Goal: Task Accomplishment & Management: Use online tool/utility

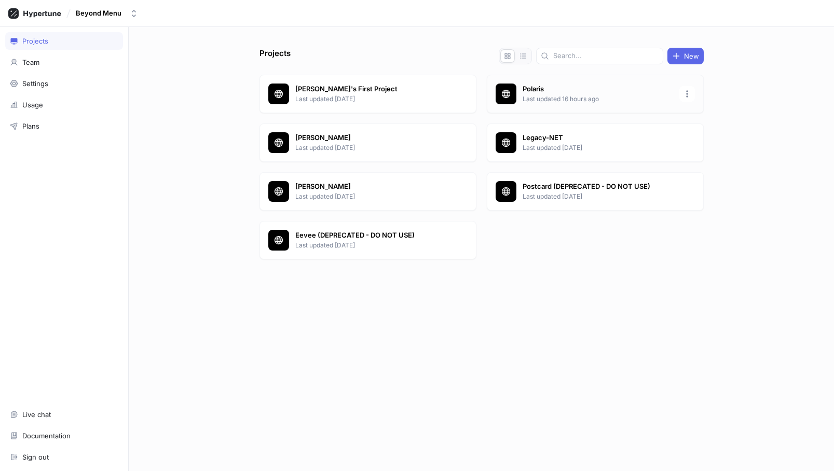
click at [514, 89] on div at bounding box center [505, 94] width 21 height 21
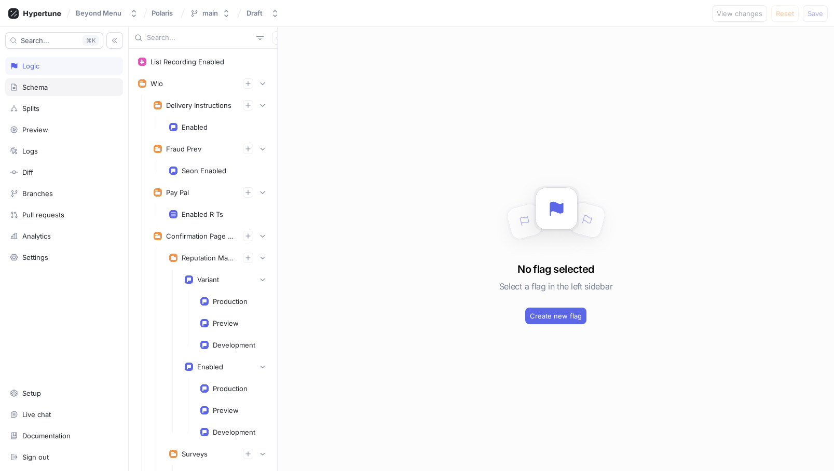
click at [48, 88] on div "Schema" at bounding box center [64, 87] width 108 height 8
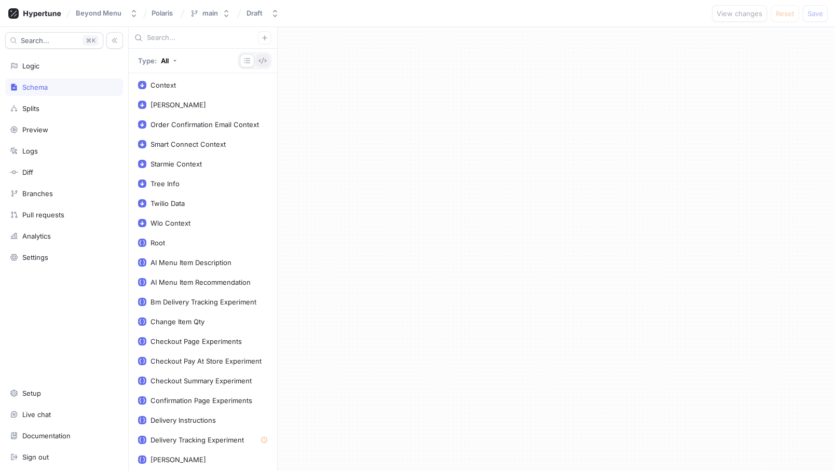
click at [263, 60] on icon "button" at bounding box center [262, 61] width 8 height 8
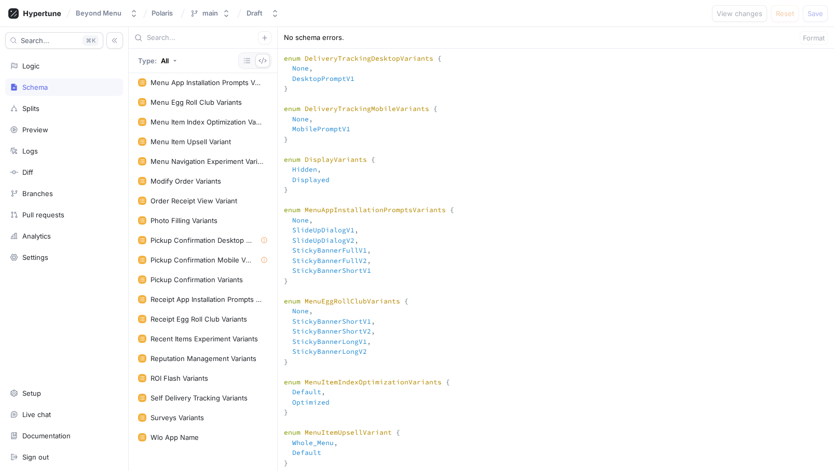
scroll to position [1194, 0]
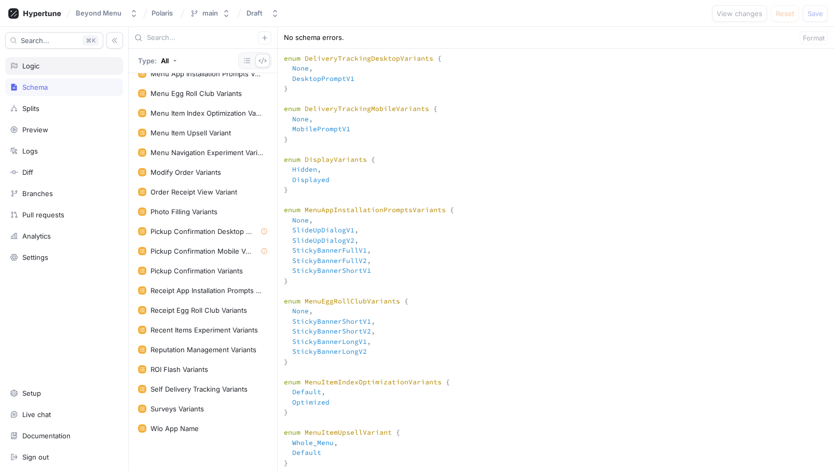
click at [35, 67] on div "Logic" at bounding box center [30, 66] width 17 height 8
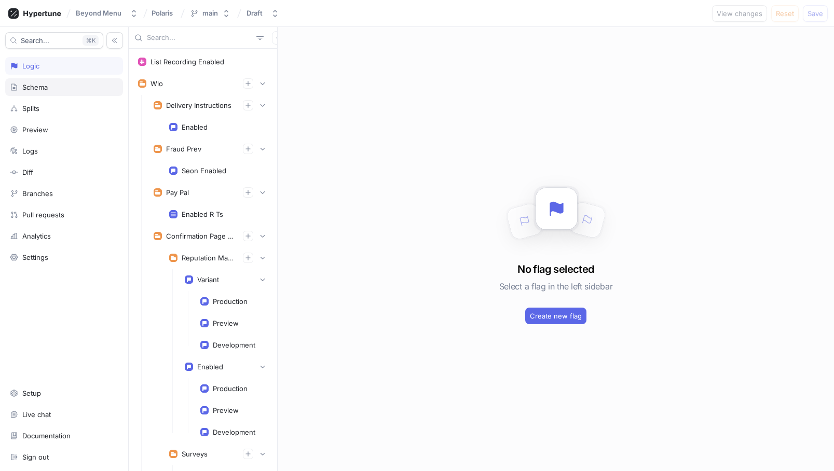
click at [31, 82] on div "Schema" at bounding box center [64, 87] width 118 height 18
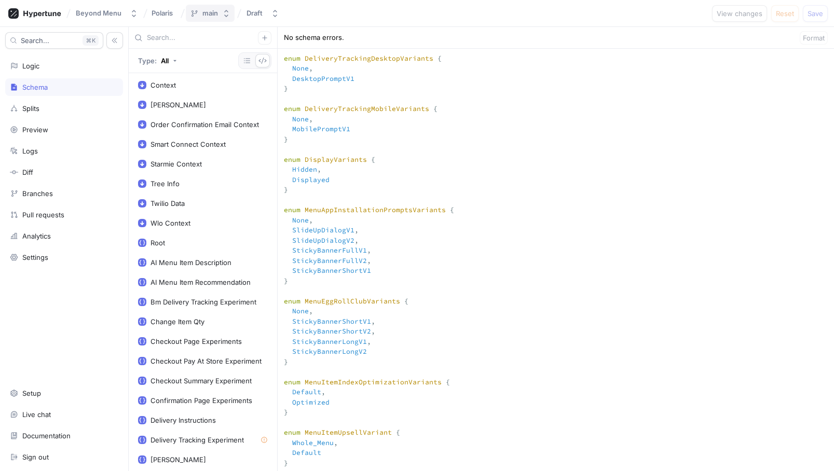
click at [218, 16] on button "main" at bounding box center [210, 13] width 49 height 17
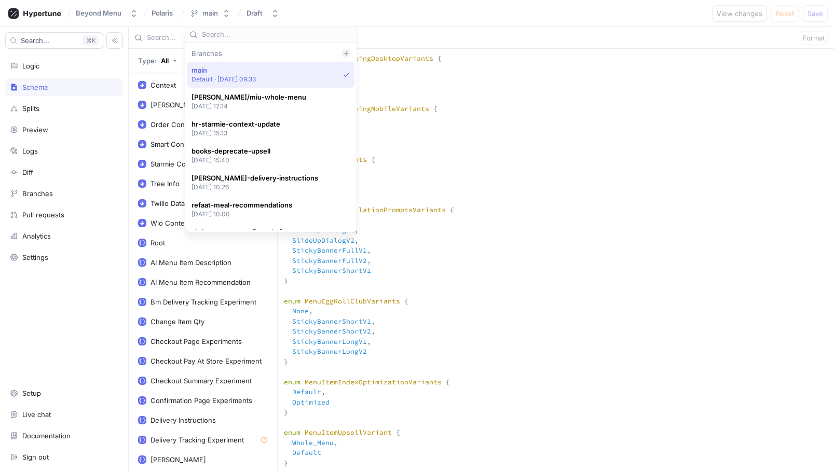
click at [347, 50] on icon at bounding box center [346, 53] width 6 height 6
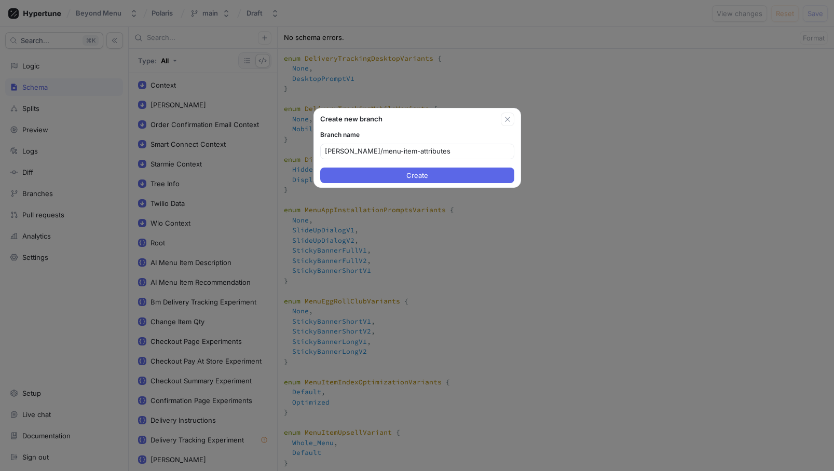
type input "[PERSON_NAME]/menu-item-attributes"
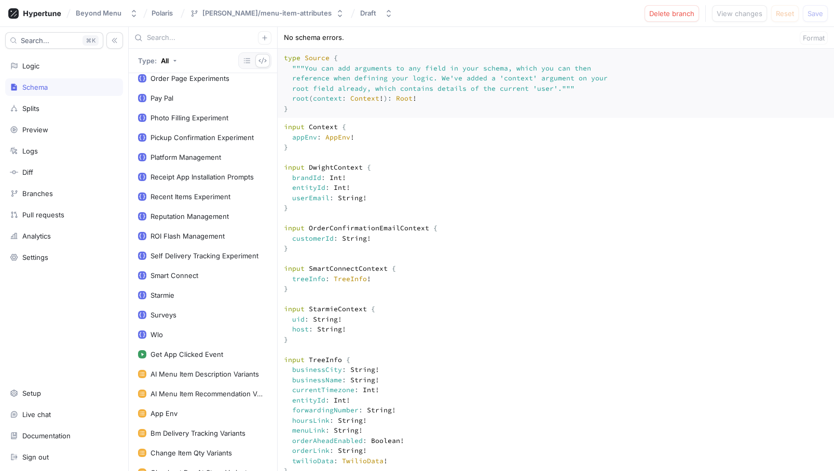
scroll to position [1194, 0]
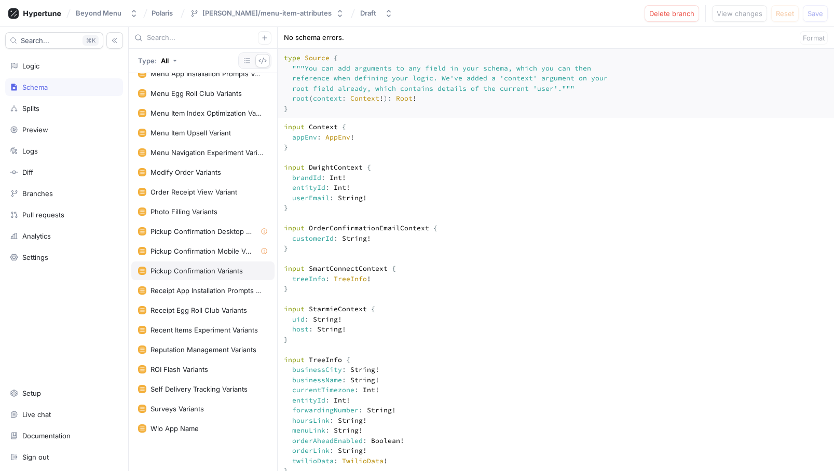
click at [192, 270] on div "Pickup Confirmation Variants" at bounding box center [196, 271] width 92 height 8
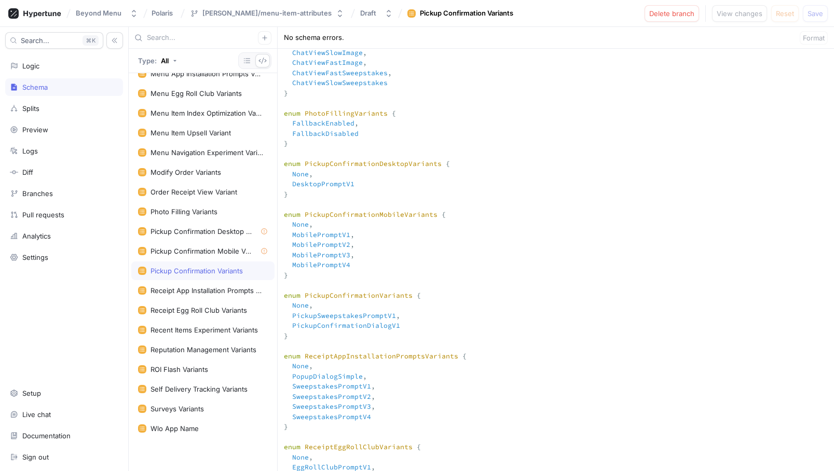
scroll to position [4273, 0]
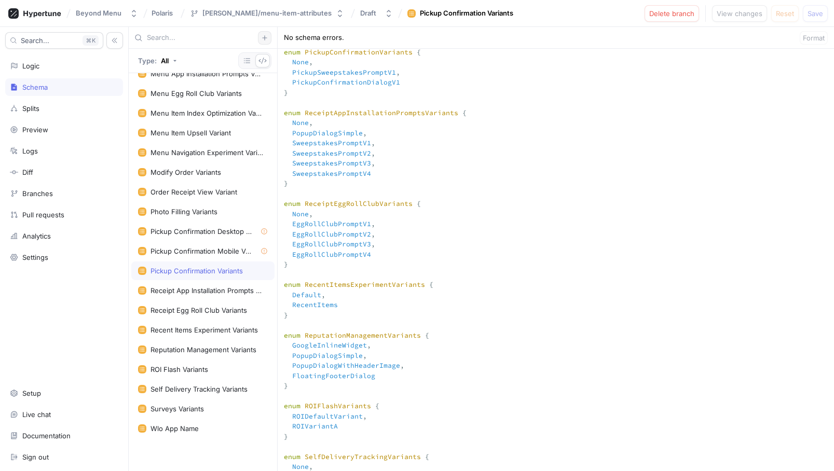
click at [263, 35] on icon "button" at bounding box center [264, 38] width 6 height 6
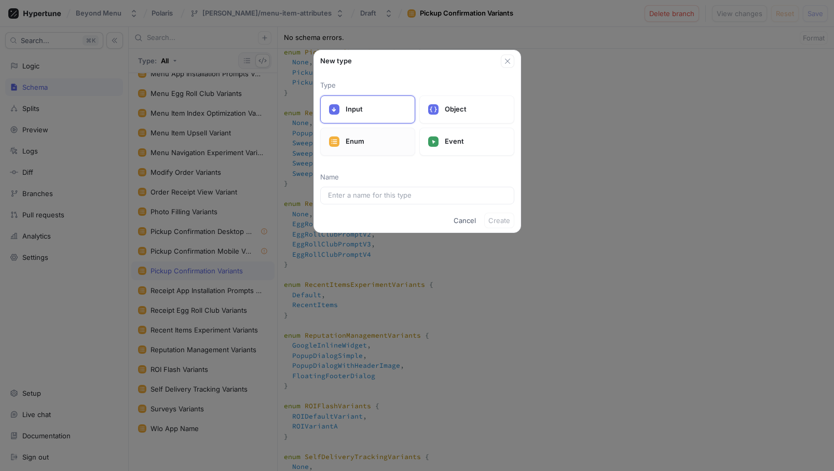
click at [376, 136] on p "Enum" at bounding box center [376, 141] width 61 height 10
click at [371, 196] on input "text" at bounding box center [417, 195] width 178 height 10
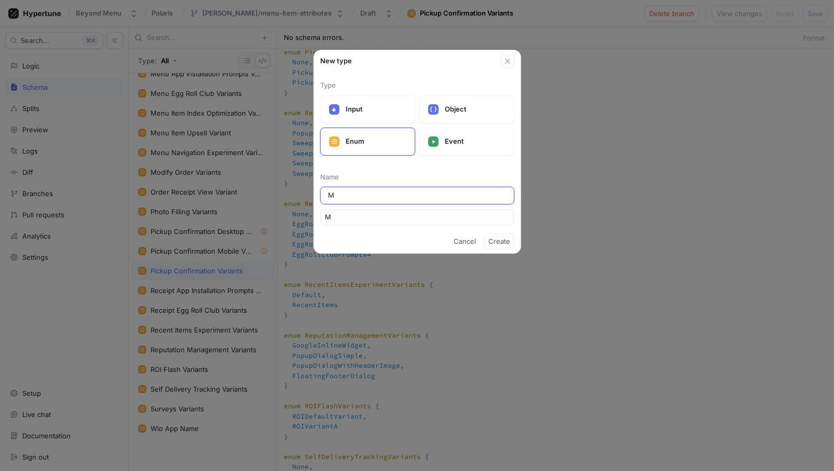
type input "Me"
type input "Men"
type input "Menu"
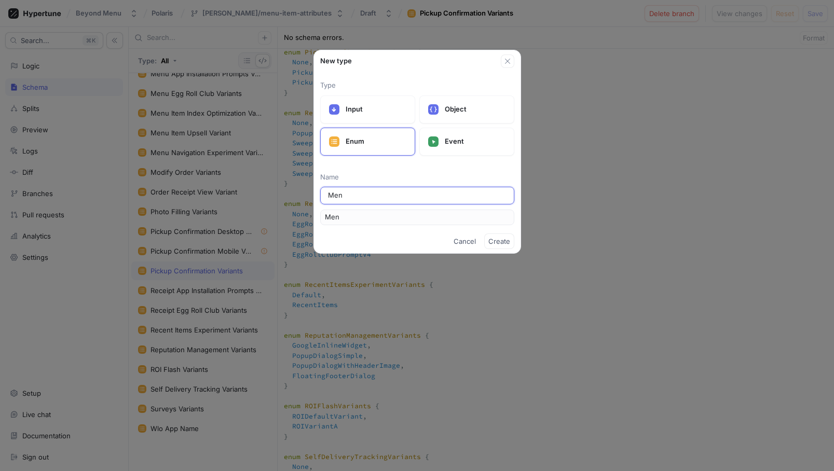
type input "Menu"
type input "Menu I"
type input "MenuI"
type input "Menu It"
type input "MenuIt"
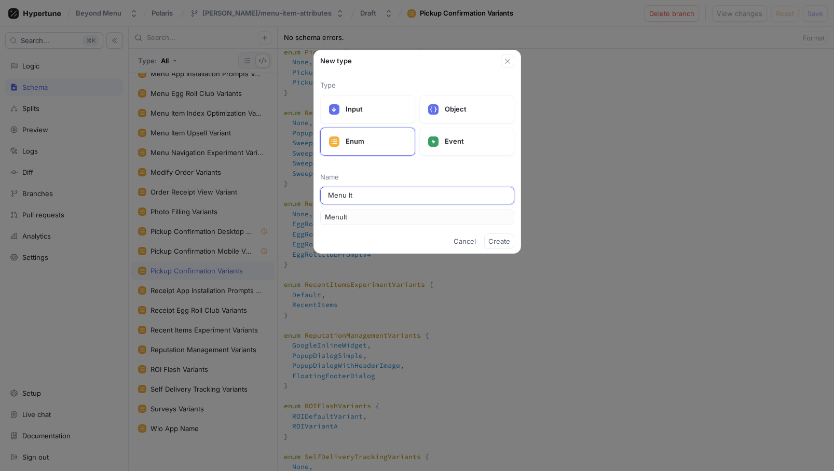
type input "Menu Ite"
type input "MenuIte"
type input "Menu Item"
type input "MenuItem"
type input "Menu Item A"
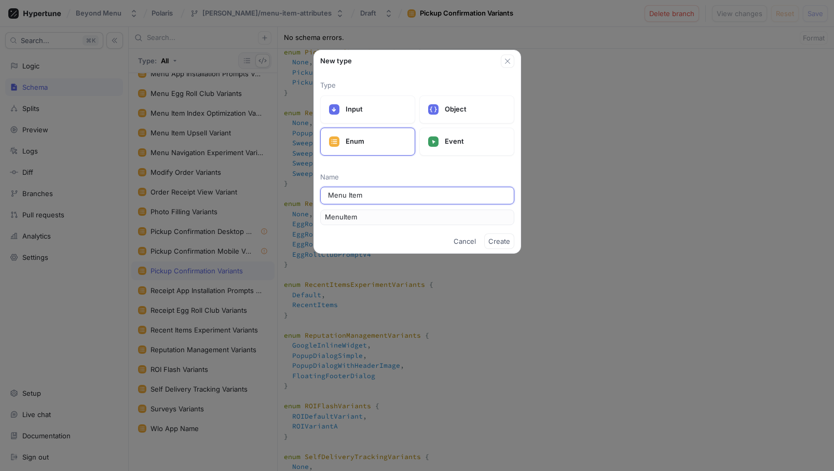
type input "MenuItemA"
type input "Menu Item At"
type input "MenuItemAt"
type input "Menu Item Att"
type input "MenuItemAtt"
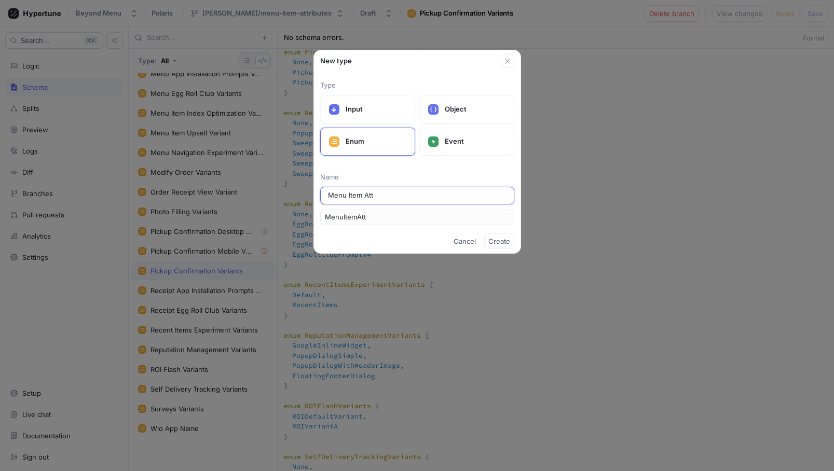
type input "Menu Item Attr"
type input "MenuItemAttr"
type input "Menu Item [PERSON_NAME]"
type input "MenuItemAttri"
type input "Menu Item Attrib"
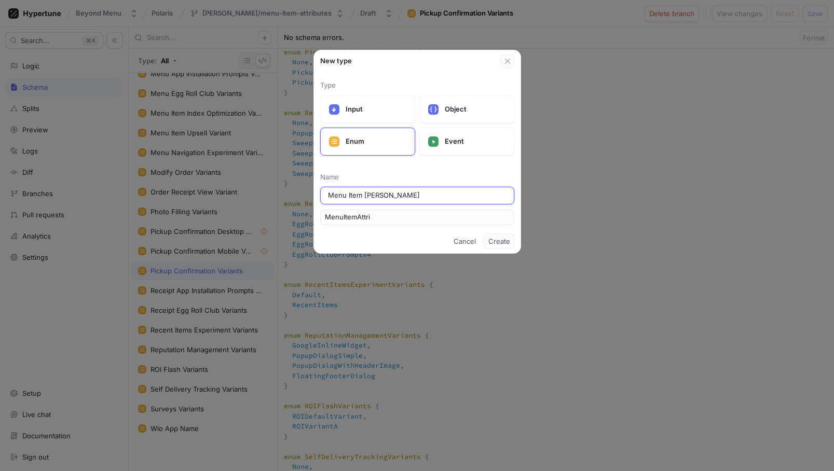
type input "MenuItemAttrib"
type input "Menu Item Attribu"
type input "MenuItemAttribu"
type input "Menu Item Attribut"
type input "MenuItemAttribut"
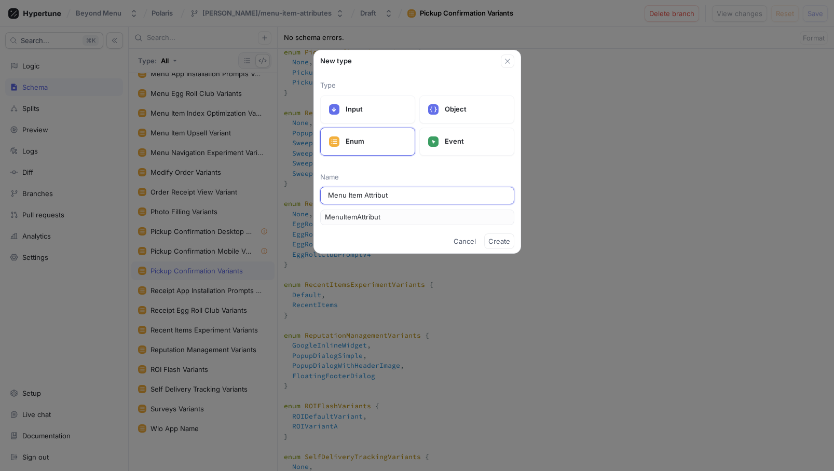
type input "Menu Item Attribute"
type input "MenuItemAttribute"
type input "Menu Item Attribute V"
type input "MenuItemAttributeV"
type input "Menu Item Attribute Va"
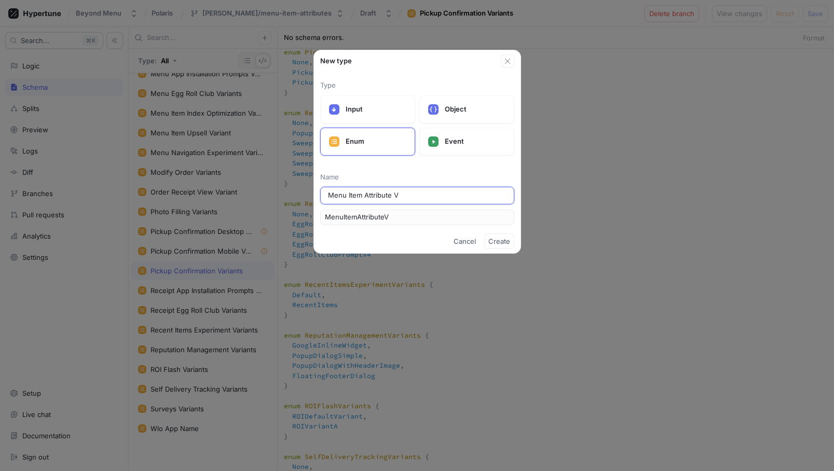
type input "MenuItemAttributeVa"
type input "Menu Item Attribute Var"
type input "MenuItemAttributeVar"
type input "Menu Item Attribute Vari"
type input "MenuItemAttributeVari"
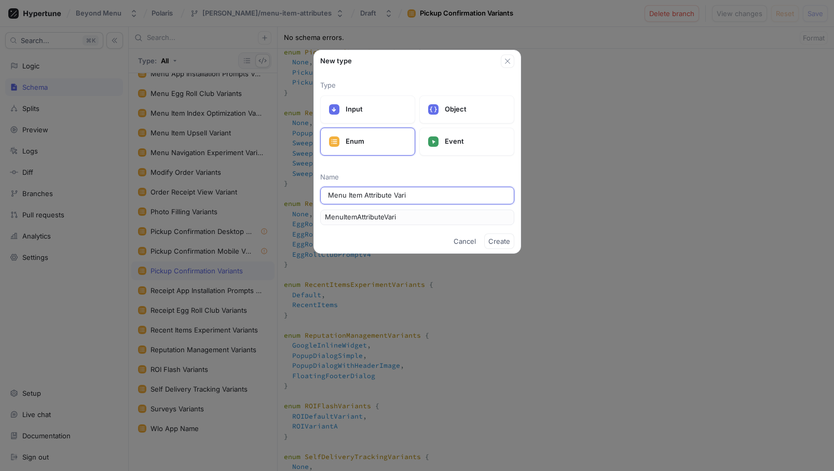
type input "Menu Item Attribute Varia"
type input "MenuItemAttributeVaria"
type input "Menu Item Attribute Varian"
type input "MenuItemAttributeVarian"
type input "Menu Item Attribute Variant"
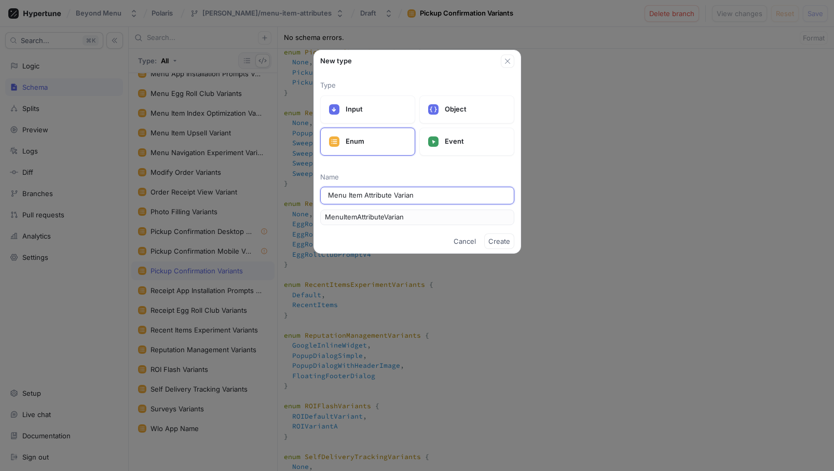
type input "MenuItemAttributeVariant"
type input "Menu Item Attribute Variants"
type input "MenuItemAttributeVariants"
type input "Menu Item Attribute Variants"
click at [503, 241] on span "Create" at bounding box center [499, 241] width 22 height 6
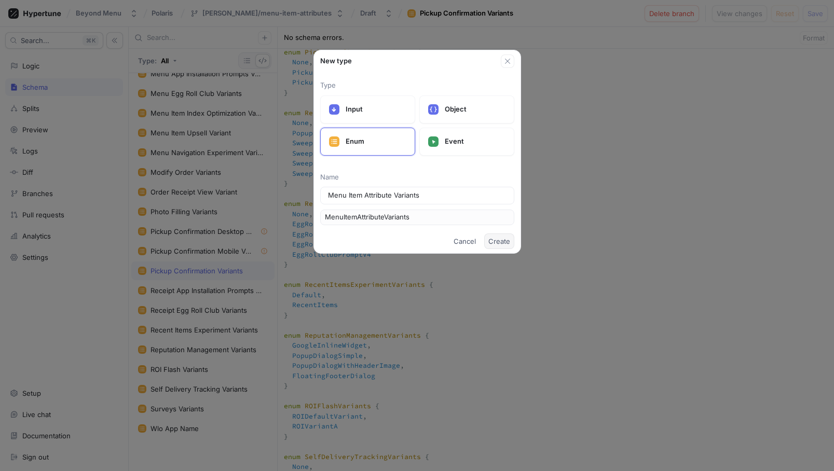
type textarea "input Context { appEnv: AppEnv! } input DwightContext { brandId: Int! entityId:…"
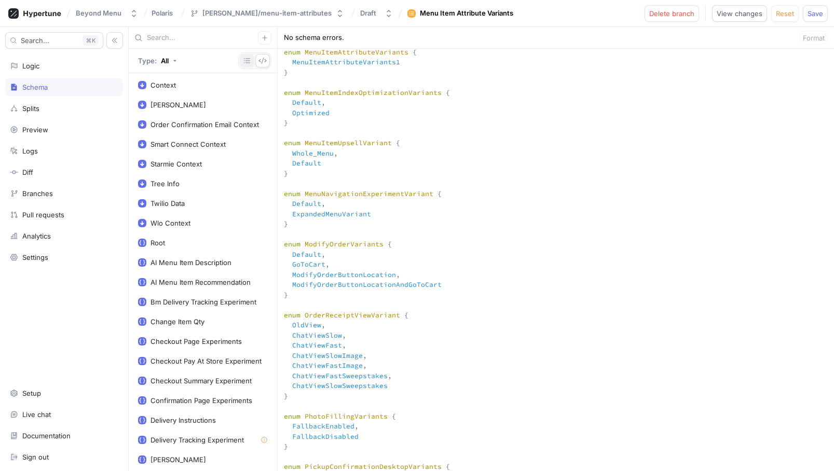
click at [249, 61] on icon "button" at bounding box center [247, 61] width 8 height 8
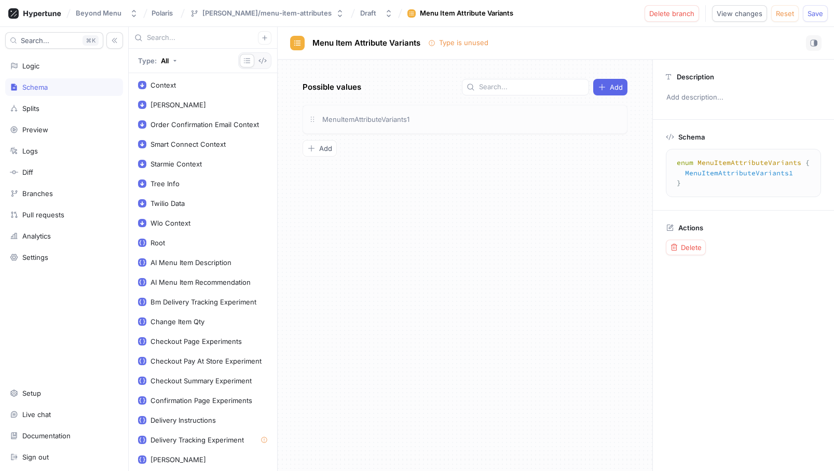
click at [473, 115] on div "MenuItemAttributeVariants1" at bounding box center [471, 119] width 301 height 11
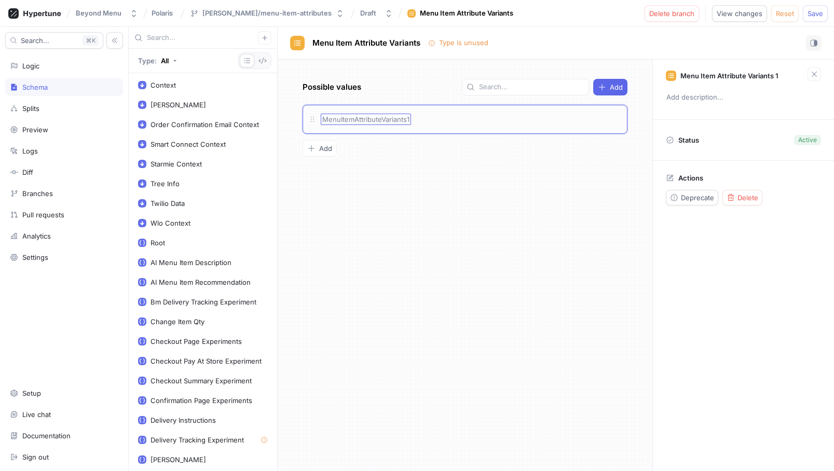
click at [404, 121] on span "MenuItemAttributeVariants1" at bounding box center [365, 119] width 87 height 8
click at [404, 121] on input "MenuItemAttributeVariants1" at bounding box center [366, 119] width 89 height 8
type input "H"
type input "Popular"
click at [440, 167] on div "Possible values Add Popular Popular To pick up a draggable item, press the spac…" at bounding box center [465, 265] width 375 height 411
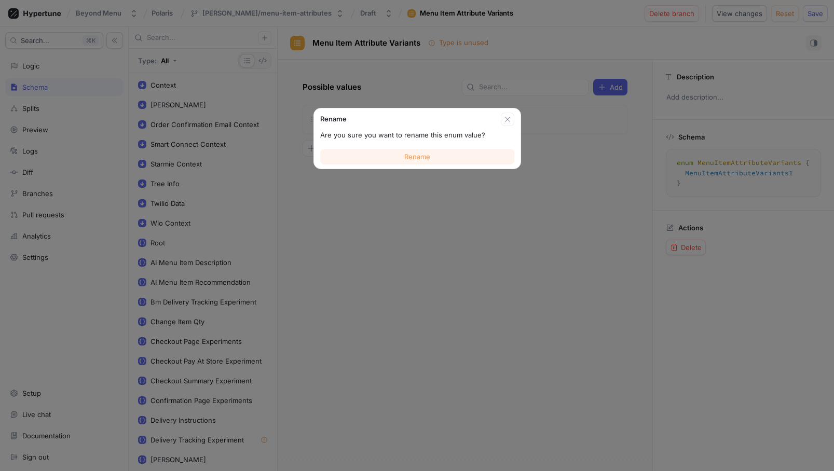
click at [429, 160] on span "Rename" at bounding box center [417, 157] width 26 height 6
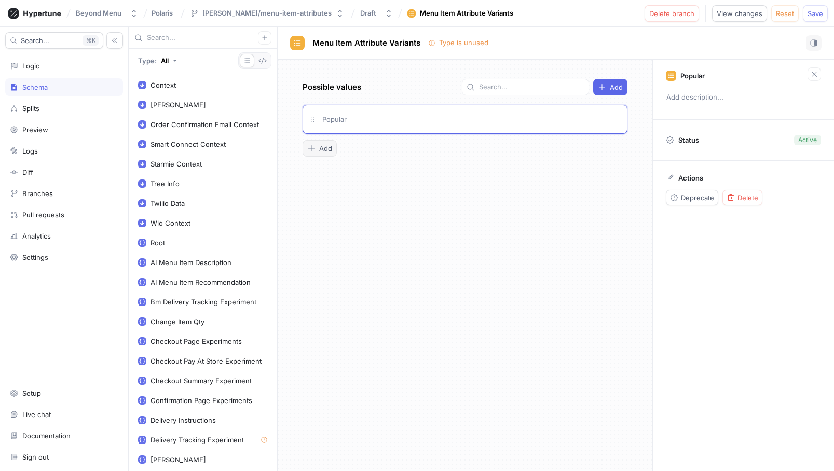
click at [325, 153] on button "Add" at bounding box center [319, 148] width 34 height 17
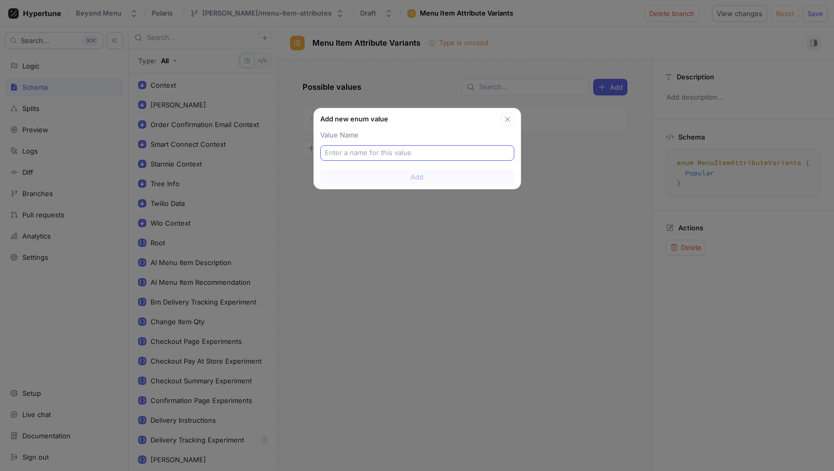
click at [366, 153] on input "text" at bounding box center [417, 153] width 185 height 10
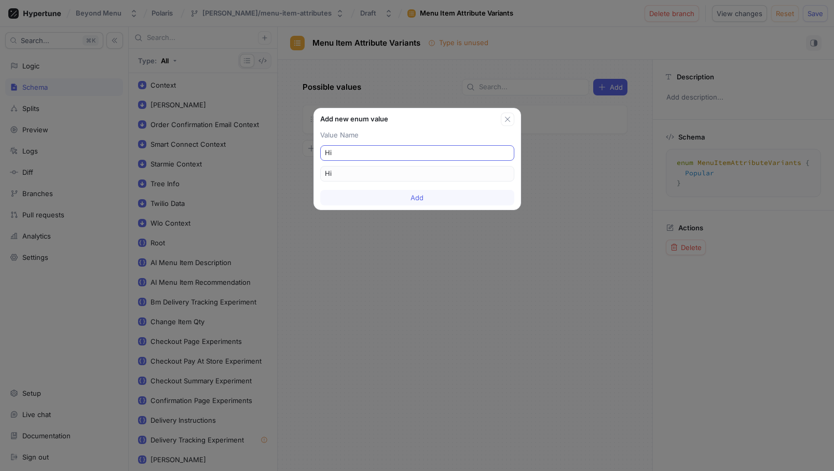
type input "Hid"
type input "Hidd"
type input "Hidde"
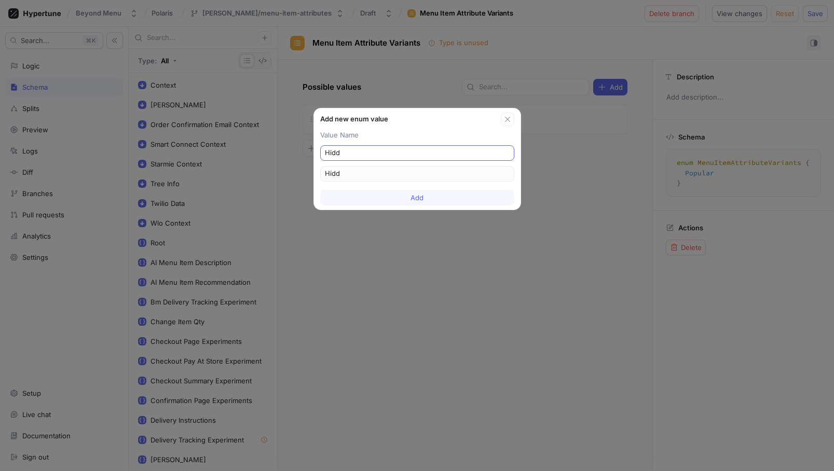
type input "Hidde"
type input "Hidden"
type input "Hidden GH"
type input "Hidden_GH"
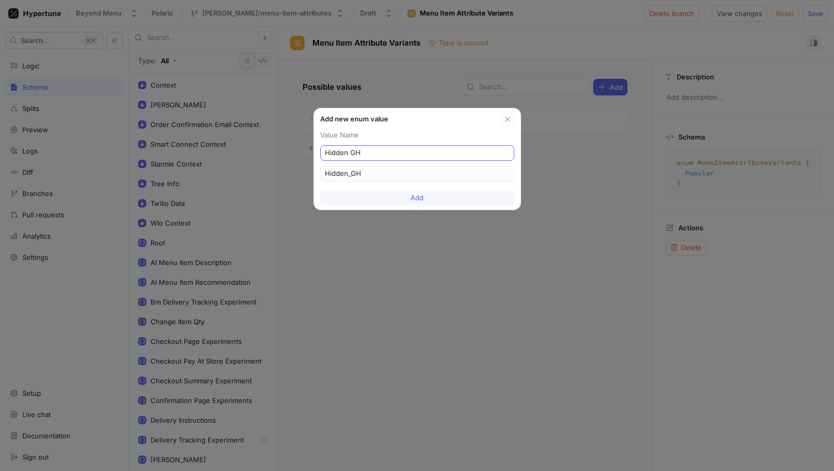
type input "Hidden G"
type input "Hidden_G"
type input "Hidden Ge"
type input "Hidden_Ge"
type input "Hidden Gem"
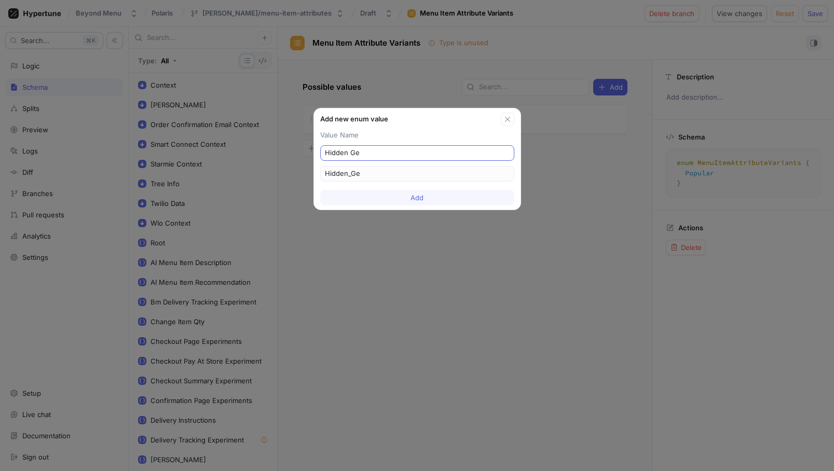
type input "Hidden_Gem"
type input "Hidden Gem"
click at [409, 201] on button "Add" at bounding box center [417, 198] width 194 height 16
type textarea "enum MenuItemAttributeVariants { Popular, Hidden_Gem }"
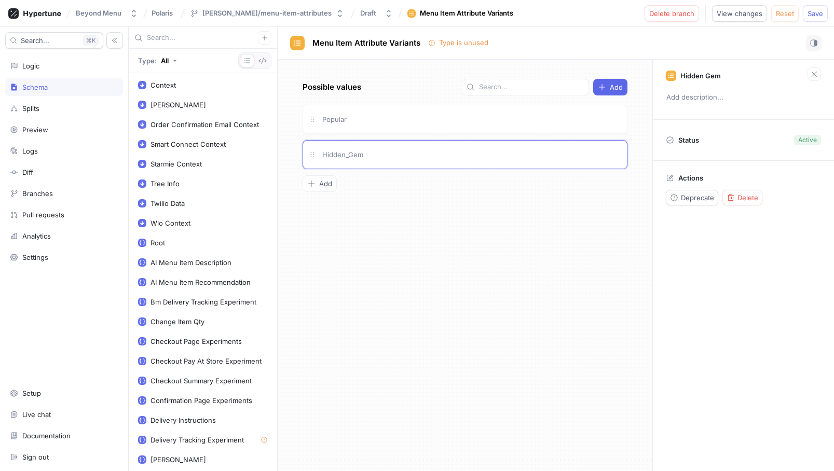
click at [425, 202] on div "Possible values Add Popular Hidden_Gem To pick up a draggable item, press the s…" at bounding box center [465, 265] width 375 height 411
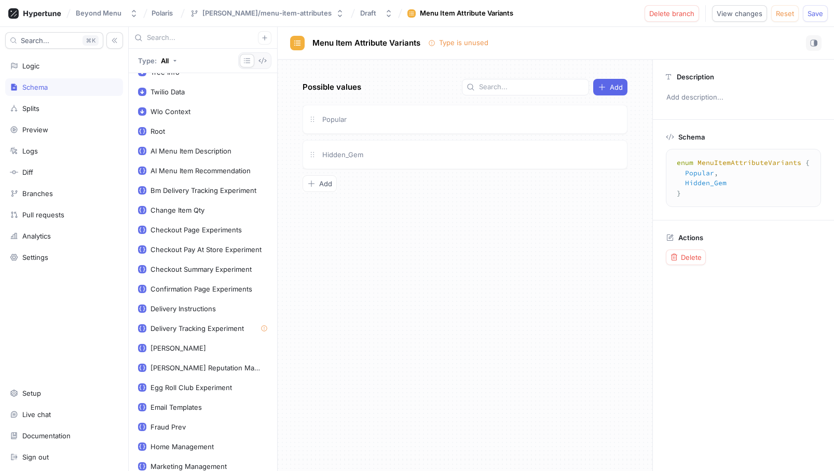
scroll to position [112, 0]
click at [164, 114] on div "Wlo Context" at bounding box center [170, 111] width 40 height 8
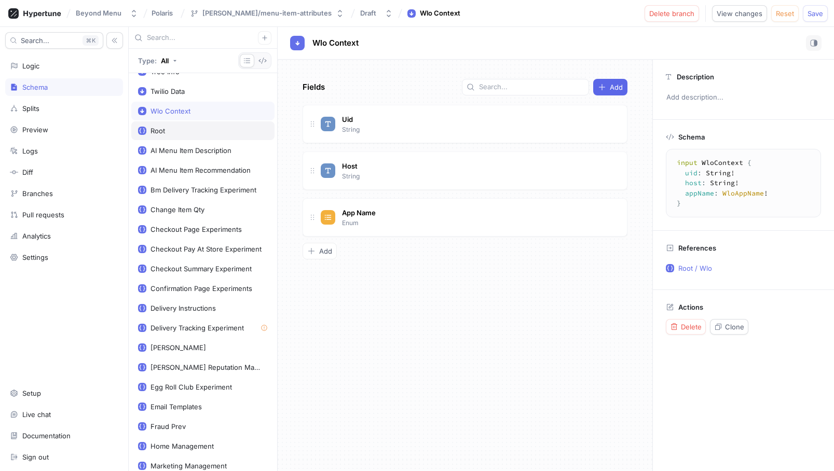
click at [162, 127] on div "Root" at bounding box center [157, 131] width 15 height 8
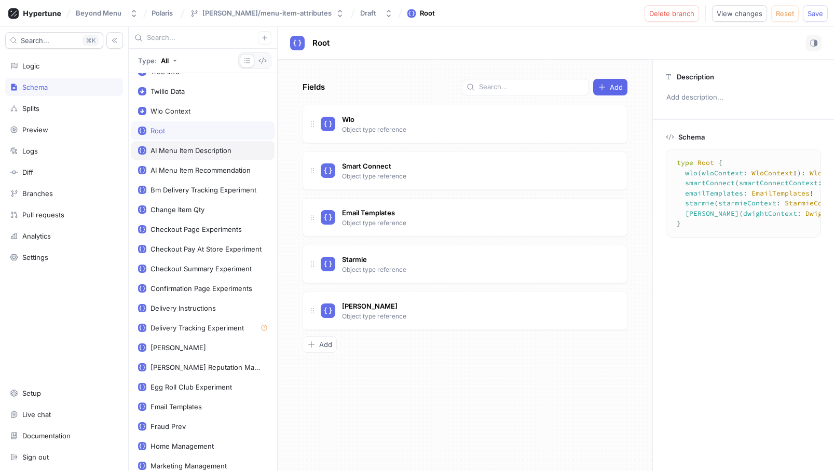
click at [191, 151] on div "AI Menu Item Description" at bounding box center [190, 150] width 81 height 8
type textarea "type AIMenuItemDescription { variant: AiMenuItemDescriptionVariants! enabled: B…"
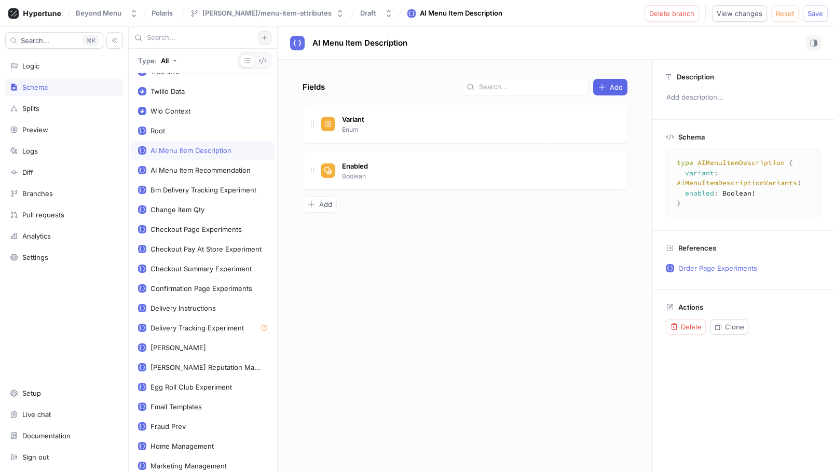
click at [266, 35] on icon "button" at bounding box center [264, 38] width 6 height 6
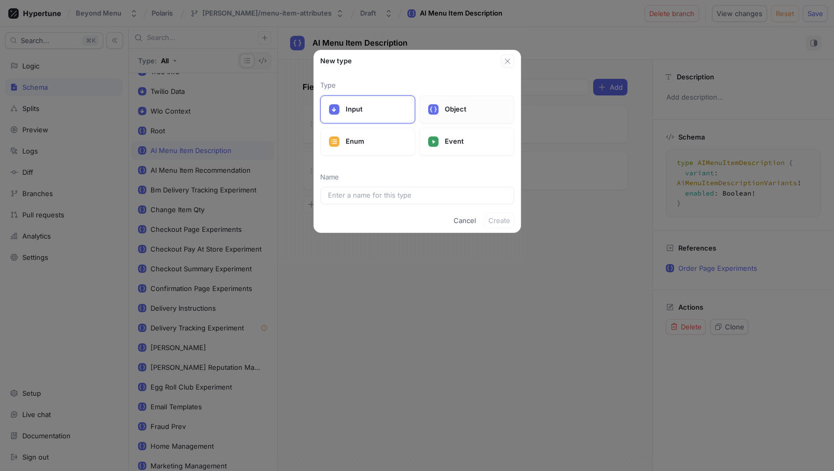
click at [440, 107] on div "Object" at bounding box center [466, 109] width 95 height 28
click at [365, 192] on input "text" at bounding box center [417, 195] width 178 height 10
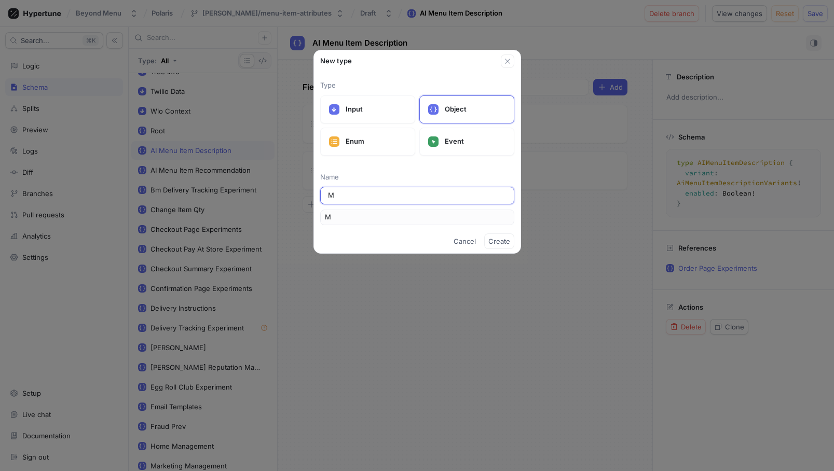
type input "Me"
type input "Men"
type input "Menu"
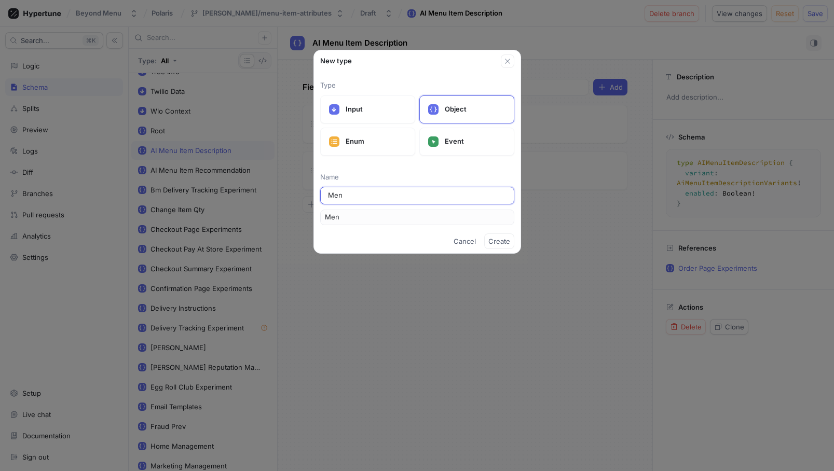
type input "Menu"
type input "Menu I"
type input "MenuI"
type input "Menu It"
type input "MenuIt"
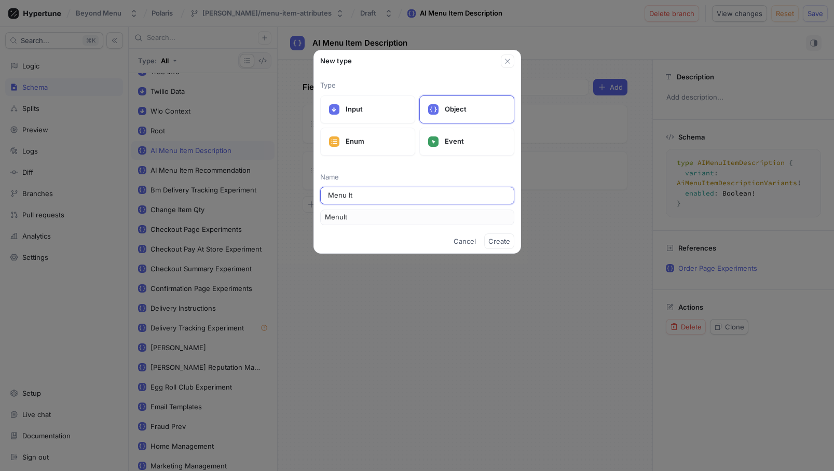
type input "Menu Ite"
type input "MenuIte"
type input "Menu Item"
type input "MenuItem"
type input "Menu Item A"
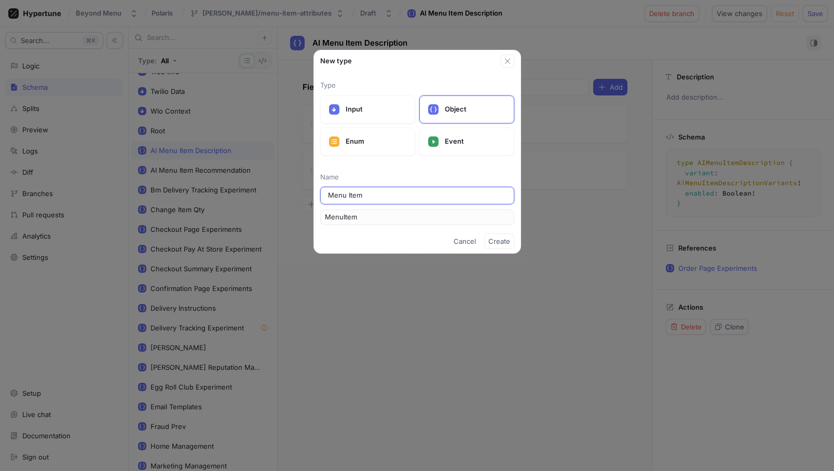
type input "MenuItemA"
type input "Menu Item At"
type input "MenuItemAt"
type input "Menu Item Att"
type input "MenuItemAtt"
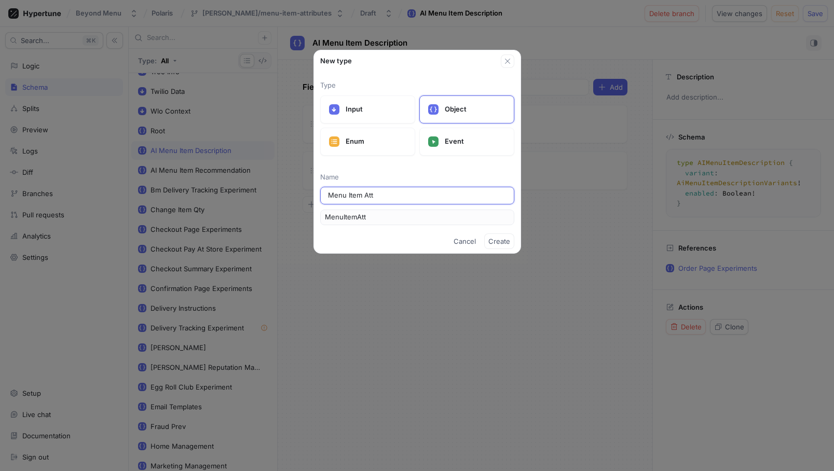
type input "Menu Item Attr"
type input "MenuItemAttr"
type input "Menu Item [PERSON_NAME]"
type input "MenuItemAttri"
type input "Menu Item Attrib"
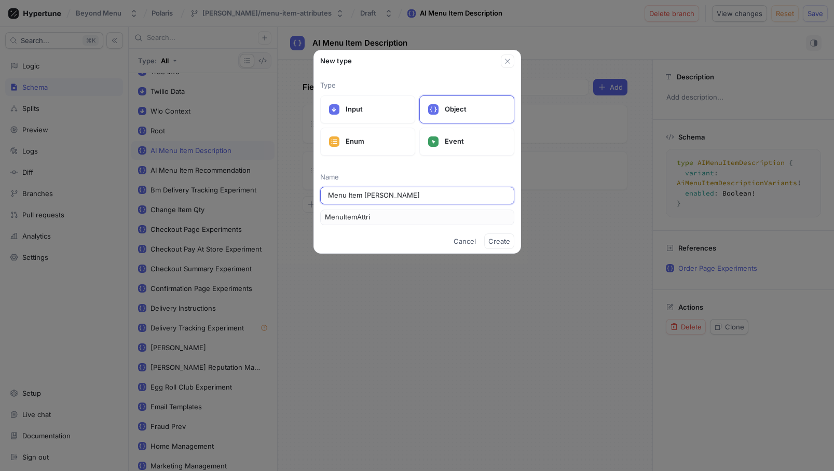
type input "MenuItemAttrib"
type input "Menu Item Attribu"
type input "MenuItemAttribu"
type input "Menu Item Attribut"
type input "MenuItemAttribut"
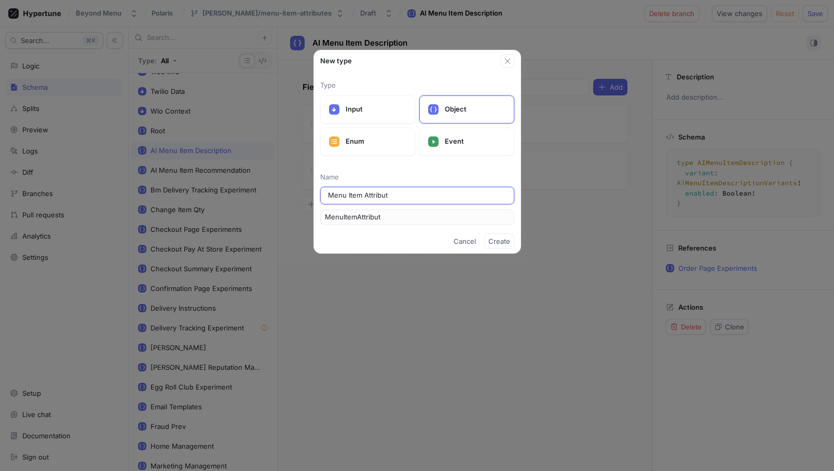
type input "Menu Item Attribute"
type input "MenuItemAttribute"
type input "Menu Item Attributes"
type input "MenuItemAttributes"
type input "Menu Item Attributes"
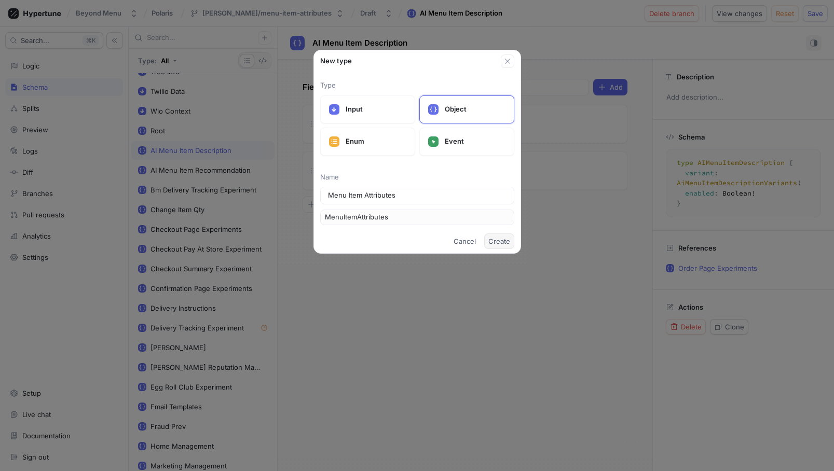
click at [497, 242] on span "Create" at bounding box center [499, 241] width 22 height 6
type textarea "type MenuItemAttributes"
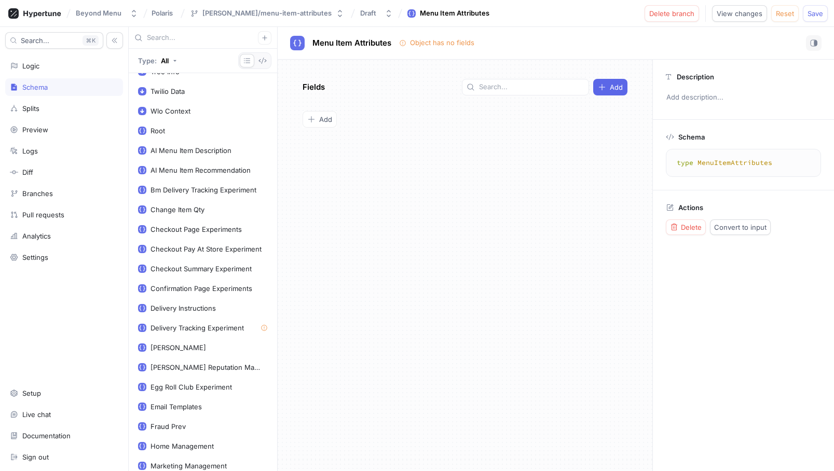
scroll to position [175, 0]
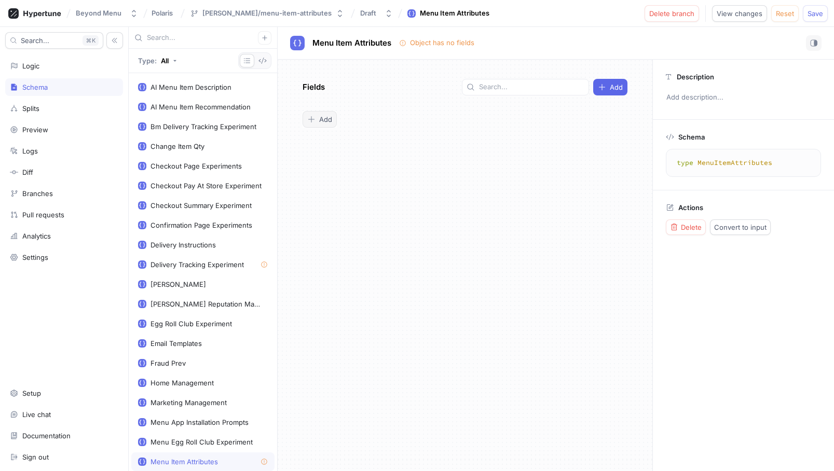
click at [317, 118] on div "Add" at bounding box center [319, 119] width 25 height 8
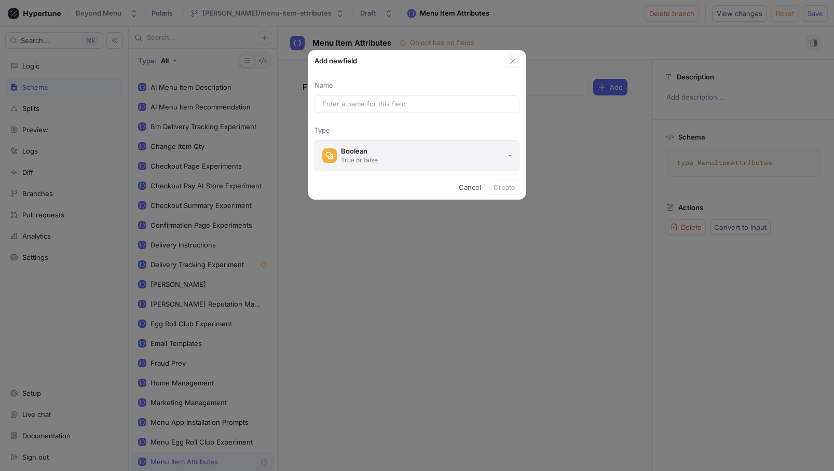
click at [467, 149] on button "Boolean True or false" at bounding box center [416, 155] width 205 height 31
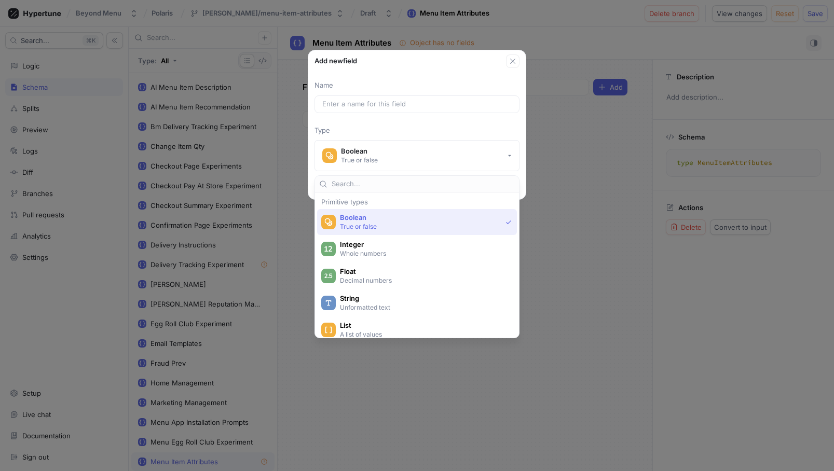
type input "e"
click at [567, 59] on div "Add new field Name Type Boolean True or false Cancel Create" at bounding box center [417, 235] width 834 height 471
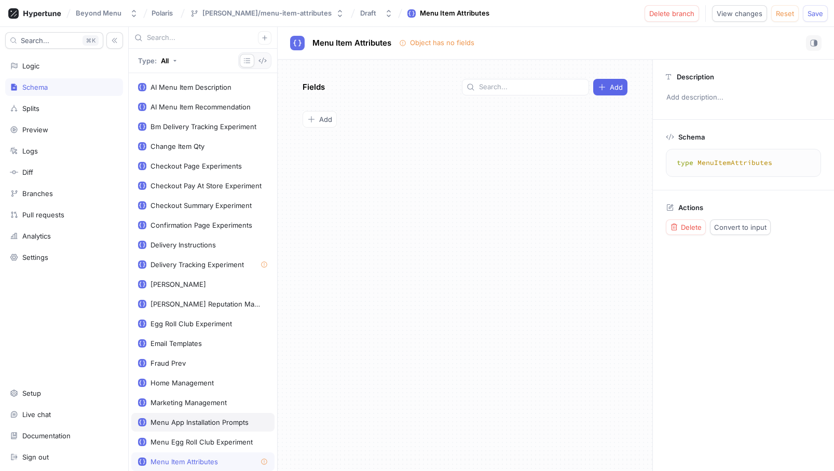
click at [178, 418] on div "Menu App Installation Prompts" at bounding box center [199, 422] width 98 height 8
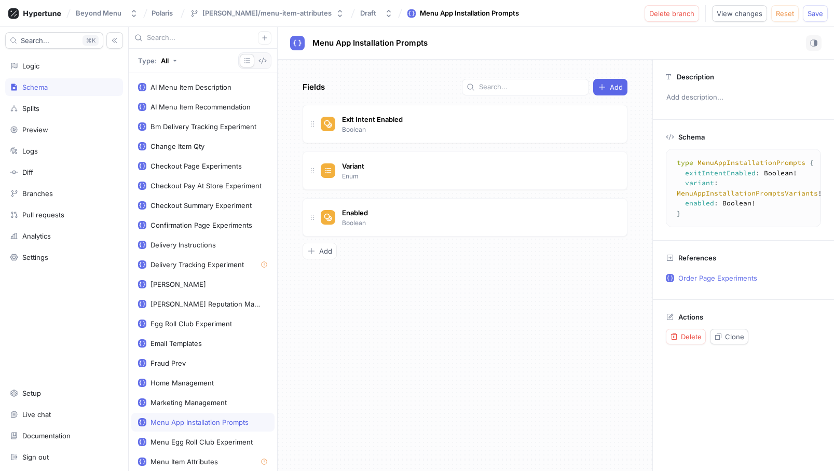
scroll to position [190, 0]
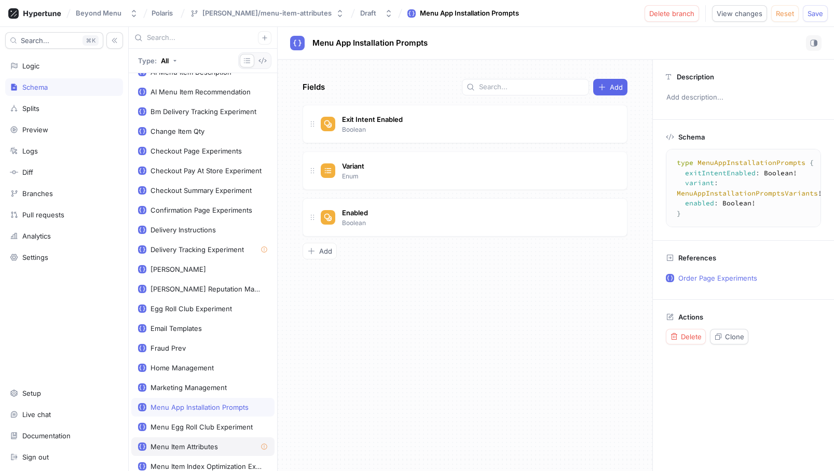
click at [167, 447] on div "Menu Item Attributes" at bounding box center [183, 447] width 67 height 8
type textarea "type MenuItemAttributes"
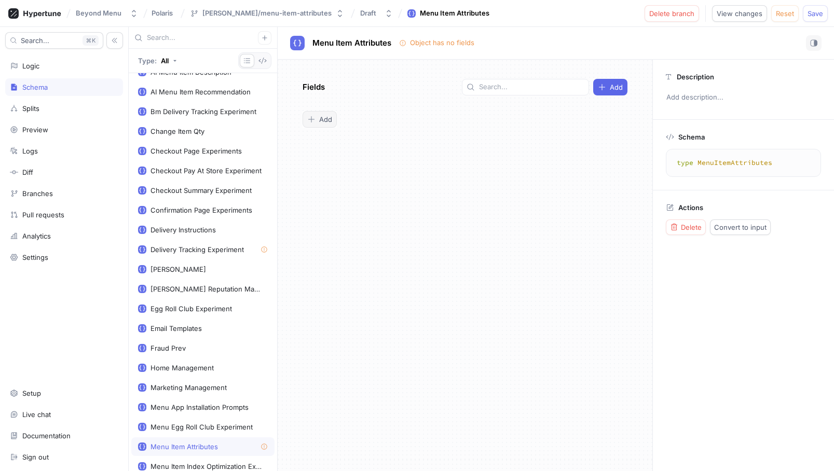
click at [312, 116] on icon "button" at bounding box center [311, 119] width 8 height 8
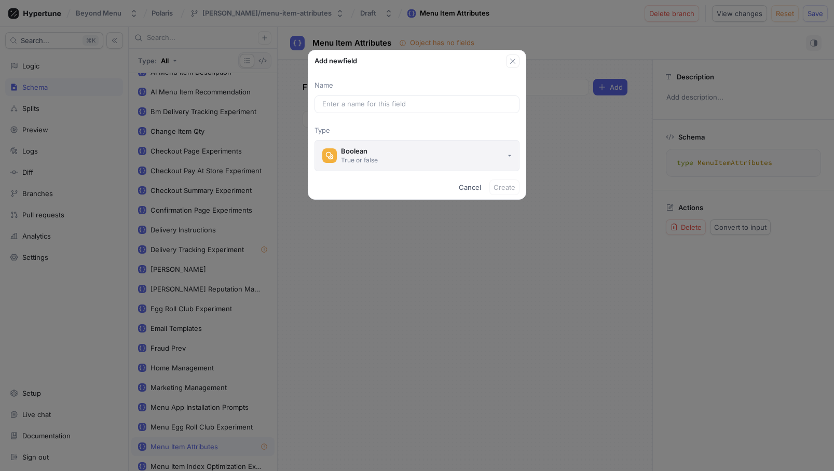
click at [363, 150] on div "Boolean" at bounding box center [359, 151] width 37 height 9
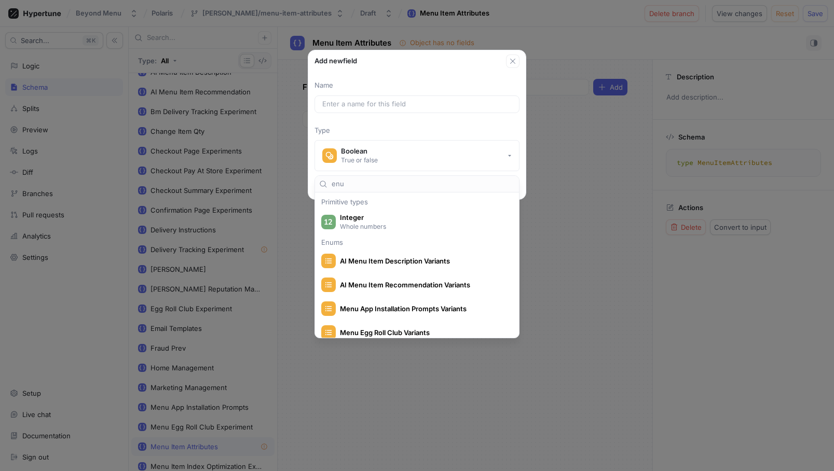
type input "enum"
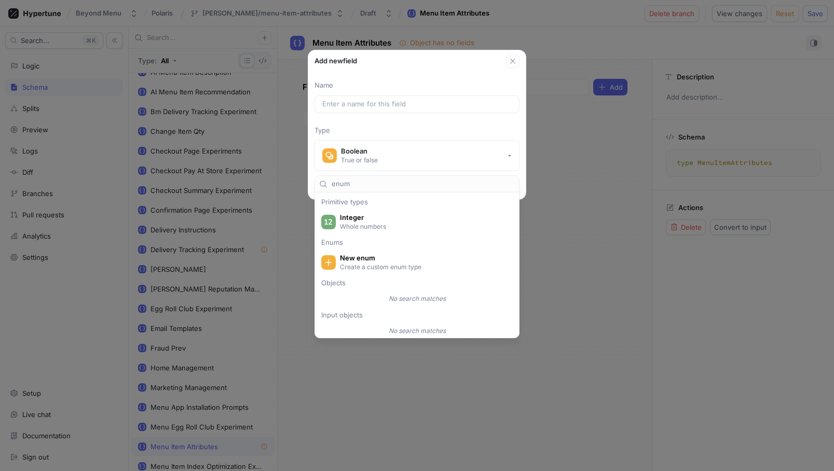
click at [360, 183] on input "enum" at bounding box center [423, 184] width 183 height 10
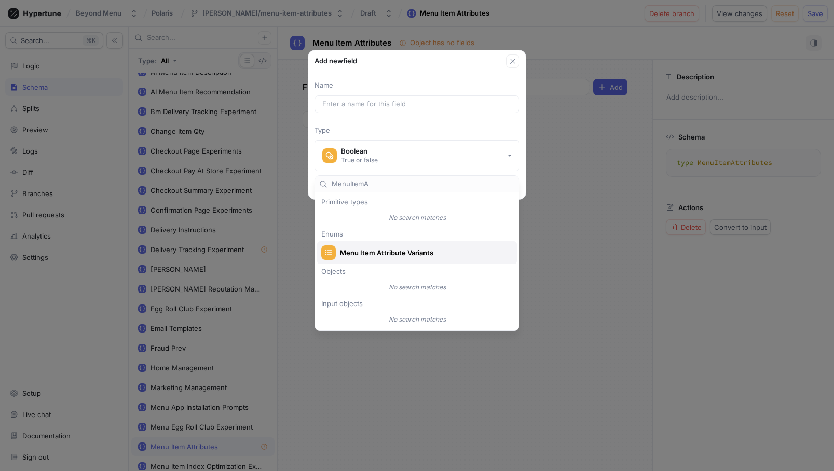
type input "MenuItemA"
click at [392, 252] on span "Menu Item Attribute Variants" at bounding box center [424, 253] width 168 height 9
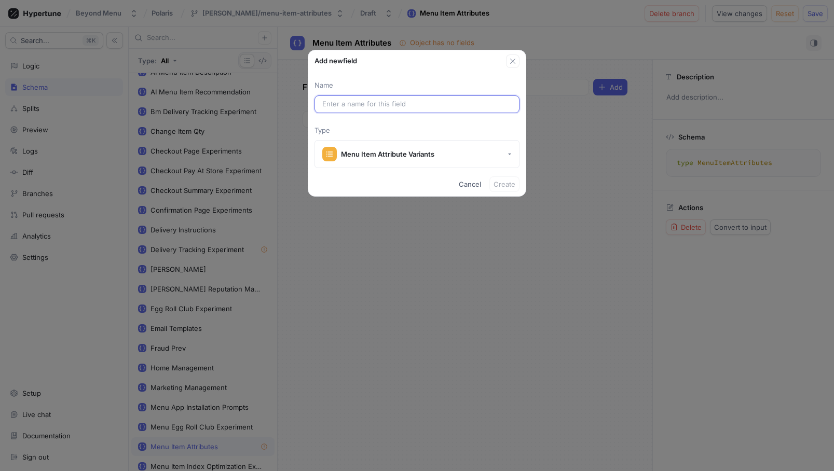
click at [358, 100] on input "text" at bounding box center [416, 104] width 189 height 10
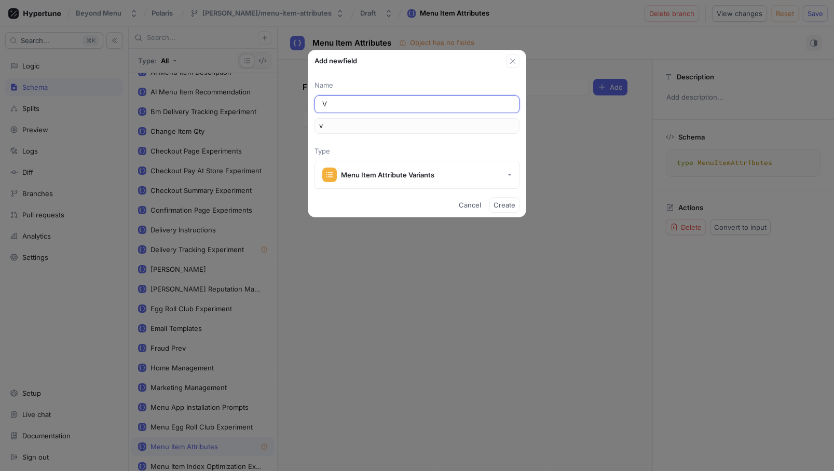
type input "Va"
type input "va"
type input "Var"
type input "var"
type input "Vari"
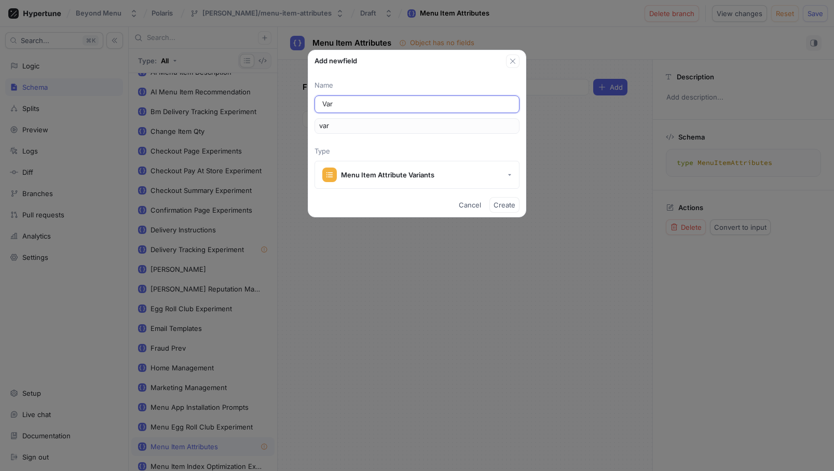
type input "vari"
type input "Varia"
type input "varia"
type input "Varian"
type input "varian"
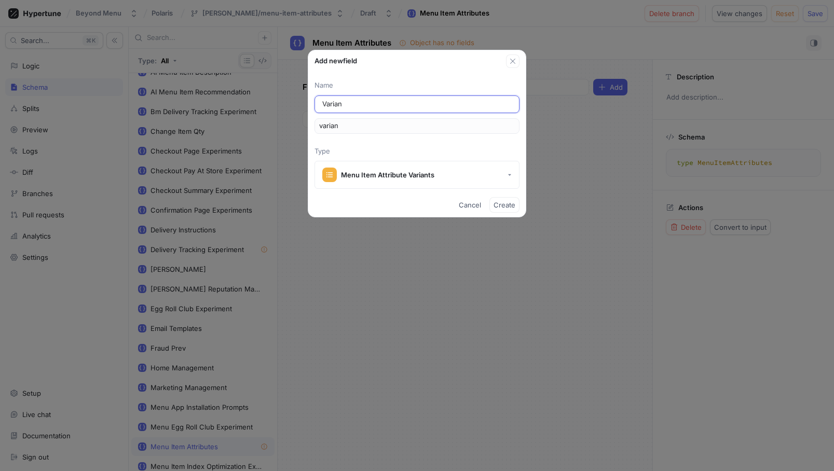
type input "Variant"
type input "variant"
type input "Variant"
click at [510, 199] on button "Create" at bounding box center [504, 205] width 30 height 16
type textarea "type MenuItemAttributes { variant: MenuItemAttributeVariants! }"
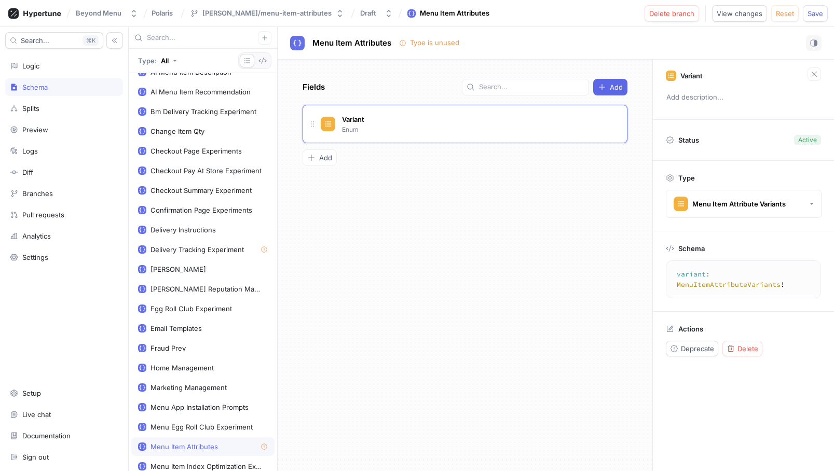
click at [510, 199] on div "Fields Add Variant Enum Go to type To pick up a draggable item, press the space…" at bounding box center [465, 265] width 375 height 411
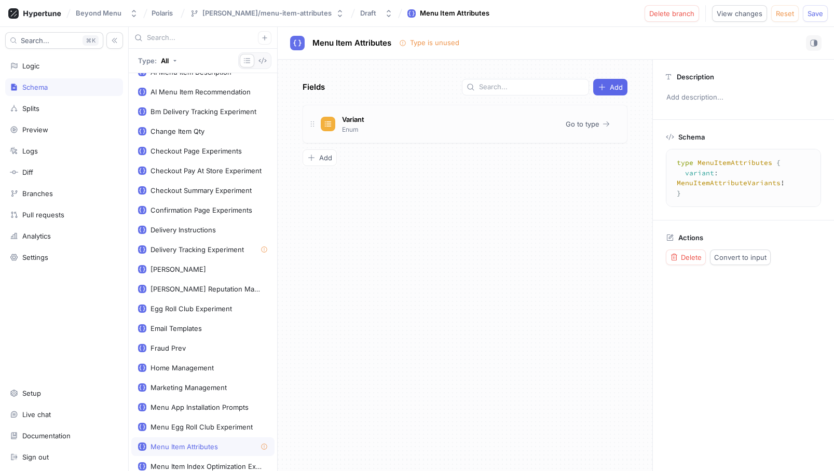
click at [507, 140] on div "Variant Enum Go to type" at bounding box center [464, 124] width 325 height 38
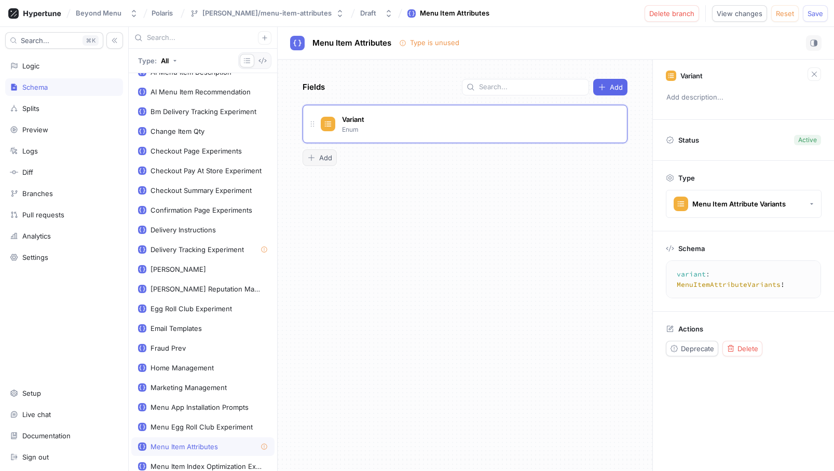
click at [330, 159] on span "Add" at bounding box center [325, 158] width 13 height 6
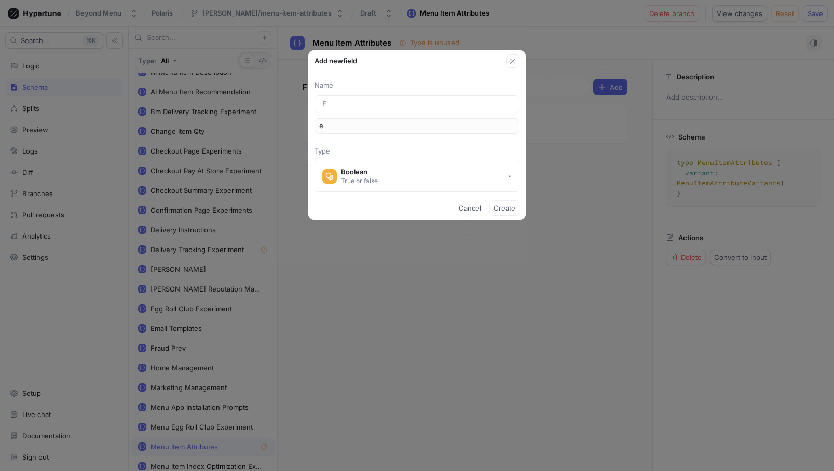
type input "En"
type input "en"
type input "Ena"
type input "ena"
type input "Enab"
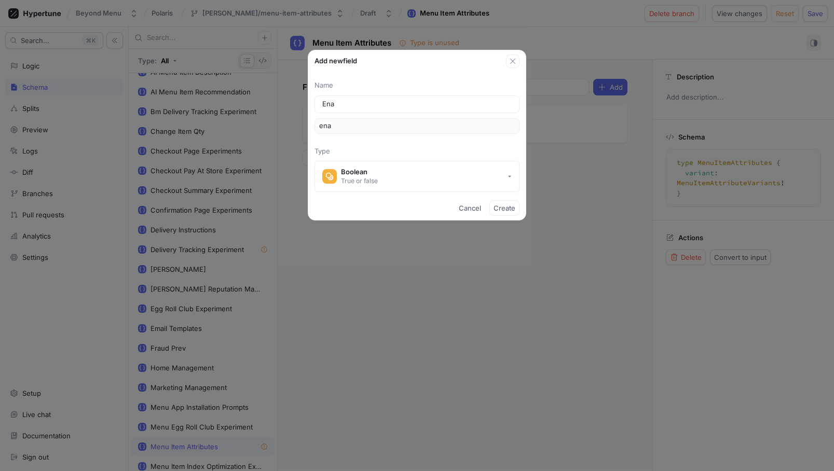
type input "enab"
type input "Enabl"
type input "enabl"
type input "Enable"
type input "enable"
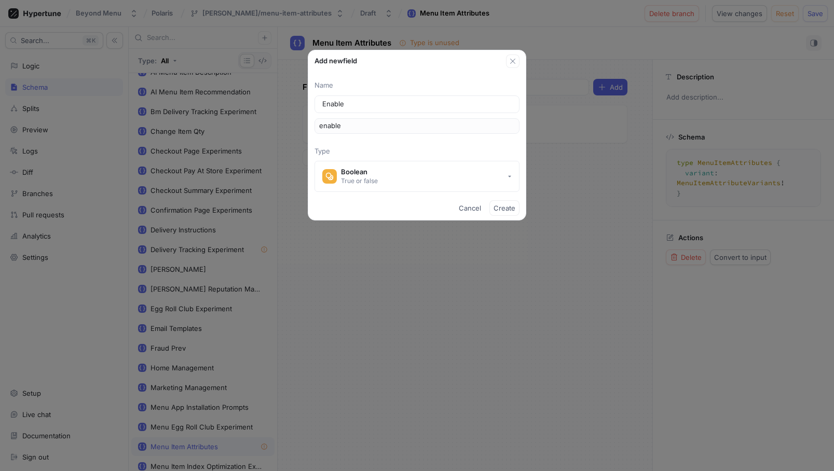
type input "Enabled"
type input "enabled"
type input "Enabled"
click at [499, 211] on span "Create" at bounding box center [504, 208] width 22 height 6
type textarea "type MenuItemAttributes { variant: MenuItemAttributeVariants! enabled: Boolean!…"
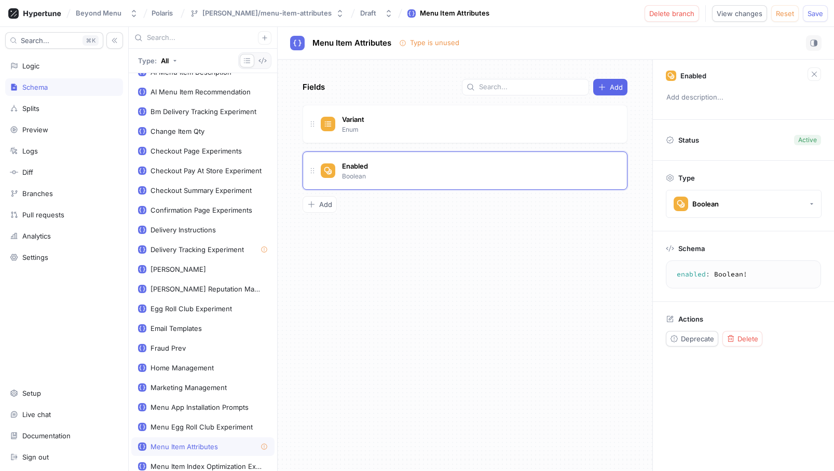
click at [505, 217] on div "Fields Add Variant Enum Go to type Enabled Boolean To pick up a draggable item,…" at bounding box center [465, 265] width 375 height 411
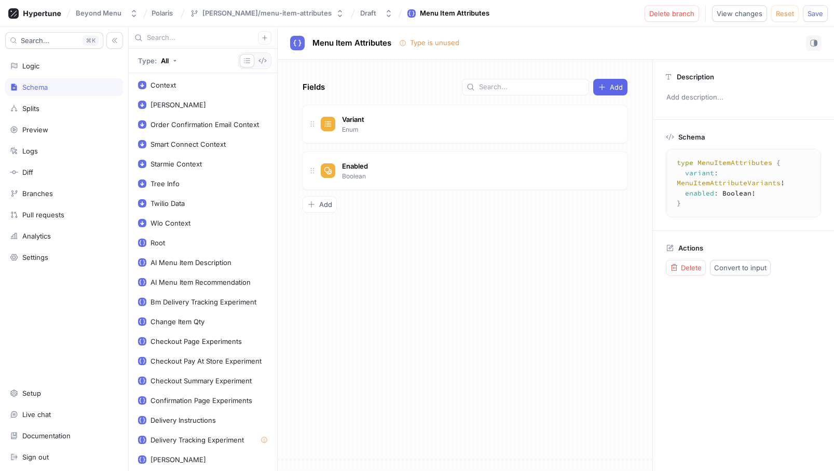
click at [45, 87] on div "Schema" at bounding box center [34, 87] width 25 height 8
click at [43, 62] on div "Logic" at bounding box center [64, 66] width 108 height 8
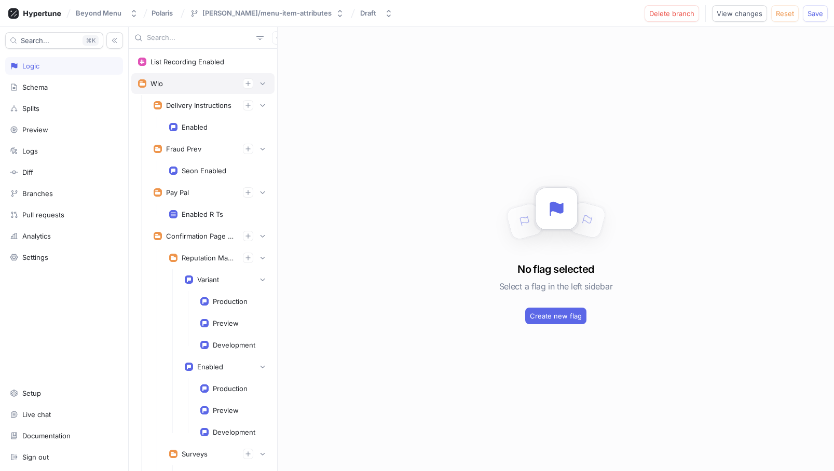
click at [165, 90] on div "Wlo" at bounding box center [202, 83] width 143 height 21
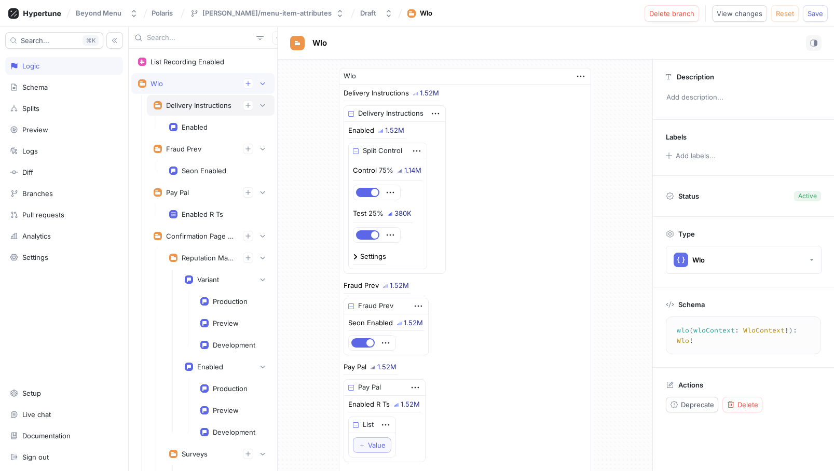
scroll to position [24, 0]
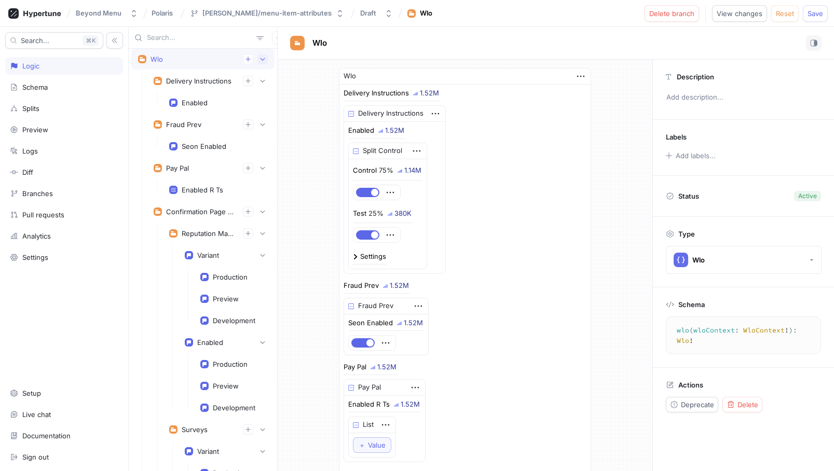
click at [265, 59] on icon "button" at bounding box center [262, 59] width 6 height 6
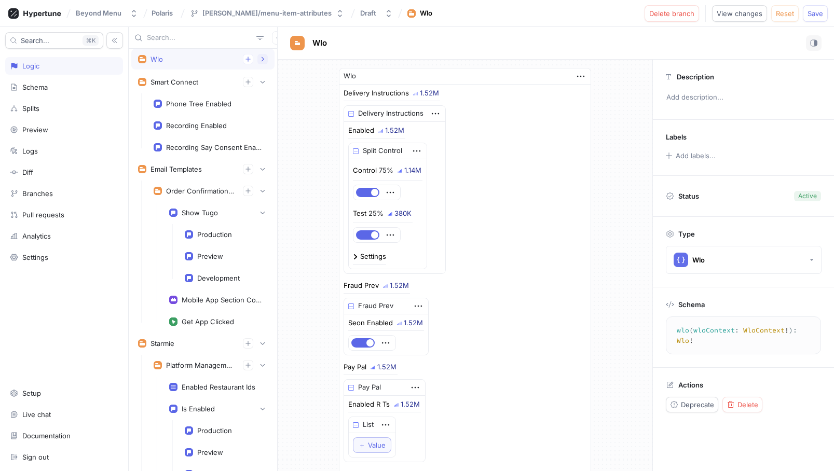
click at [265, 59] on icon "button" at bounding box center [262, 59] width 6 height 6
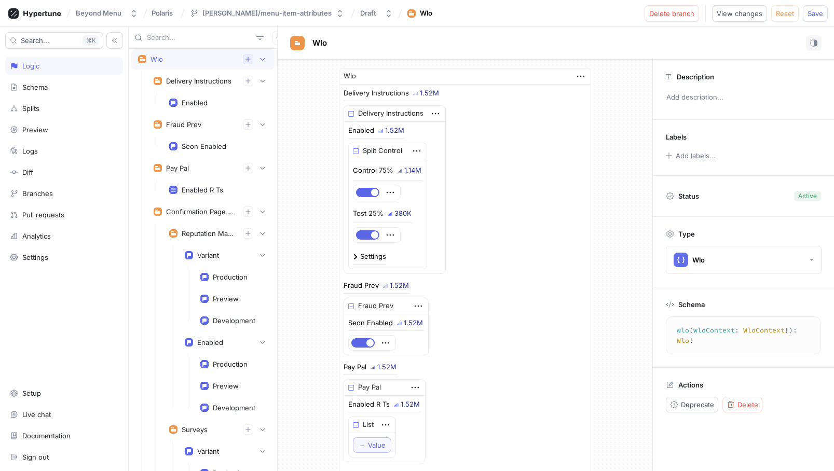
click at [246, 59] on icon "button" at bounding box center [247, 59] width 5 height 5
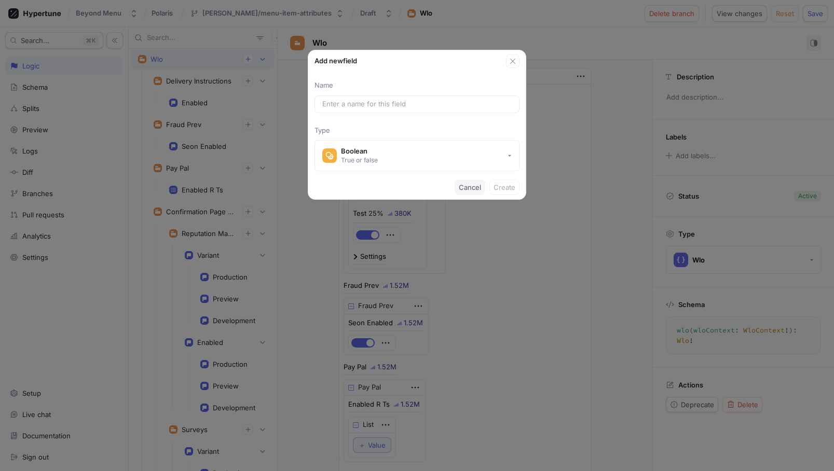
click at [457, 186] on button "Cancel" at bounding box center [469, 188] width 31 height 16
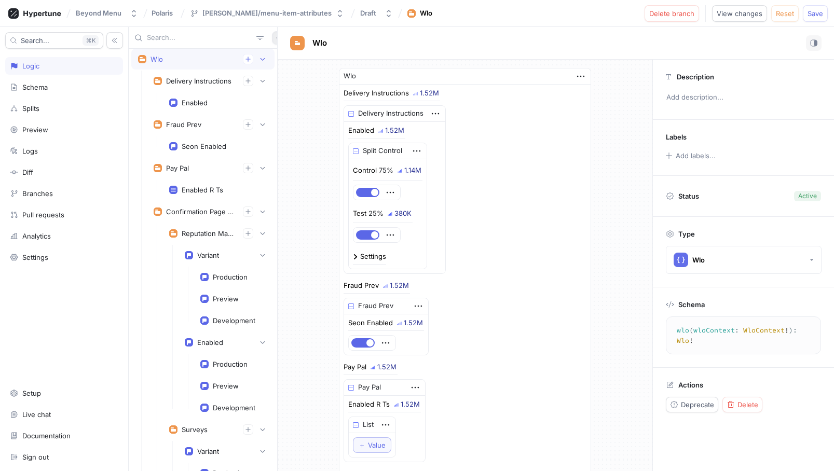
click at [272, 36] on button "button" at bounding box center [278, 37] width 13 height 13
click at [281, 61] on p "Flag" at bounding box center [279, 58] width 13 height 10
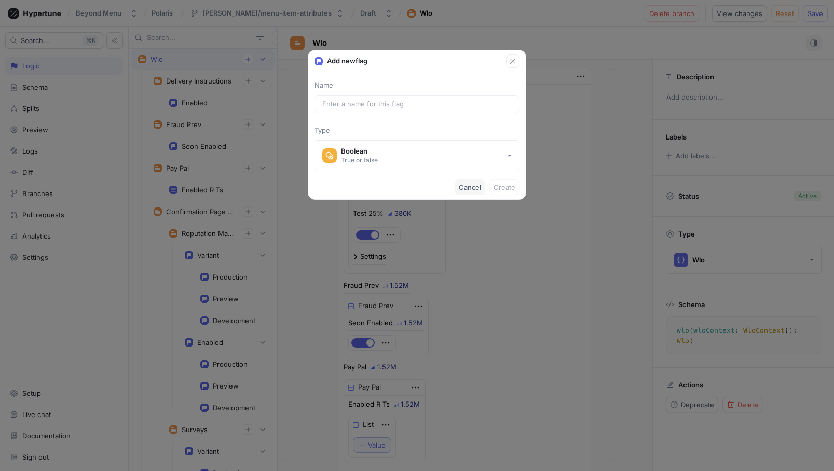
click at [465, 185] on span "Cancel" at bounding box center [470, 187] width 22 height 6
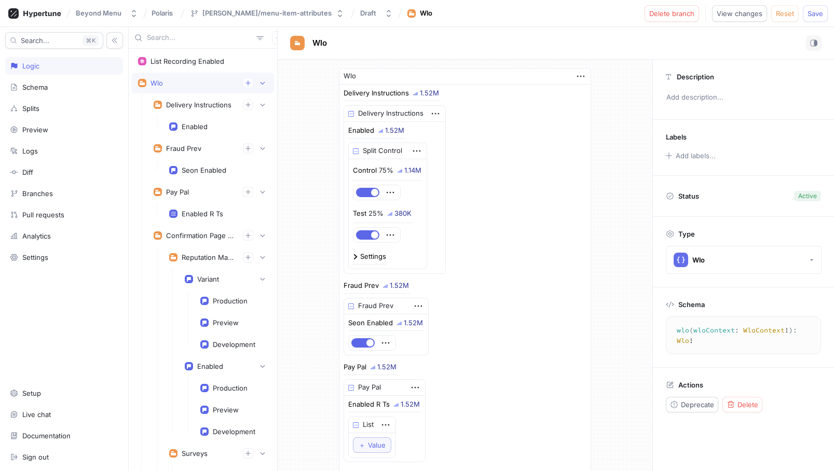
scroll to position [0, 0]
click at [158, 81] on div "Wlo" at bounding box center [156, 83] width 12 height 8
click at [247, 84] on icon "button" at bounding box center [247, 83] width 5 height 5
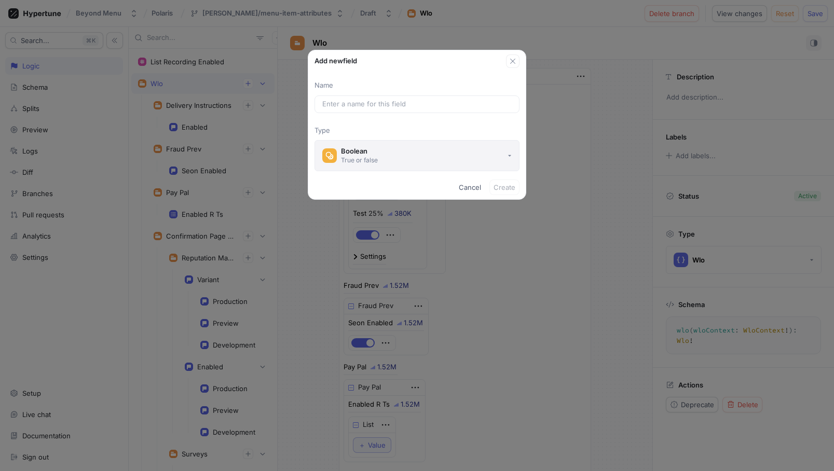
click at [434, 165] on button "Boolean True or false" at bounding box center [416, 155] width 205 height 31
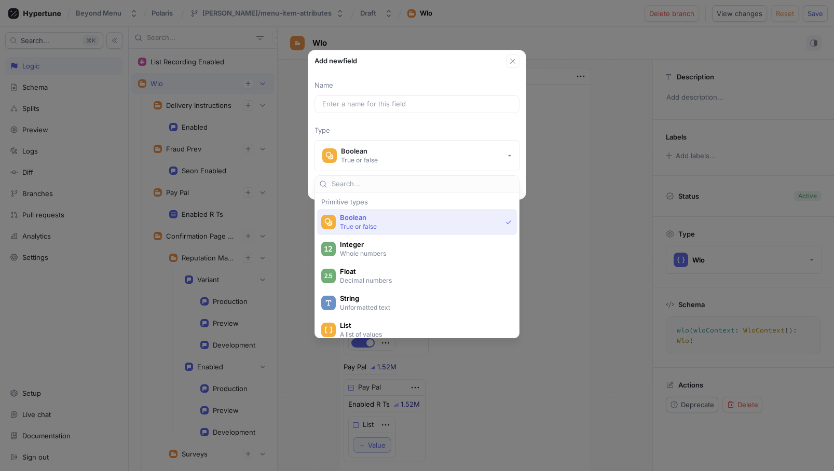
click at [278, 265] on div "Add new field Name Type Boolean True or false Cancel Create" at bounding box center [417, 235] width 834 height 471
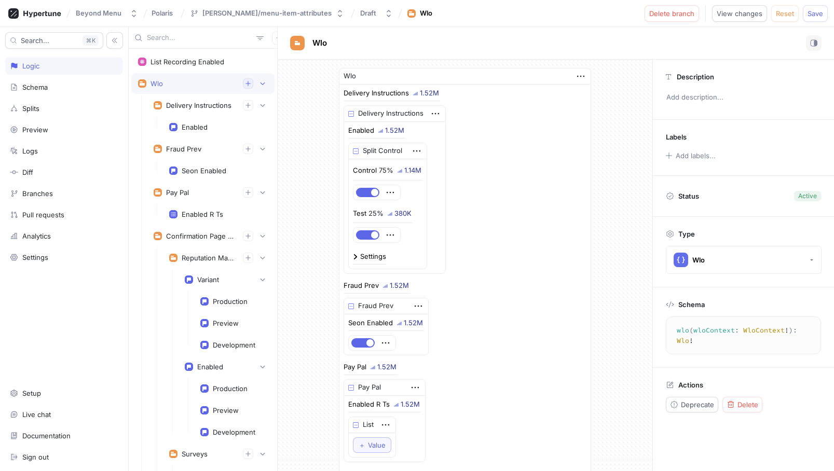
click at [247, 88] on button "button" at bounding box center [248, 83] width 10 height 10
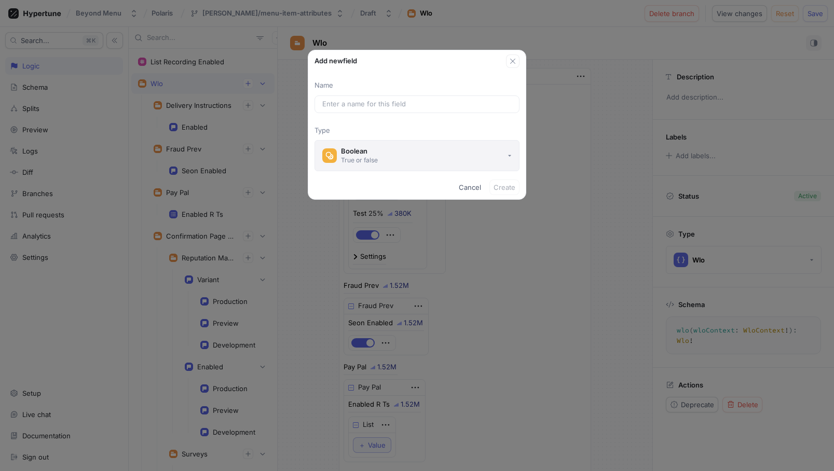
click at [390, 154] on button "Boolean True or false" at bounding box center [416, 155] width 205 height 31
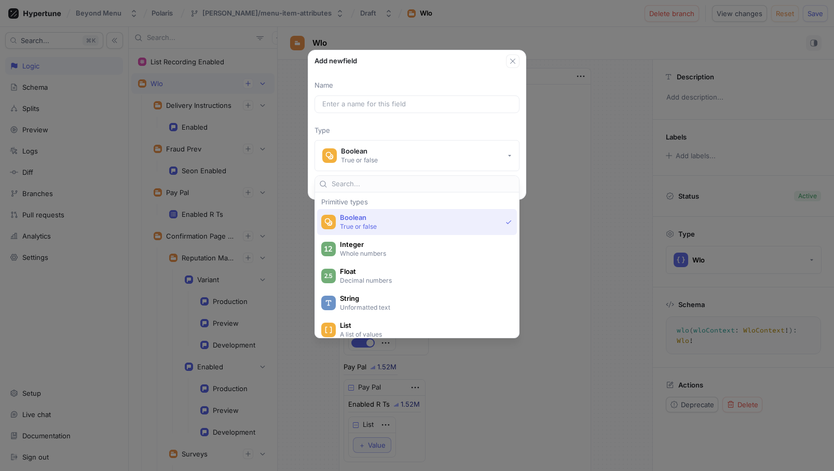
scroll to position [1, 0]
type input "obj"
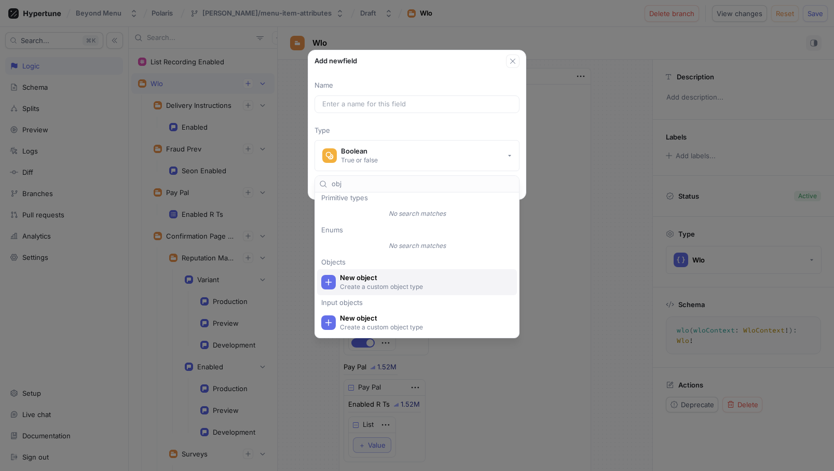
scroll to position [0, 0]
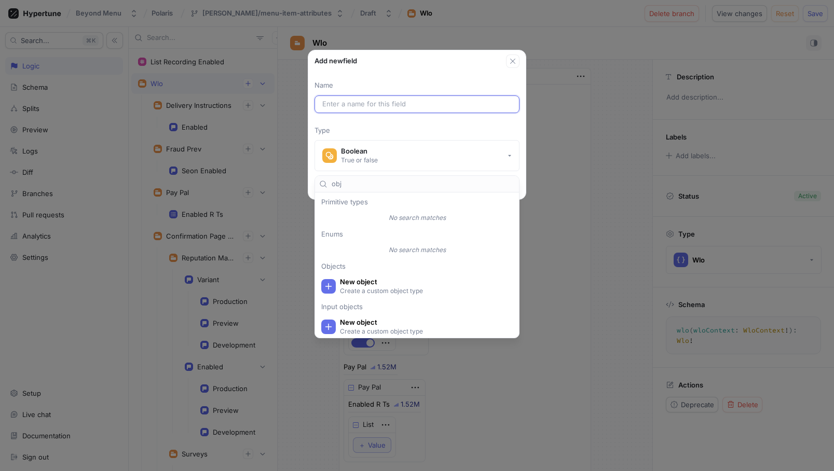
click at [382, 107] on input "text" at bounding box center [416, 104] width 189 height 10
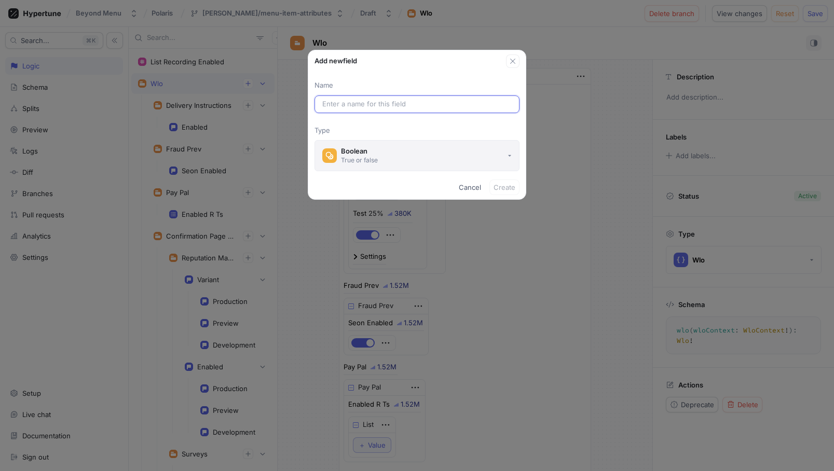
click at [401, 143] on button "Boolean True or false" at bounding box center [416, 155] width 205 height 31
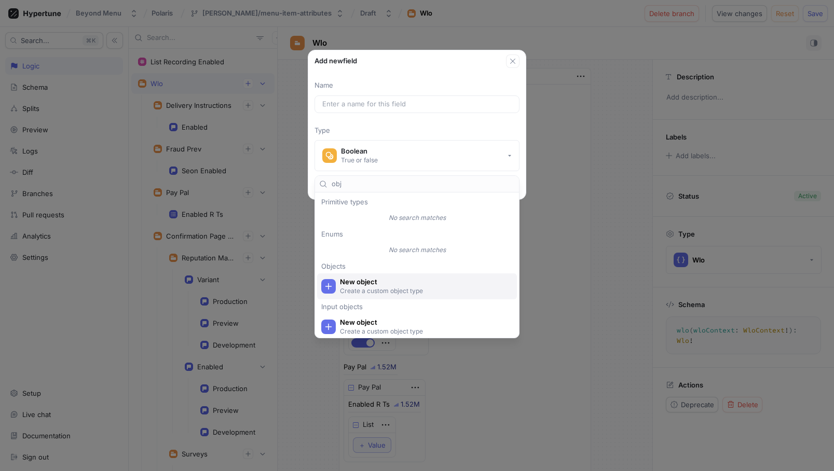
click at [371, 293] on p "Create a custom object type" at bounding box center [423, 290] width 166 height 9
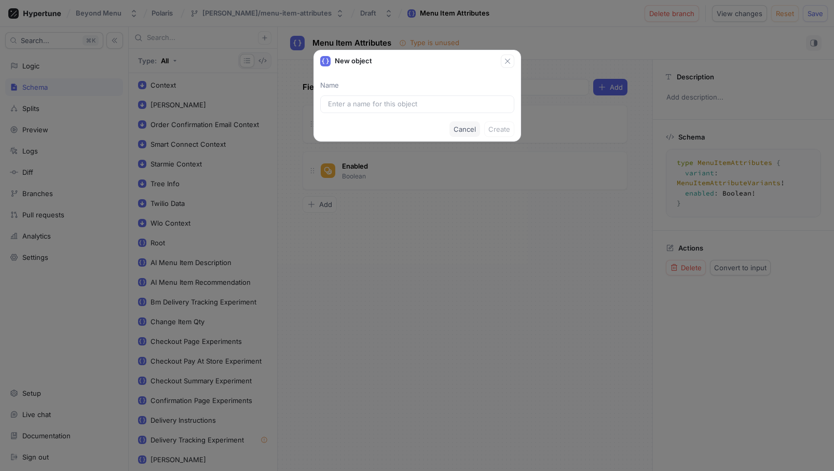
click at [463, 124] on button "Cancel" at bounding box center [464, 129] width 31 height 16
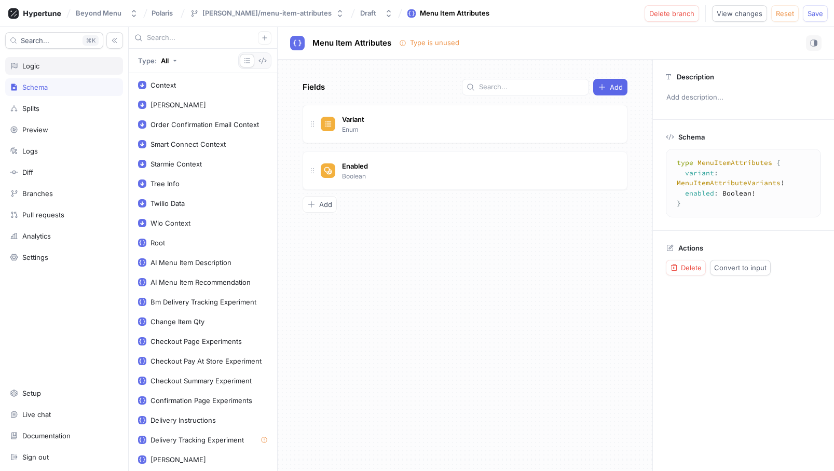
click at [43, 72] on div "Logic" at bounding box center [64, 66] width 118 height 18
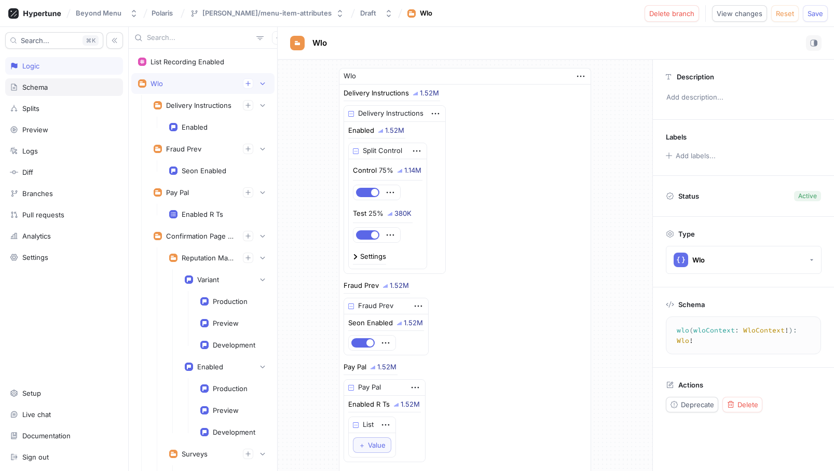
click at [44, 92] on div "Schema" at bounding box center [64, 87] width 118 height 18
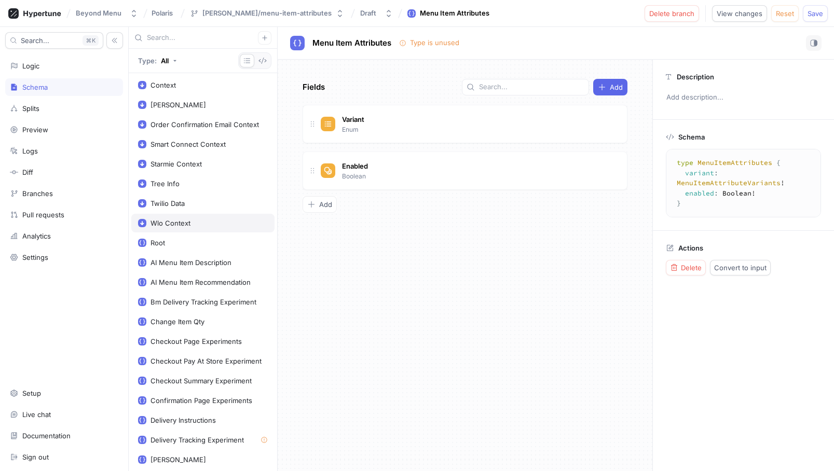
click at [180, 222] on div "Wlo Context" at bounding box center [170, 223] width 40 height 8
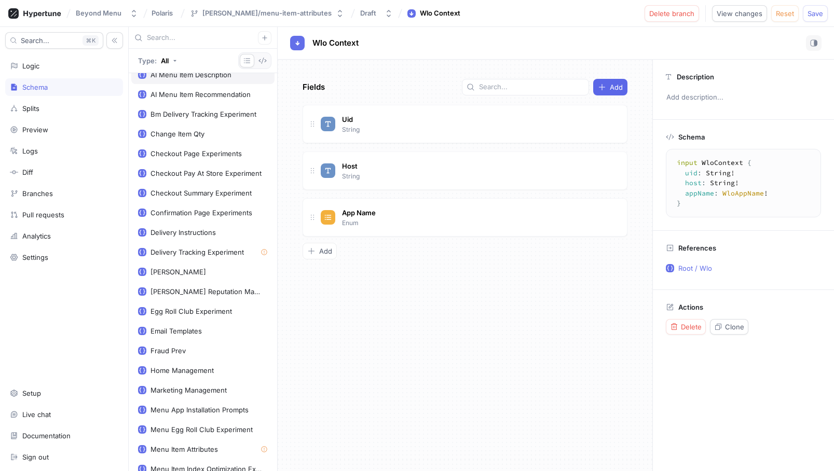
scroll to position [236, 0]
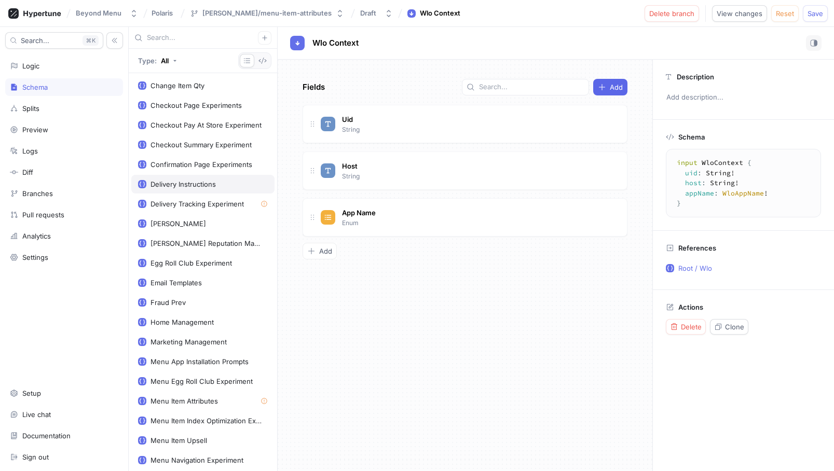
click at [182, 186] on div "Delivery Instructions" at bounding box center [182, 184] width 65 height 8
type textarea "type DeliveryInstructions { enabled: Boolean! }"
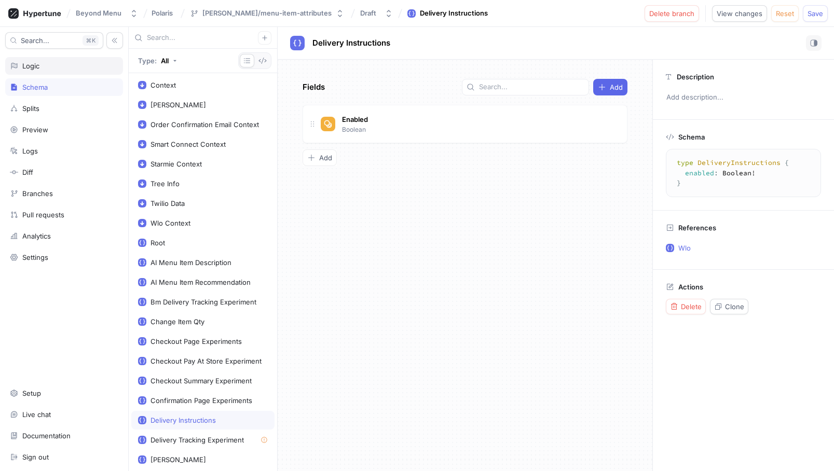
click at [34, 70] on div "Logic" at bounding box center [64, 66] width 118 height 18
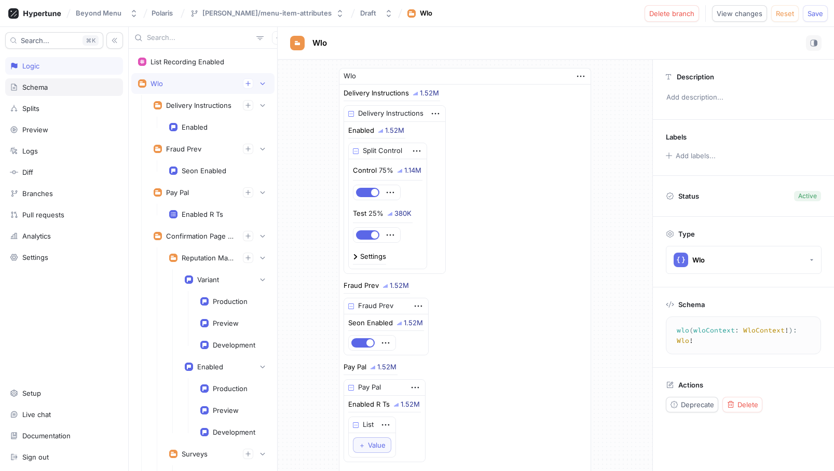
click at [41, 84] on div "Schema" at bounding box center [34, 87] width 25 height 8
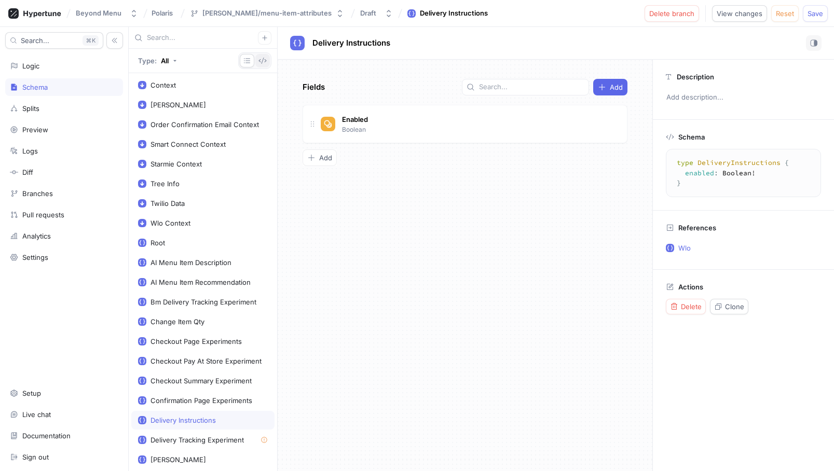
click at [266, 60] on icon "button" at bounding box center [262, 61] width 8 height 8
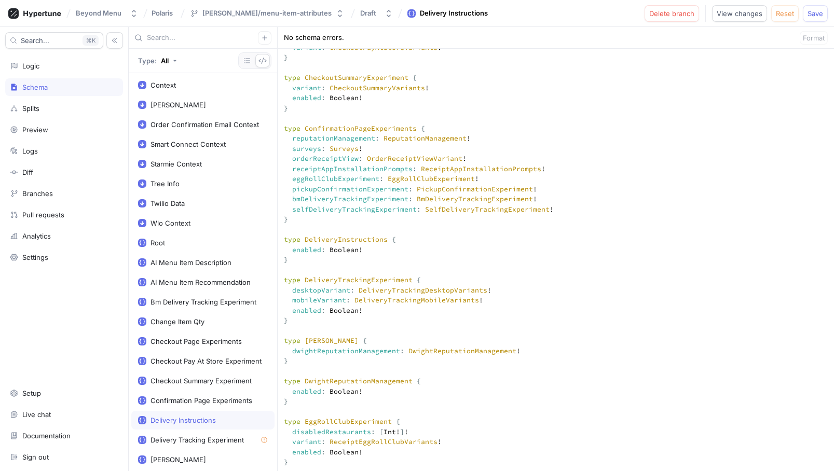
scroll to position [2710, 0]
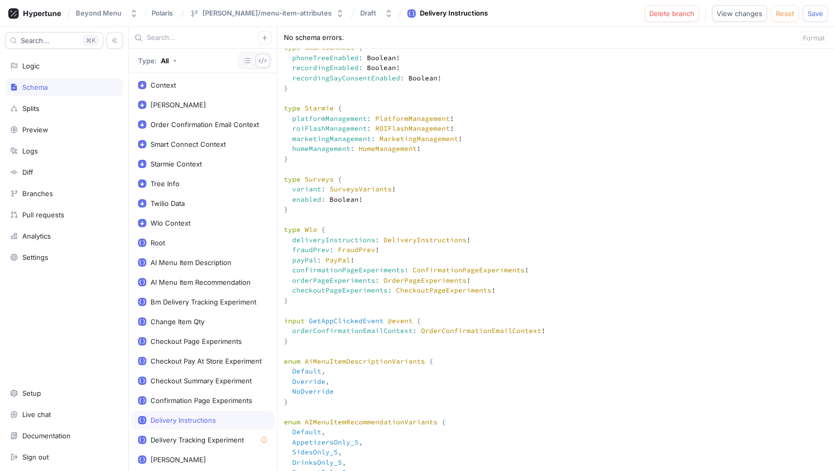
click at [508, 312] on textarea at bounding box center [556, 81] width 556 height 5346
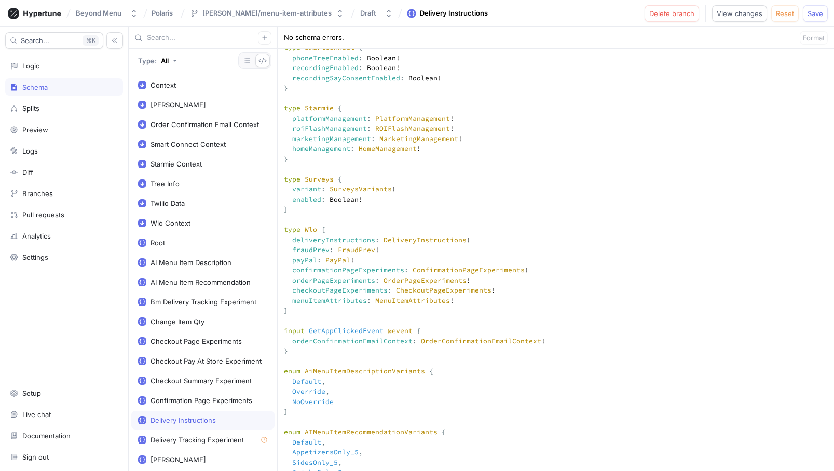
click at [405, 315] on textarea at bounding box center [556, 86] width 556 height 5356
click at [399, 327] on textarea at bounding box center [556, 86] width 556 height 5356
click at [401, 320] on textarea at bounding box center [556, 86] width 556 height 5356
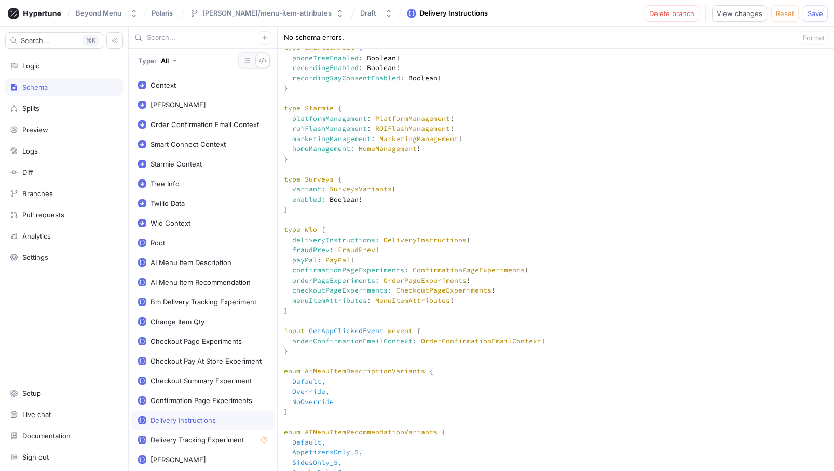
click at [401, 320] on textarea at bounding box center [556, 86] width 556 height 5356
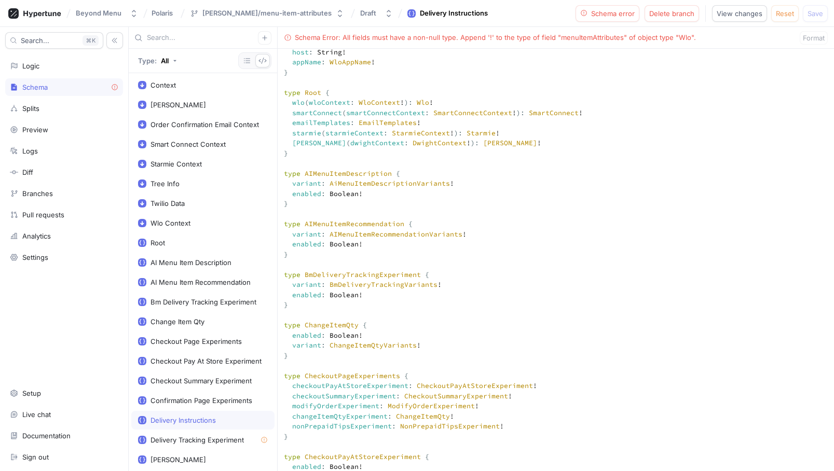
scroll to position [381, 0]
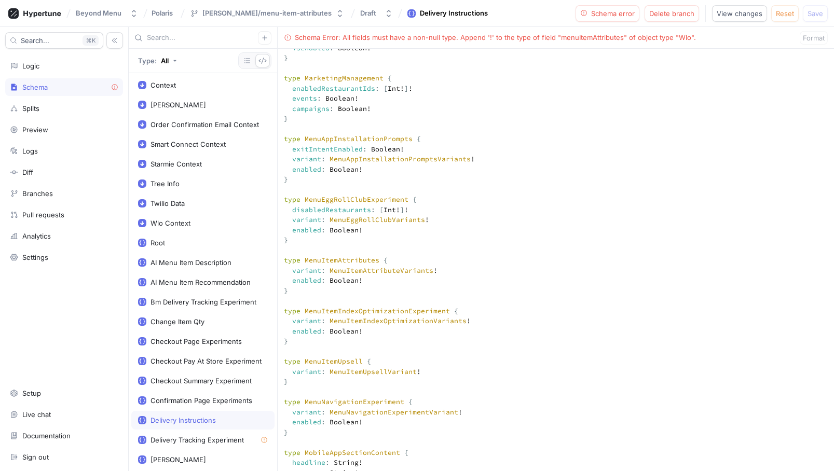
scroll to position [2770, 0]
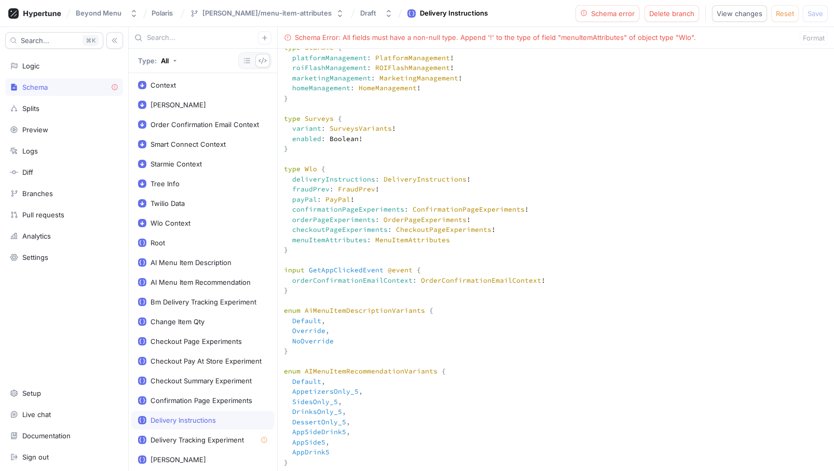
click at [444, 260] on textarea at bounding box center [556, 25] width 556 height 5356
click at [541, 189] on textarea at bounding box center [556, 25] width 556 height 5356
type textarea "input Context { appEnv: AppEnv! } input DwightContext { brandId: Int! entityId:…"
click at [809, 14] on span "Save" at bounding box center [815, 13] width 16 height 6
click at [50, 66] on div "Logic" at bounding box center [64, 66] width 108 height 8
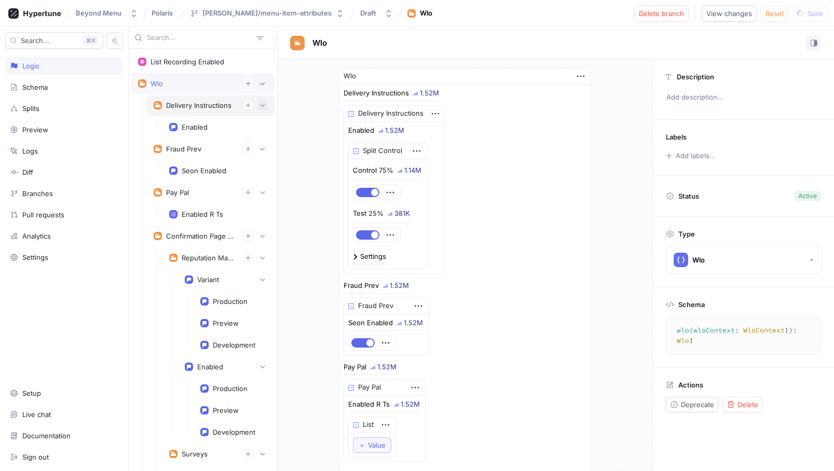
click at [263, 106] on icon "button" at bounding box center [262, 105] width 5 height 3
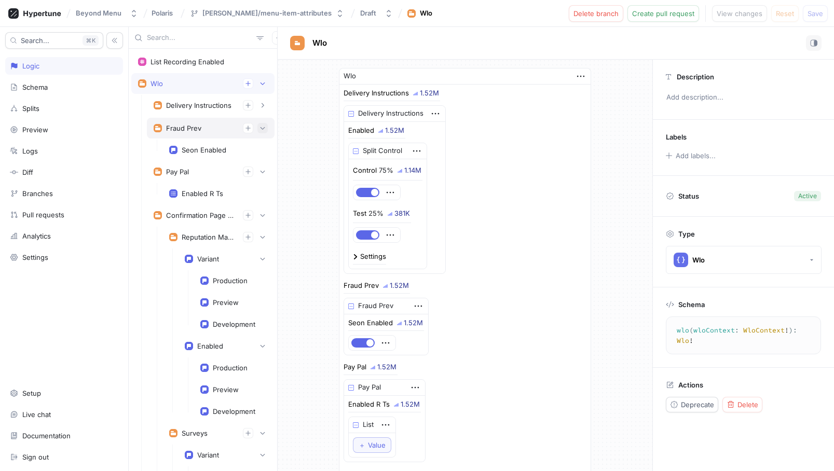
click at [261, 131] on icon "button" at bounding box center [262, 128] width 6 height 6
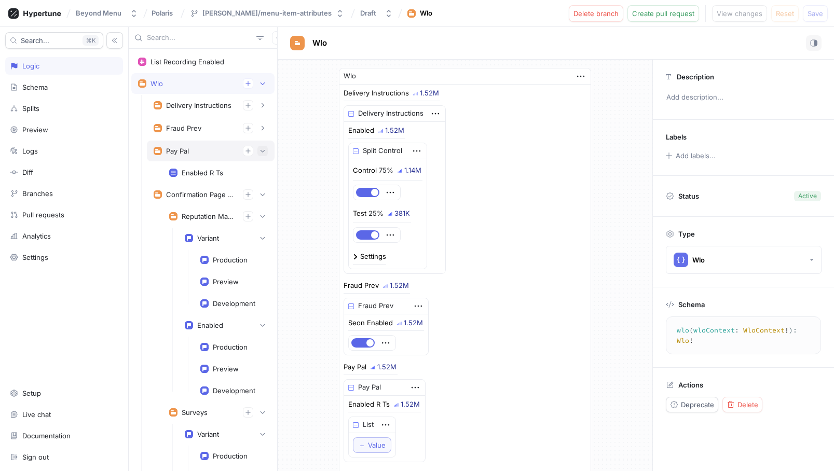
click at [260, 147] on button "button" at bounding box center [262, 151] width 10 height 10
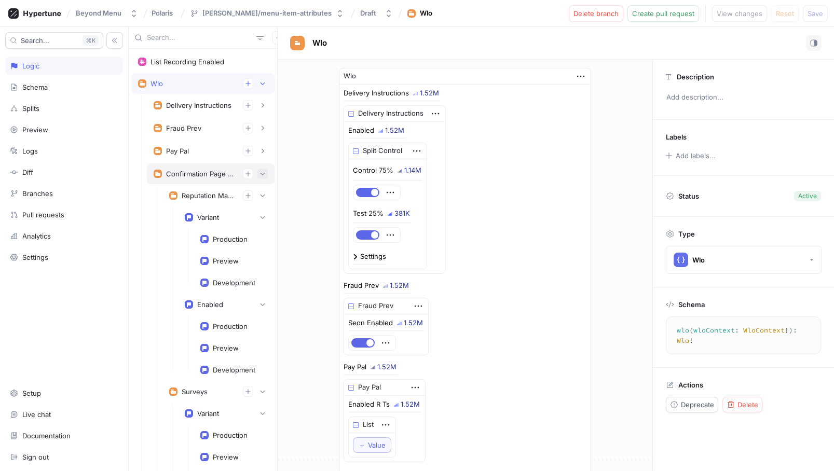
click at [261, 172] on icon "button" at bounding box center [262, 174] width 6 height 6
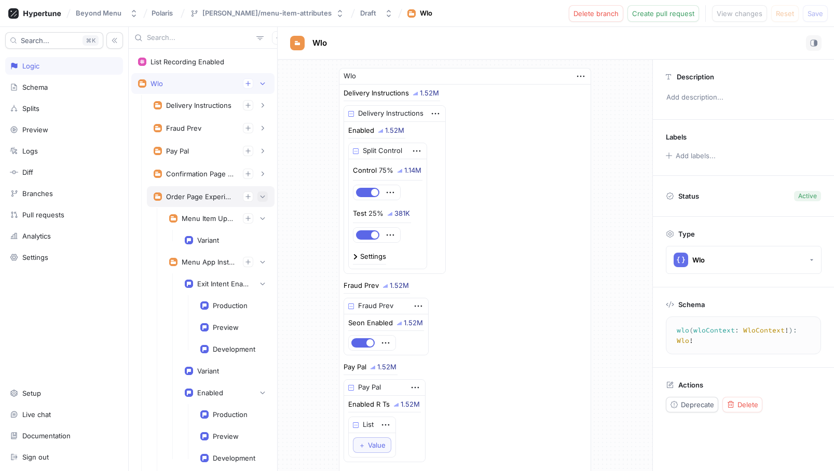
click at [261, 194] on icon "button" at bounding box center [262, 197] width 6 height 6
click at [261, 195] on icon "button" at bounding box center [262, 197] width 6 height 6
click at [263, 197] on icon "button" at bounding box center [262, 197] width 6 height 6
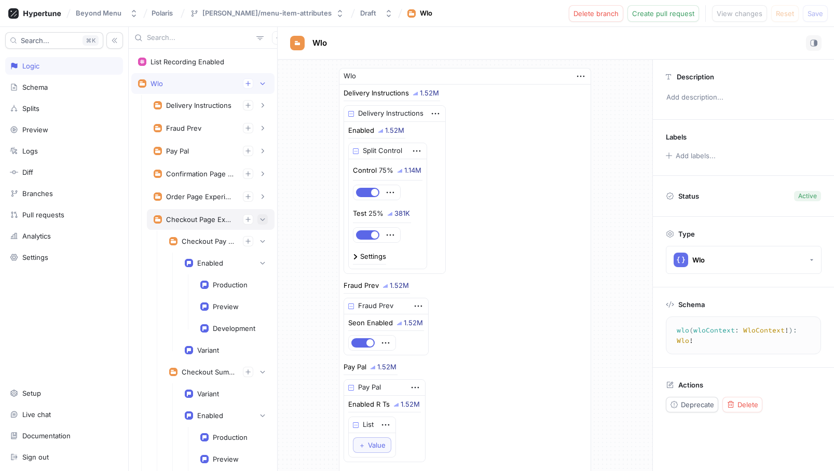
click at [261, 220] on icon "button" at bounding box center [262, 219] width 6 height 6
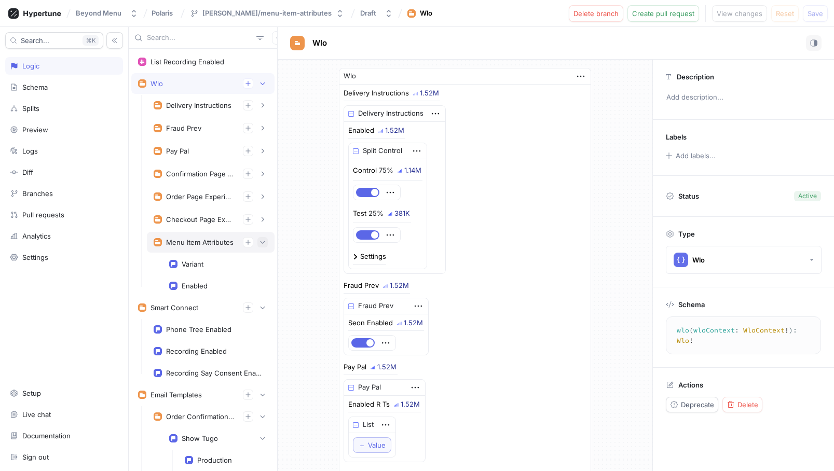
click at [261, 237] on button "button" at bounding box center [262, 242] width 10 height 10
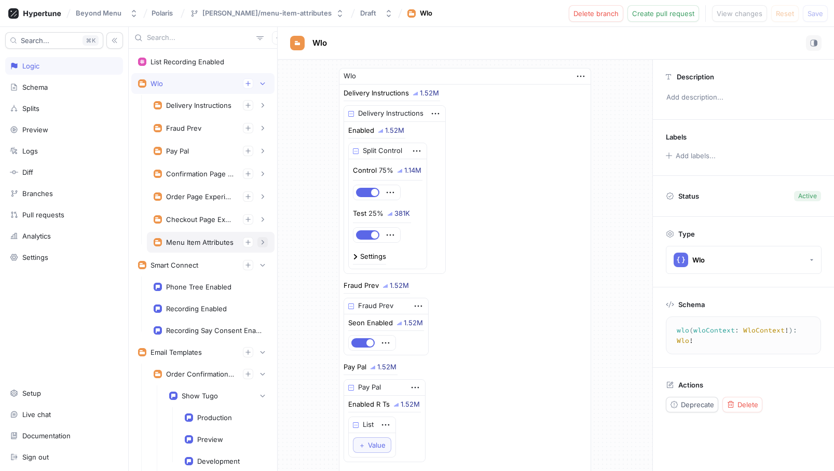
click at [261, 237] on button "button" at bounding box center [262, 242] width 10 height 10
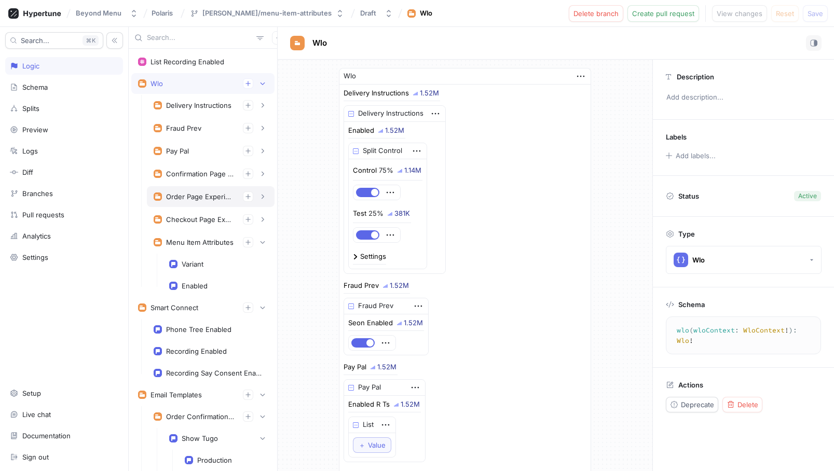
drag, startPoint x: 196, startPoint y: 241, endPoint x: 192, endPoint y: 195, distance: 46.8
click at [193, 194] on div "Delivery Instructions Enabled Fraud Prev Seon Enabled Pay Pal Enabled R Ts Conf…" at bounding box center [211, 195] width 128 height 201
click at [228, 241] on div "Menu Item Attributes" at bounding box center [199, 242] width 67 height 8
type textarea "menuItemAttributes: MenuItemAttributes!"
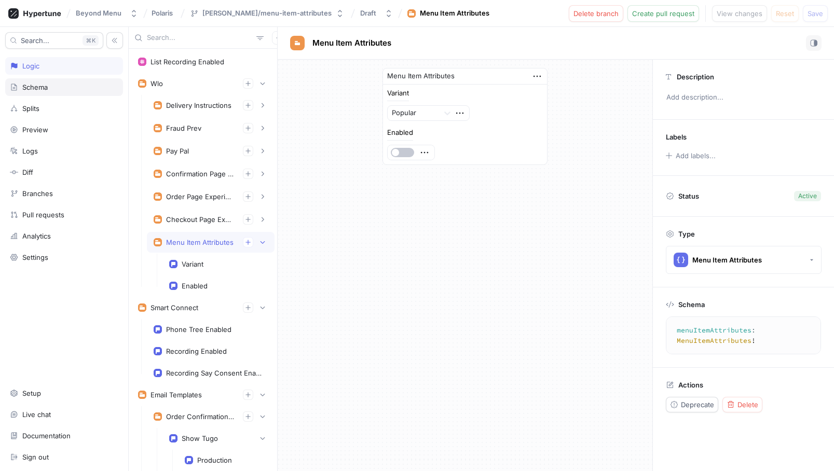
click at [36, 86] on div "Schema" at bounding box center [34, 87] width 25 height 8
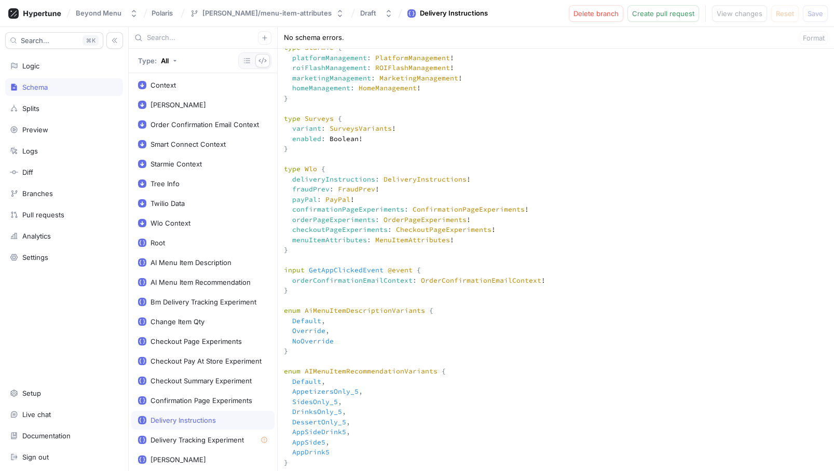
click at [374, 257] on textarea at bounding box center [556, 25] width 556 height 5356
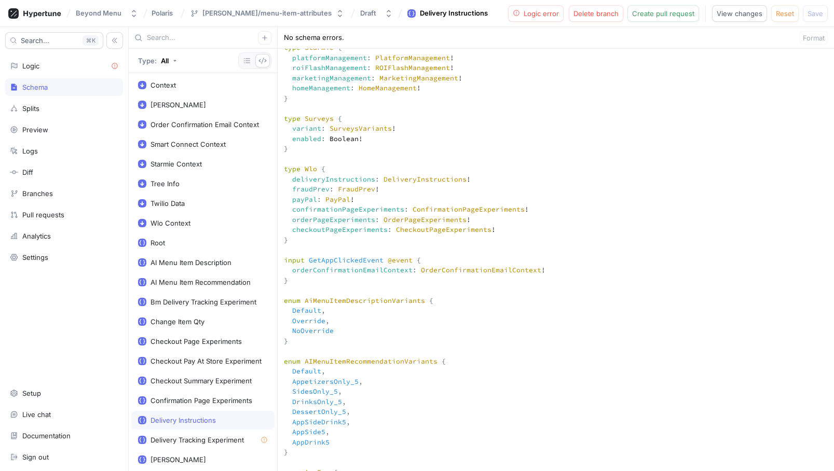
click at [539, 141] on textarea at bounding box center [556, 20] width 556 height 5346
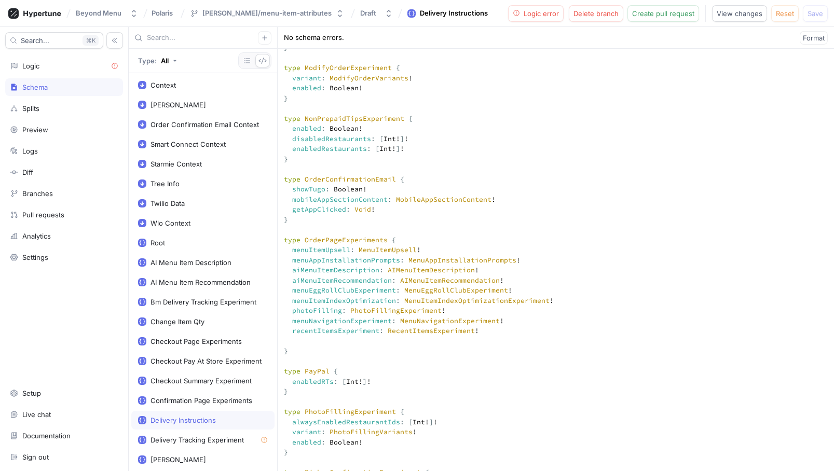
paste textarea "menuItemAttributes: MenuItemAttributes!"
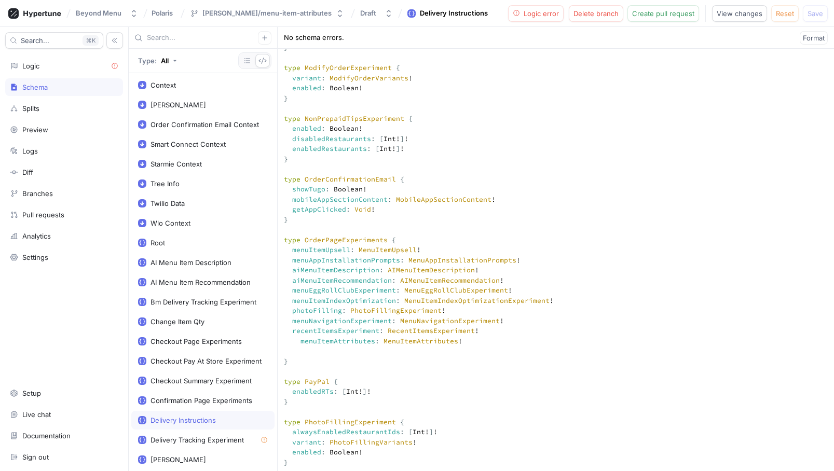
click at [812, 35] on span "Format" at bounding box center [814, 38] width 22 height 6
type textarea "input Context { appEnv: AppEnv! } input DwightContext { brandId: Int! entityId:…"
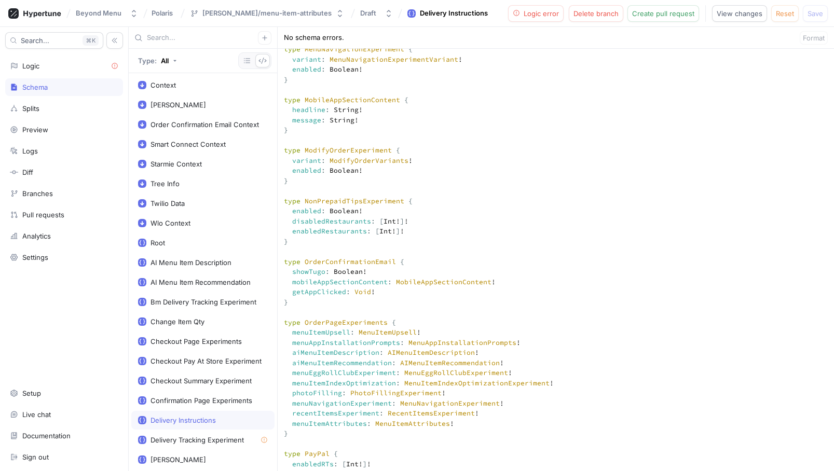
scroll to position [1858, 0]
click at [551, 6] on button "Logic error" at bounding box center [536, 13] width 56 height 17
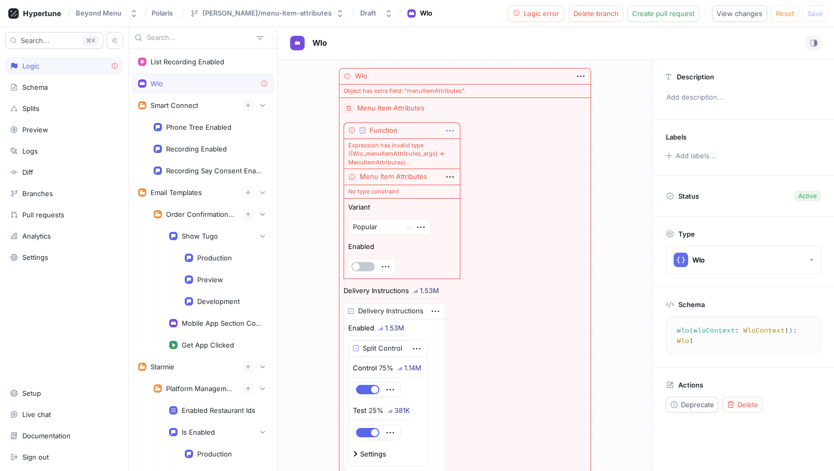
click at [451, 131] on icon "button" at bounding box center [449, 130] width 11 height 11
click at [365, 78] on div "Wlo" at bounding box center [361, 76] width 12 height 10
click at [377, 75] on div "Wlo" at bounding box center [464, 76] width 251 height 16
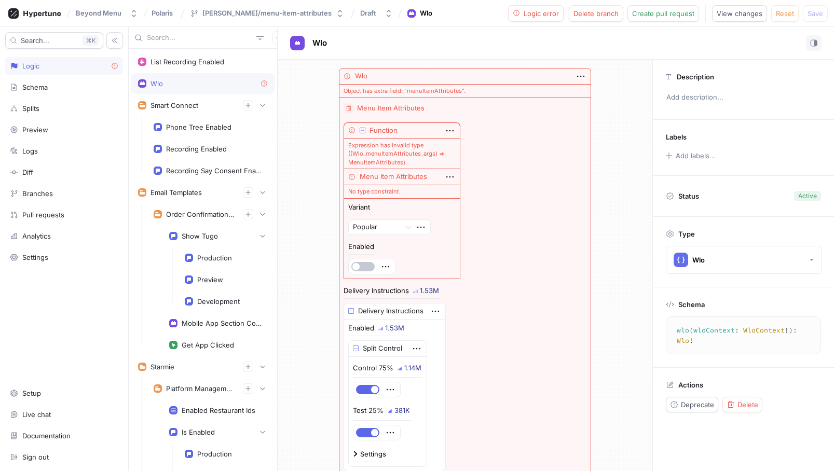
click at [451, 34] on div "Wlo" at bounding box center [556, 43] width 556 height 33
click at [41, 92] on div "Schema" at bounding box center [64, 87] width 118 height 18
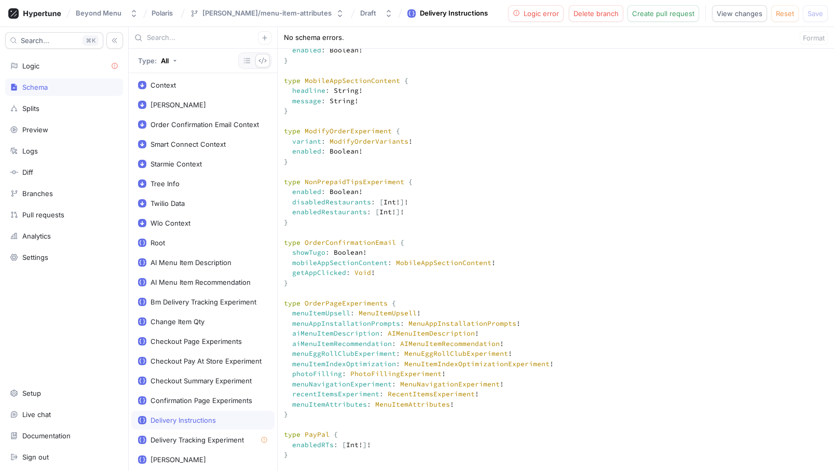
scroll to position [1878, 0]
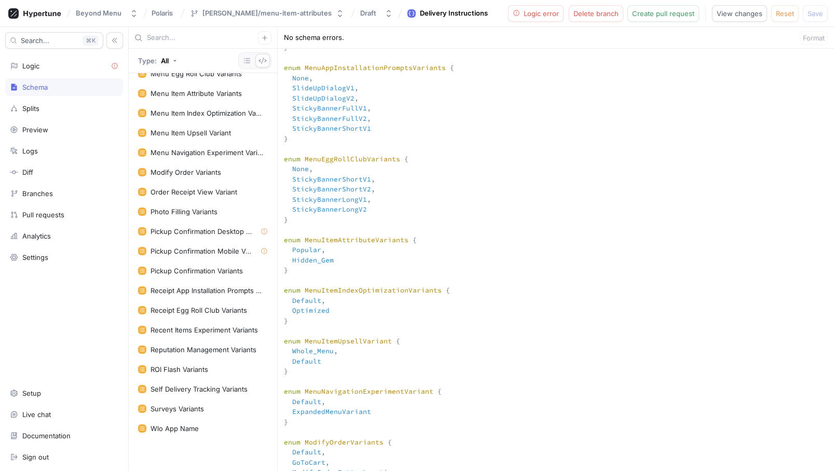
scroll to position [1526, 0]
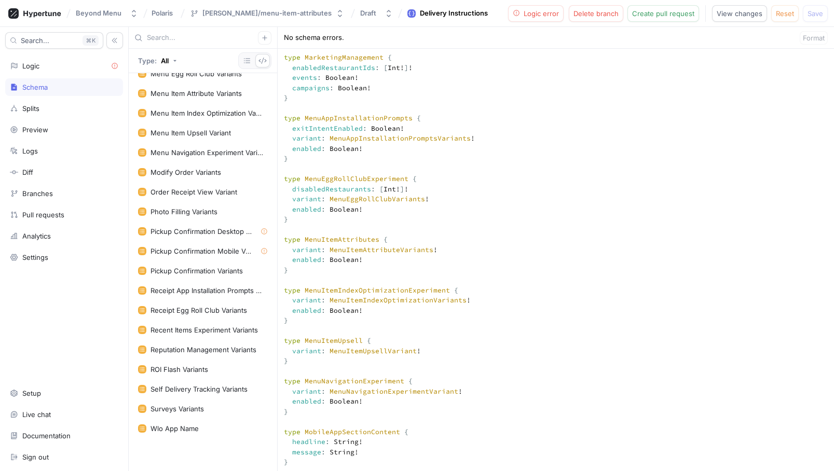
click at [794, 35] on div "No schema errors. Format" at bounding box center [556, 38] width 556 height 22
click at [541, 15] on span "Logic error" at bounding box center [540, 13] width 35 height 6
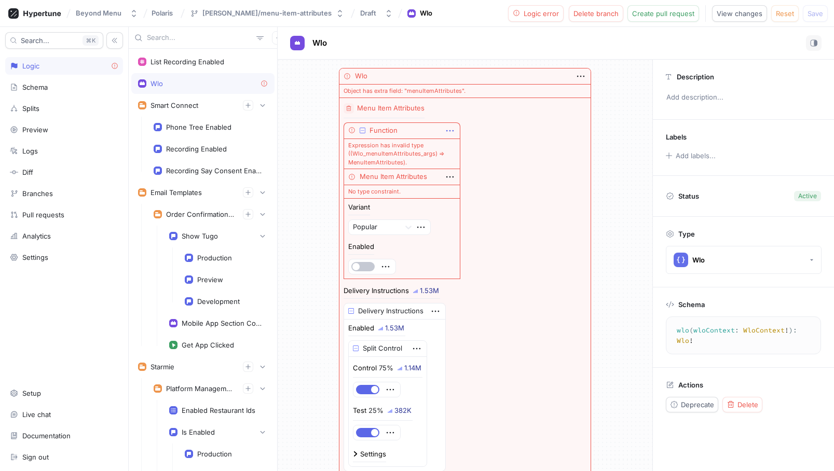
click at [451, 129] on icon "button" at bounding box center [449, 130] width 11 height 11
click at [425, 137] on div "Function" at bounding box center [401, 130] width 117 height 16
click at [419, 133] on div "Function" at bounding box center [401, 130] width 117 height 16
click at [349, 109] on icon "button" at bounding box center [348, 107] width 5 height 5
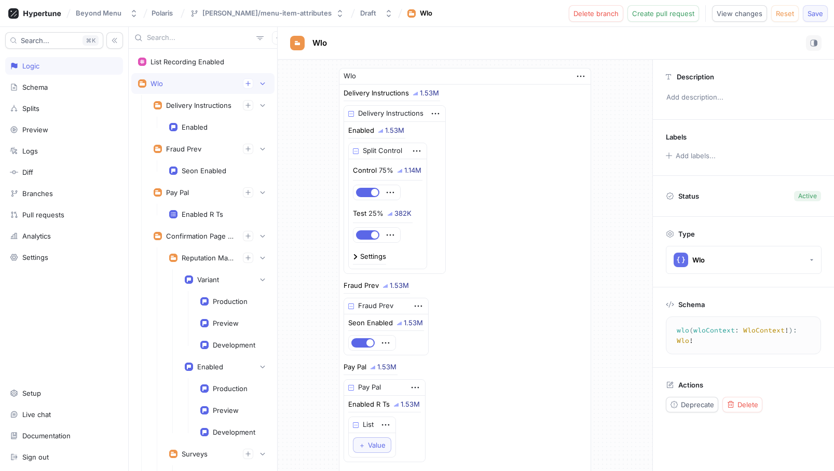
click at [815, 13] on span "Save" at bounding box center [815, 13] width 16 height 6
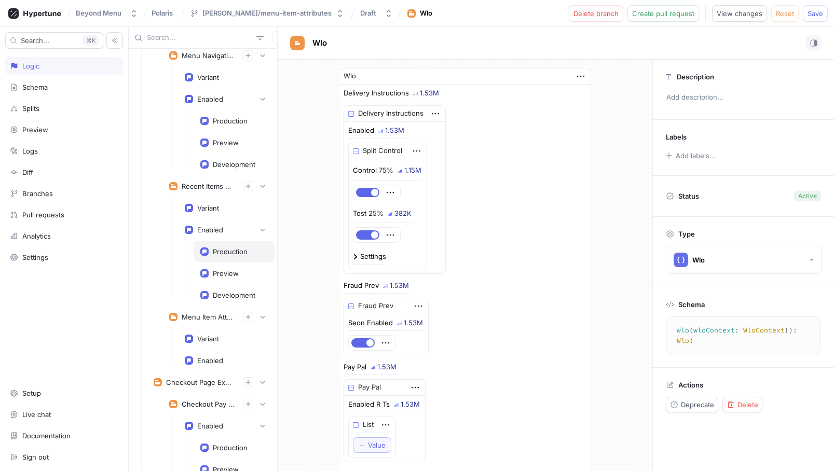
scroll to position [2272, 0]
click at [211, 335] on div "Variant" at bounding box center [208, 339] width 22 height 8
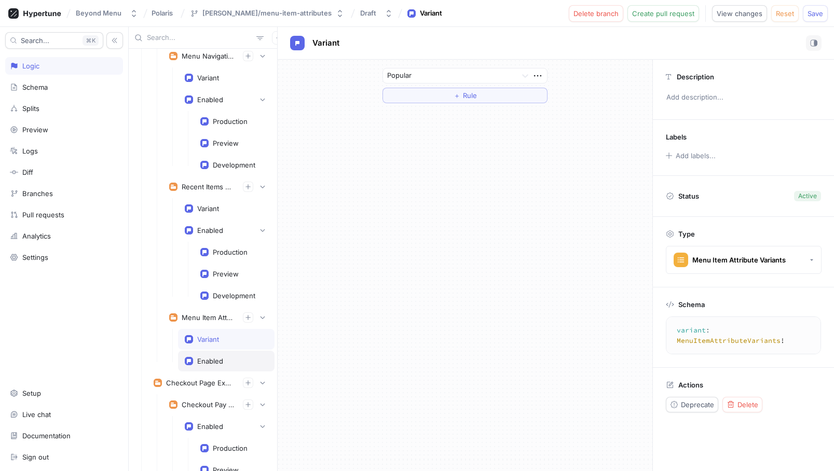
click at [204, 360] on div "Enabled" at bounding box center [210, 361] width 26 height 8
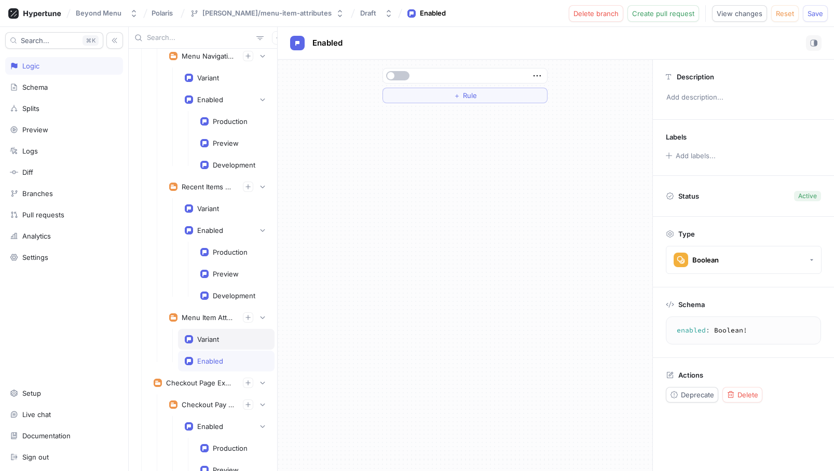
click at [205, 343] on div "Variant" at bounding box center [226, 339] width 96 height 21
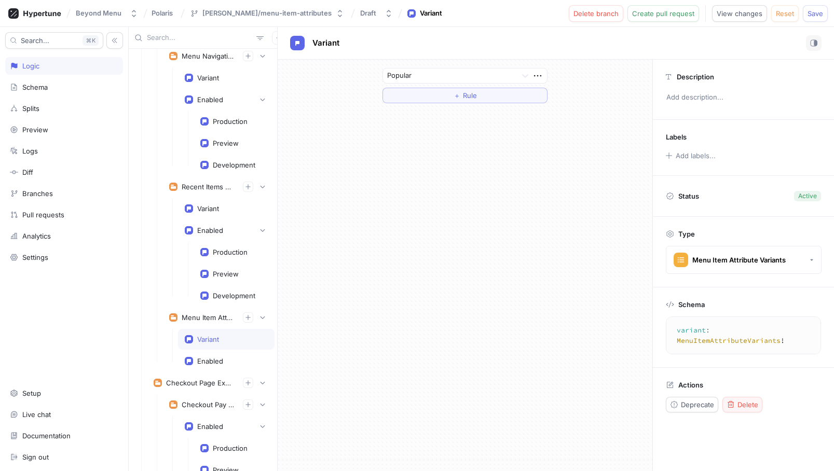
click at [740, 402] on span "Delete" at bounding box center [747, 405] width 21 height 6
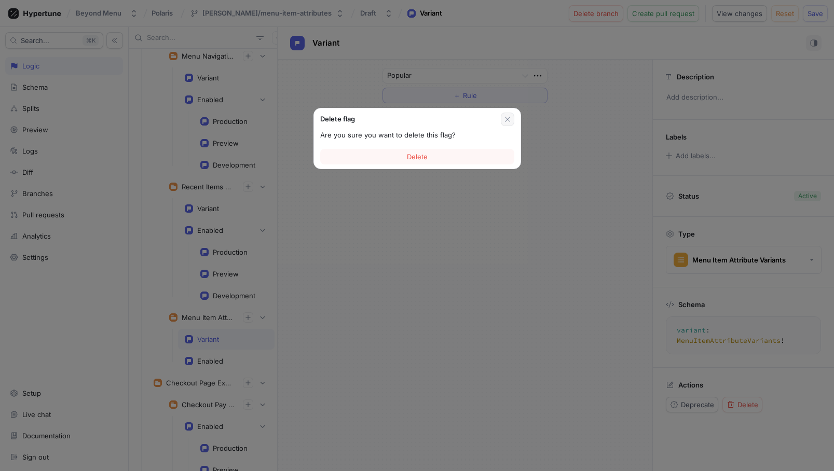
click at [507, 117] on icon "button" at bounding box center [507, 119] width 8 height 8
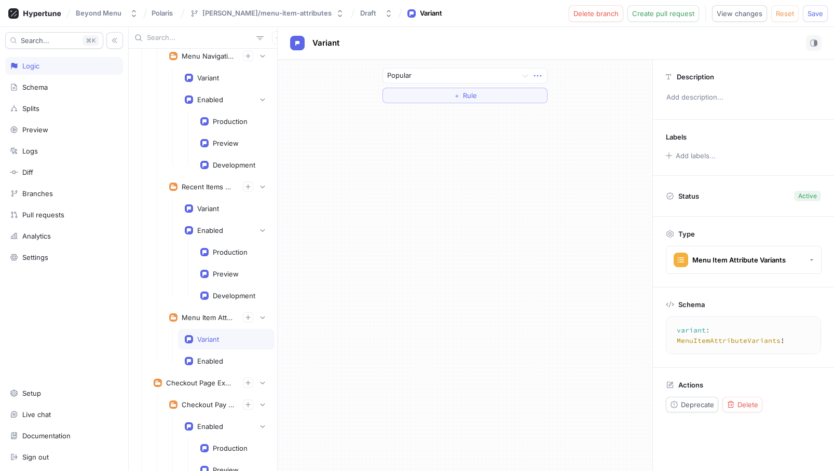
click at [537, 76] on icon "button" at bounding box center [537, 75] width 11 height 11
click at [552, 92] on p "Delete" at bounding box center [557, 95] width 21 height 10
click at [536, 74] on icon "button" at bounding box center [538, 76] width 8 height 8
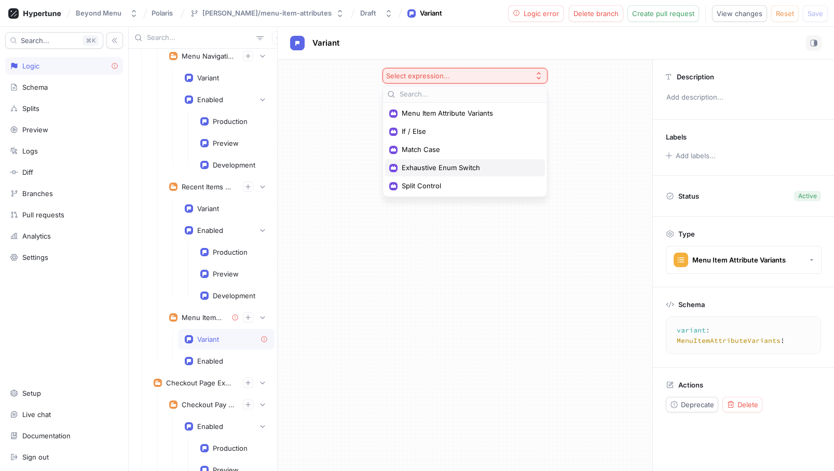
click at [447, 169] on span "Exhaustive Enum Switch" at bounding box center [469, 167] width 134 height 9
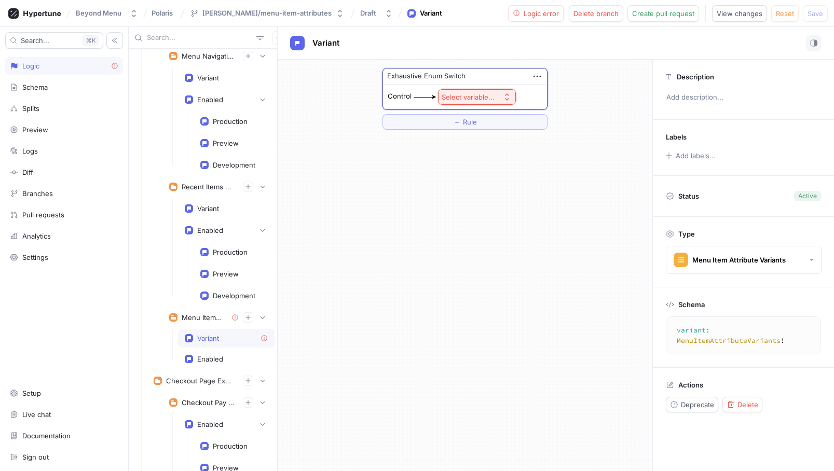
click at [468, 93] on div "Select variable..." at bounding box center [468, 97] width 53 height 9
click at [403, 154] on div "Exhaustive Enum Switch Control Select variable... ＋ Rule" at bounding box center [465, 265] width 375 height 411
click at [468, 93] on div "Select variable..." at bounding box center [468, 97] width 53 height 9
click at [457, 190] on div "Exhaustive Enum Switch Control Select variable... ＋ Rule" at bounding box center [465, 265] width 375 height 411
click at [212, 358] on div "Enabled" at bounding box center [210, 359] width 26 height 8
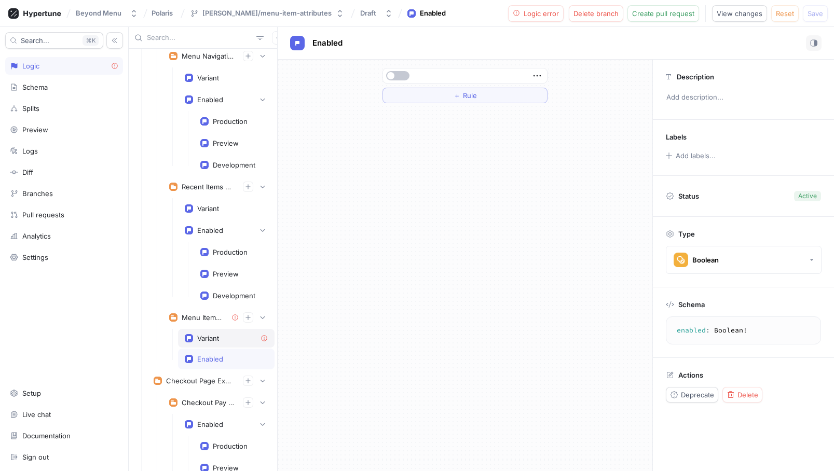
click at [238, 339] on div "Variant" at bounding box center [226, 338] width 83 height 8
type textarea "variant: MenuItemAttributeVariants!"
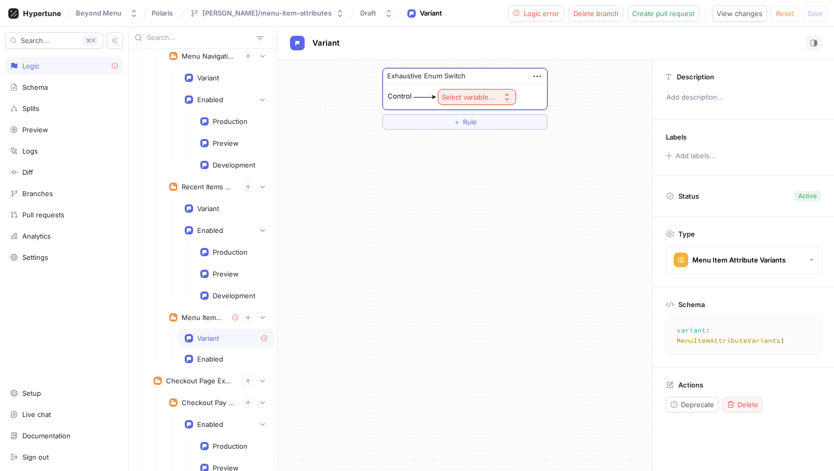
click at [746, 397] on button "Delete" at bounding box center [742, 405] width 40 height 16
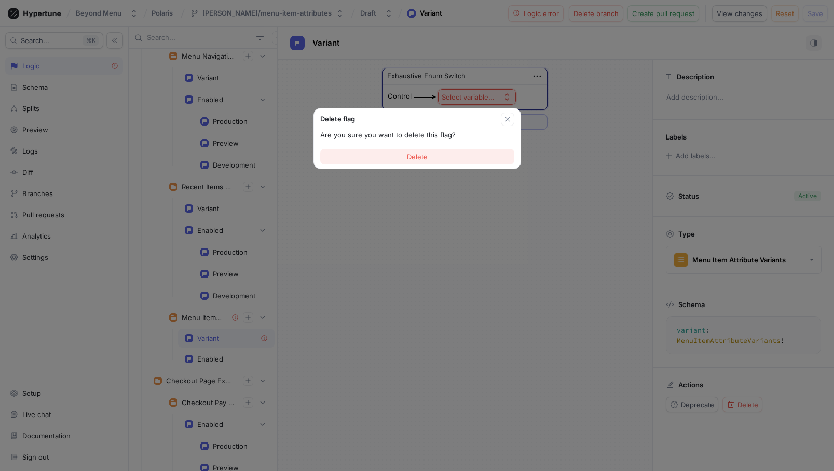
click at [418, 158] on span "Delete" at bounding box center [417, 157] width 21 height 6
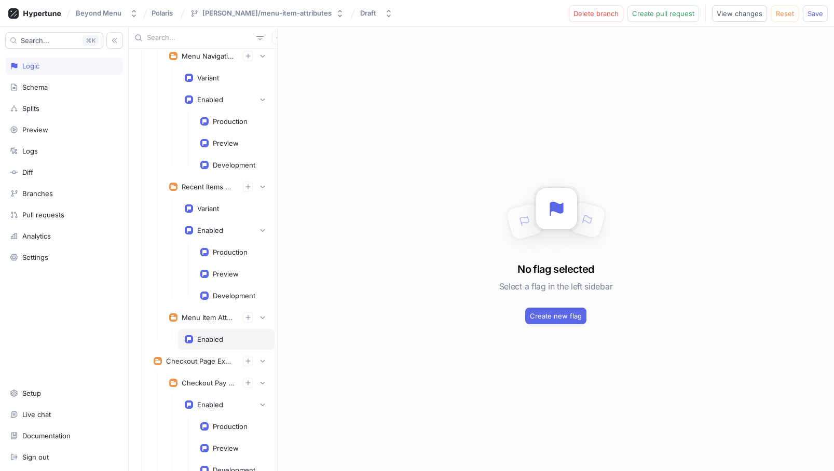
click at [219, 336] on div "Enabled" at bounding box center [210, 339] width 26 height 8
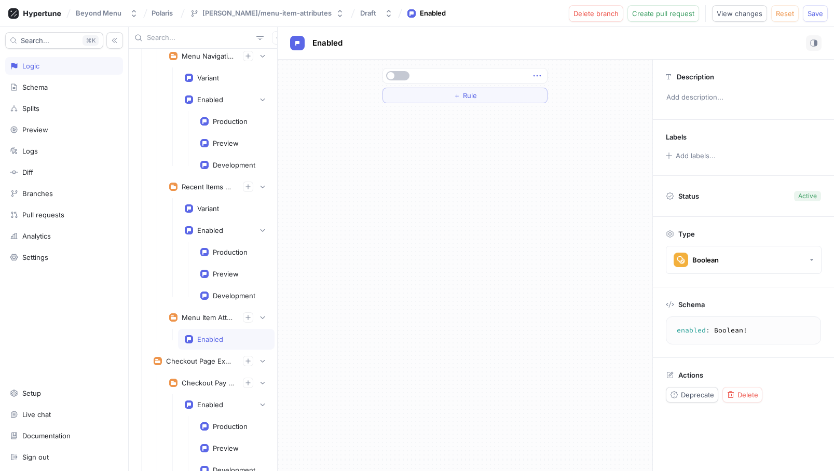
click at [539, 73] on icon "button" at bounding box center [536, 75] width 11 height 11
click at [548, 96] on p "Delete" at bounding box center [557, 95] width 21 height 10
click at [508, 77] on button "Select expression..." at bounding box center [464, 76] width 165 height 16
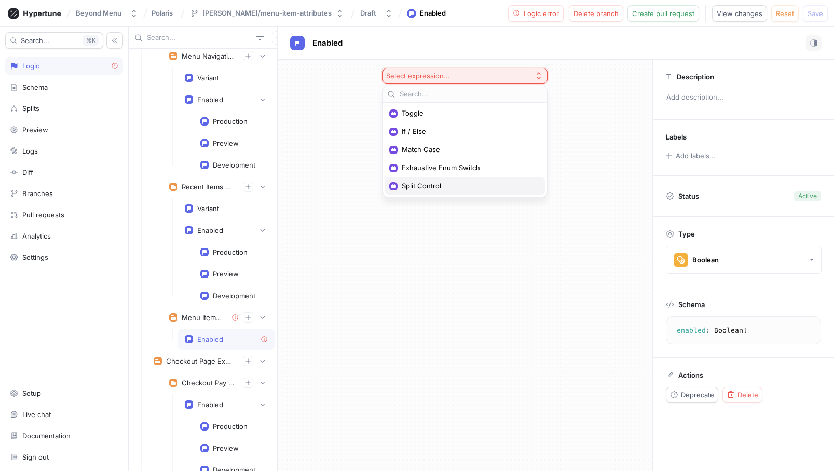
click at [439, 184] on span "Split Control" at bounding box center [469, 186] width 134 height 9
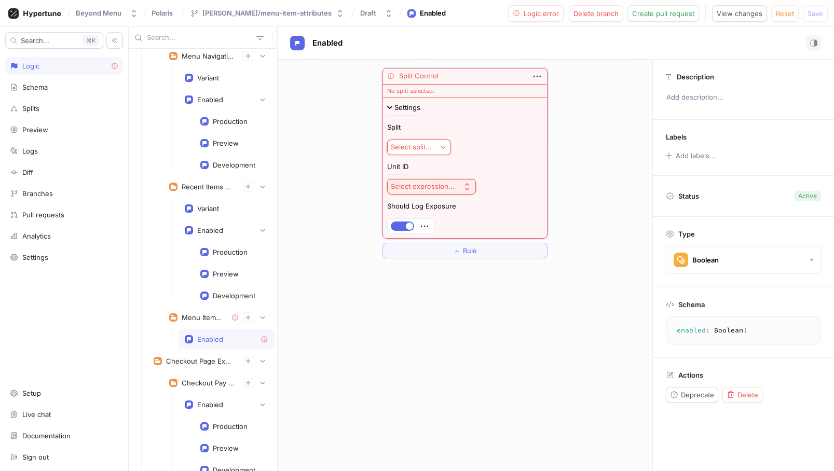
click at [426, 143] on div "Select split..." at bounding box center [411, 147] width 41 height 9
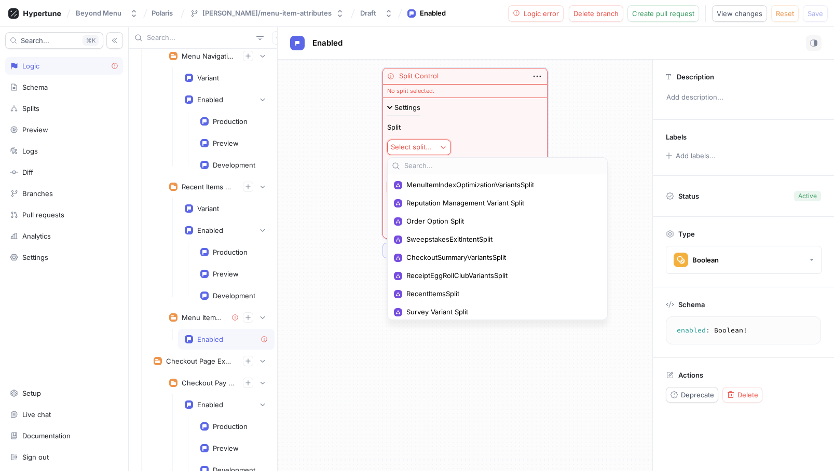
click at [347, 247] on div "Split Control No split selected. Settings Split Select split... Unit ID Select …" at bounding box center [465, 163] width 375 height 207
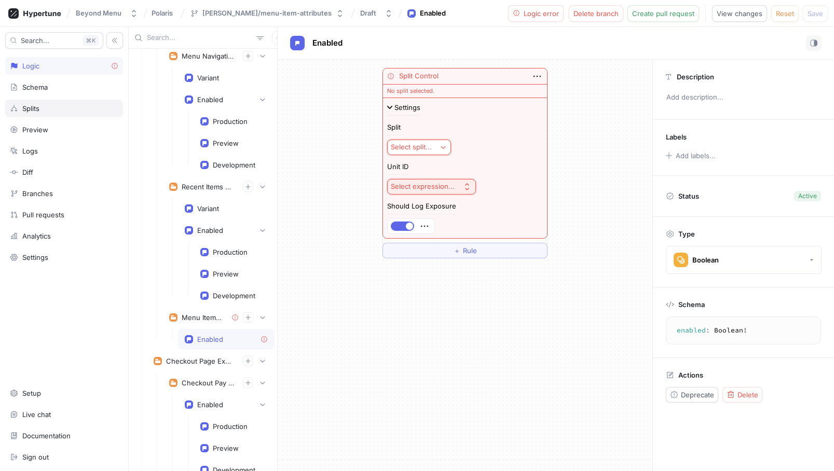
click at [38, 107] on div "Splits" at bounding box center [30, 108] width 17 height 8
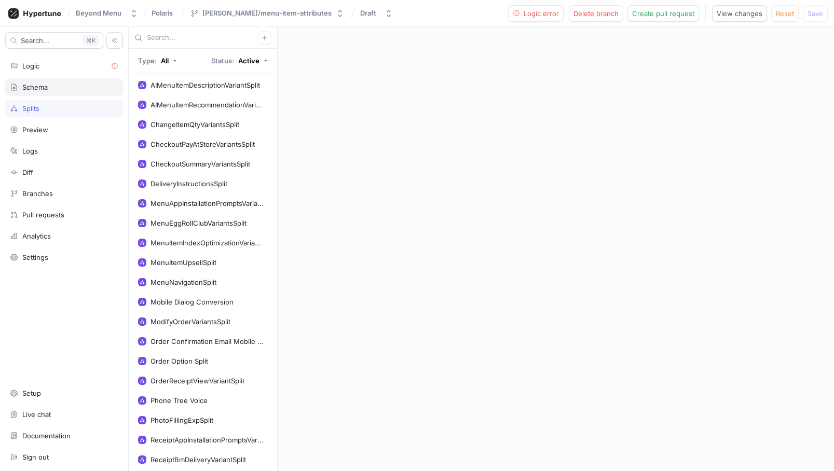
click at [41, 85] on div "Schema" at bounding box center [34, 87] width 25 height 8
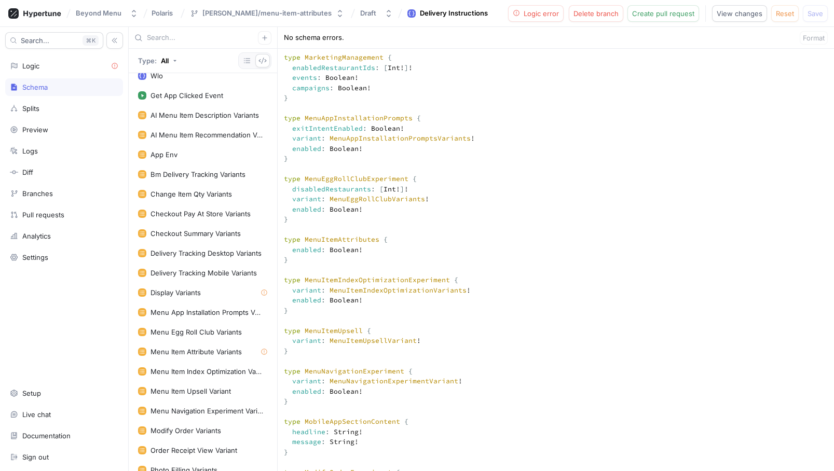
scroll to position [968, 0]
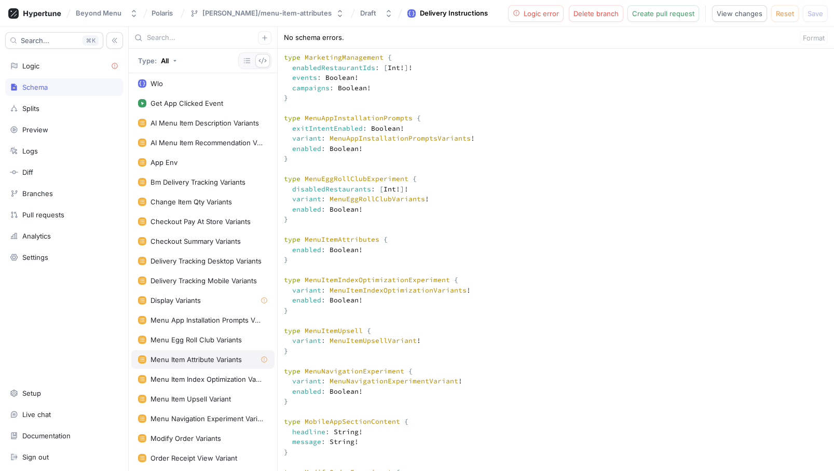
click at [192, 357] on div "Menu Item Attribute Variants" at bounding box center [195, 359] width 91 height 8
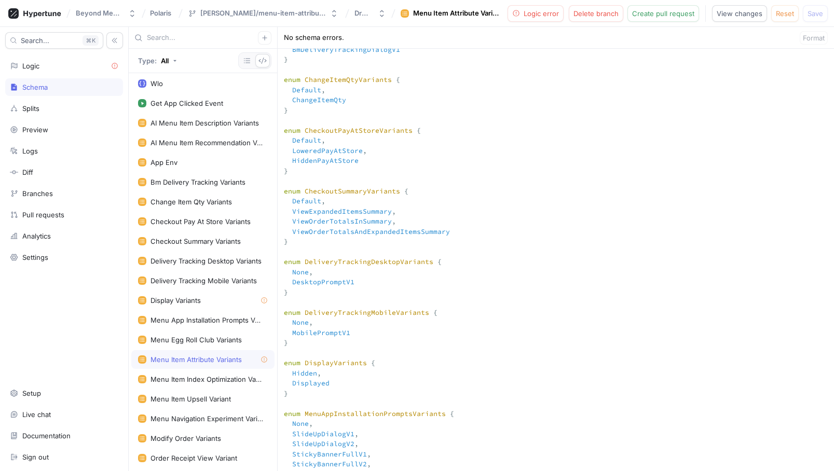
scroll to position [3818, 0]
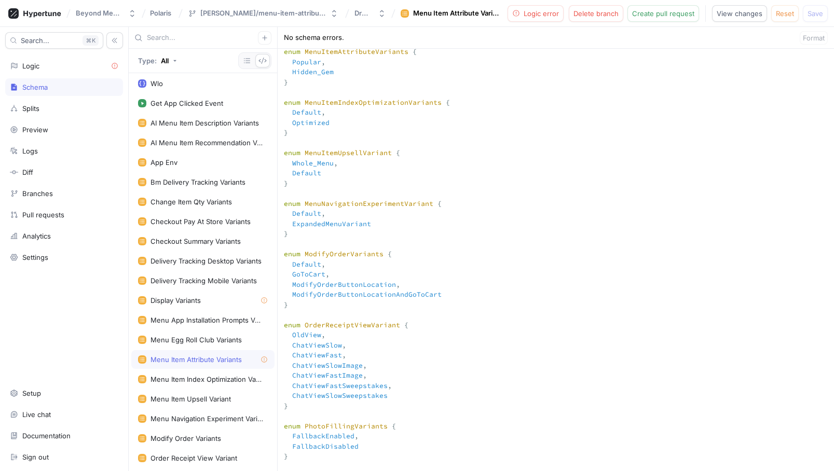
click at [166, 361] on div "Menu Item Attribute Variants" at bounding box center [195, 359] width 91 height 8
click at [246, 57] on icon "button" at bounding box center [247, 61] width 8 height 8
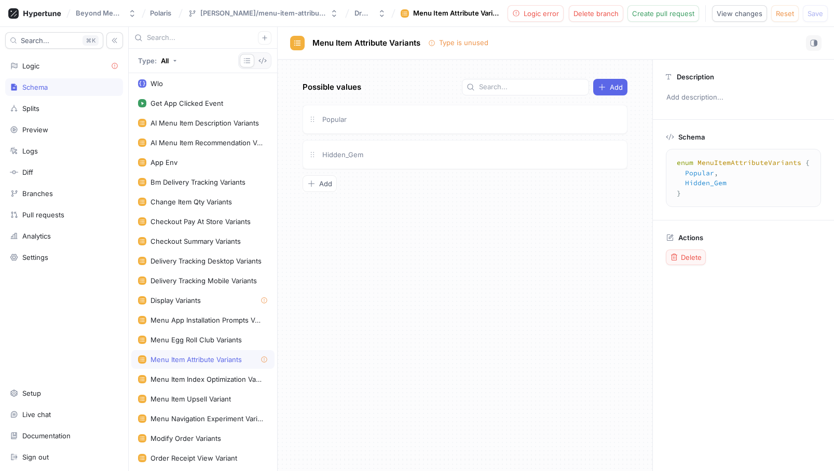
click at [690, 254] on span "Delete" at bounding box center [691, 257] width 21 height 6
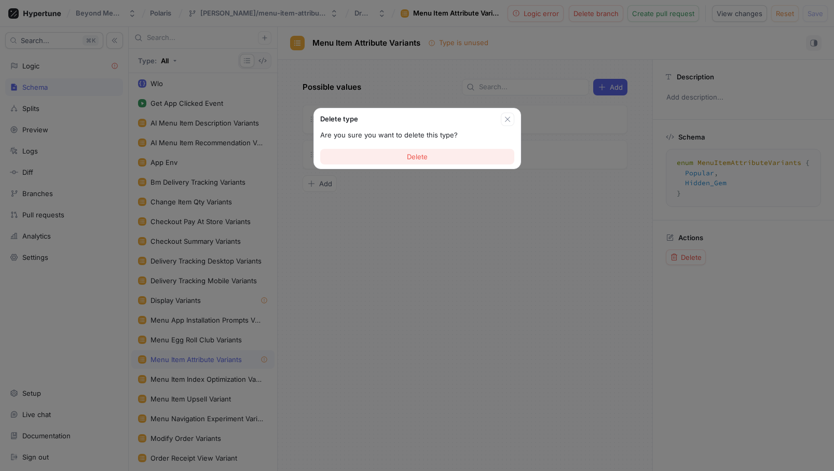
click at [449, 161] on button "Delete" at bounding box center [417, 157] width 194 height 16
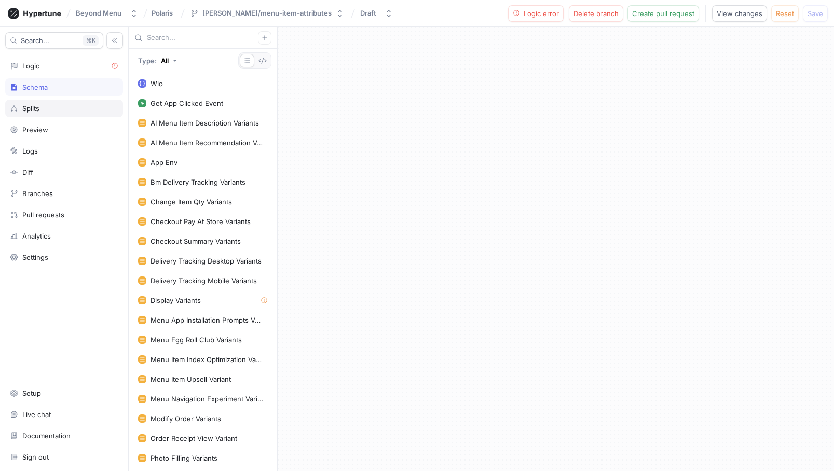
click at [38, 111] on div "Splits" at bounding box center [30, 108] width 17 height 8
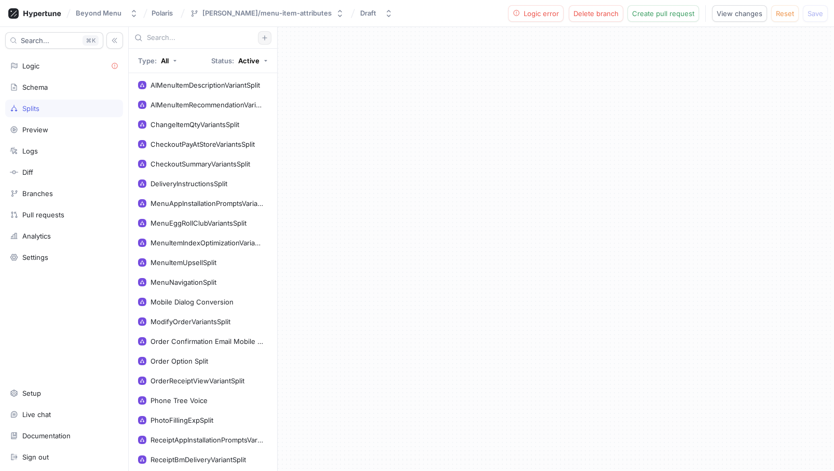
click at [263, 38] on icon "button" at bounding box center [264, 38] width 6 height 6
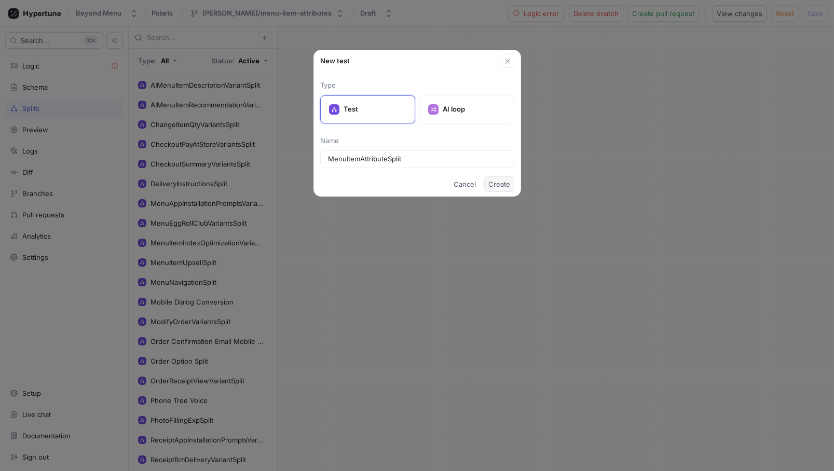
type input "MenuItemAttributeSplit"
click at [502, 183] on span "Create" at bounding box center [499, 184] width 22 height 6
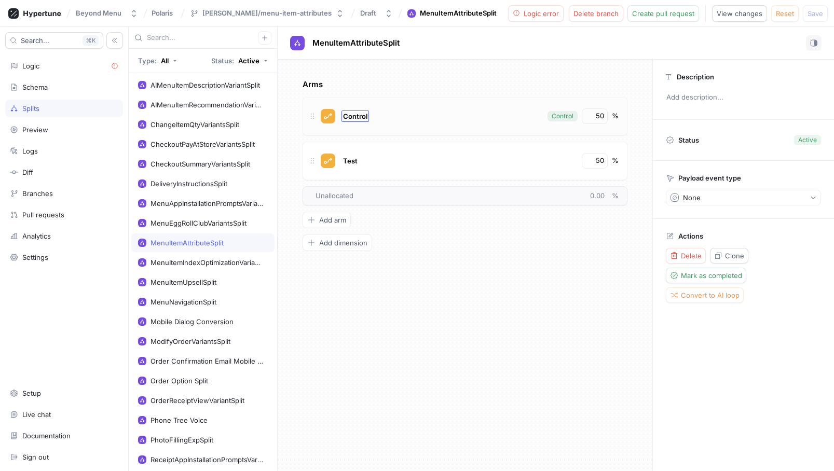
click at [353, 116] on span "Control" at bounding box center [355, 116] width 24 height 8
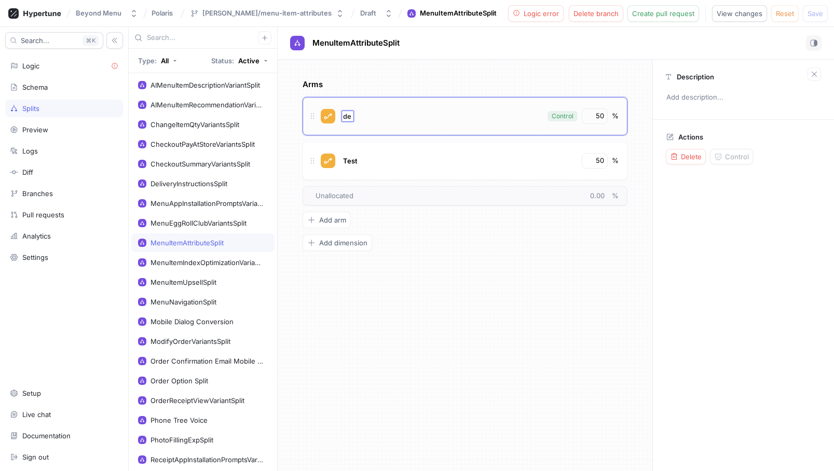
type input "d"
type input "Default"
click at [350, 163] on span "Test" at bounding box center [350, 161] width 15 height 8
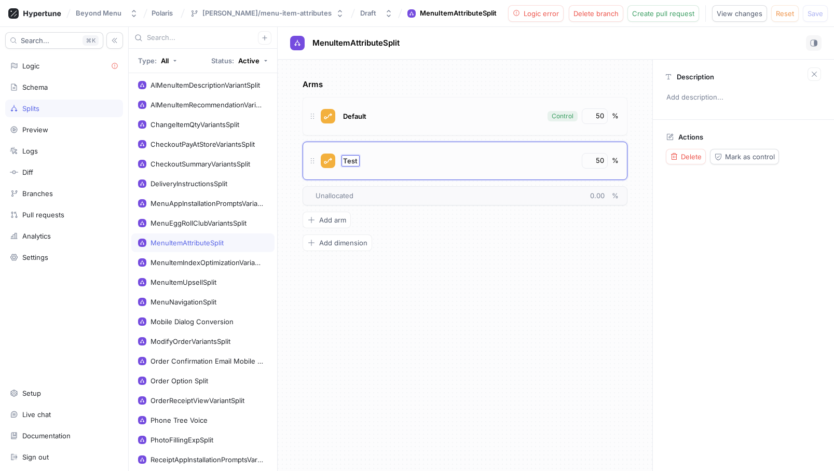
click at [350, 163] on input "Test" at bounding box center [350, 161] width 15 height 8
type input "Enabled"
click at [571, 263] on div "Arms Default Control 50 % Enabled 50 % To pick up a draggable item, press the s…" at bounding box center [465, 265] width 375 height 411
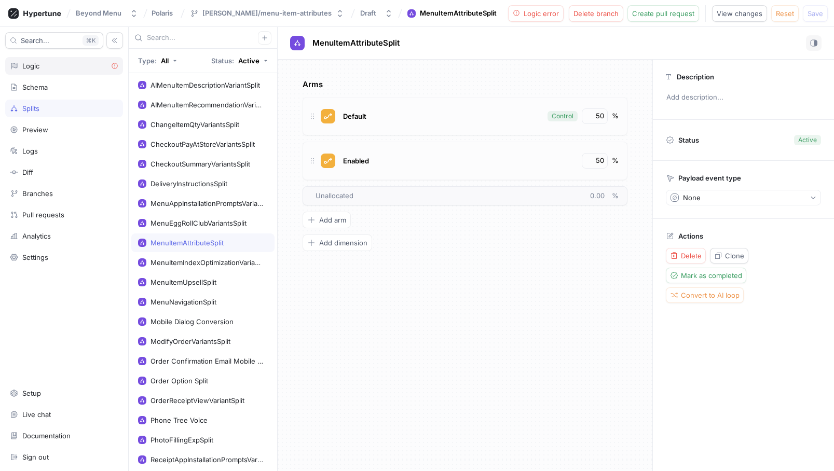
click at [62, 68] on div "Logic" at bounding box center [64, 66] width 108 height 8
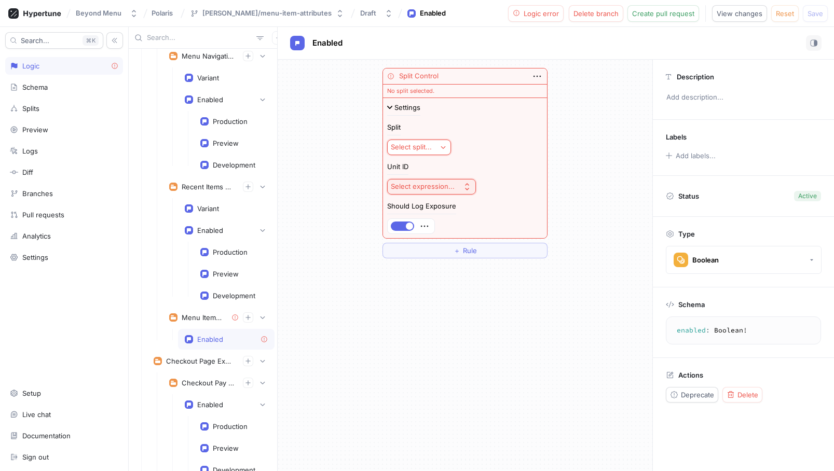
click at [428, 149] on div "Select split..." at bounding box center [411, 147] width 41 height 9
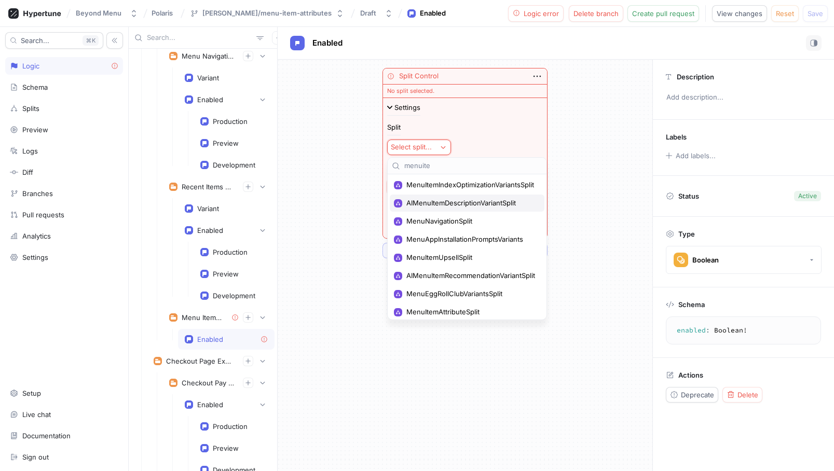
type input "menuitem"
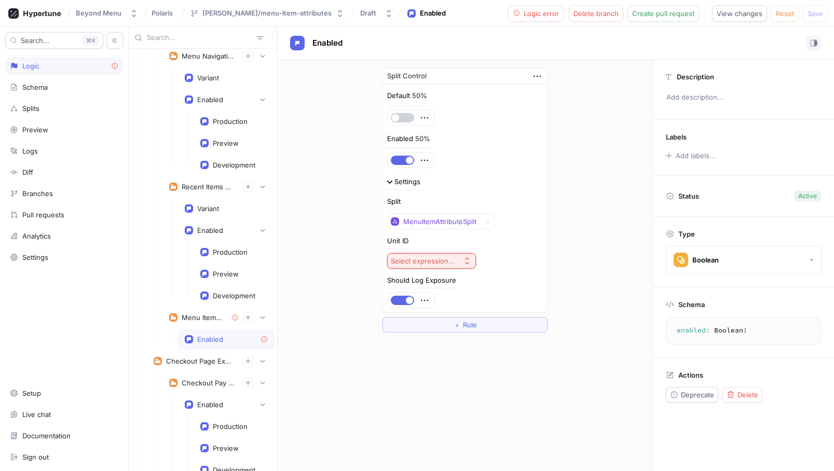
click at [398, 116] on button "button" at bounding box center [402, 117] width 23 height 9
click at [408, 160] on span "button" at bounding box center [409, 160] width 7 height 7
click at [426, 117] on icon "button" at bounding box center [424, 117] width 11 height 11
click at [409, 107] on div "Default 50%" at bounding box center [465, 108] width 156 height 35
click at [418, 94] on div "50%" at bounding box center [419, 95] width 15 height 7
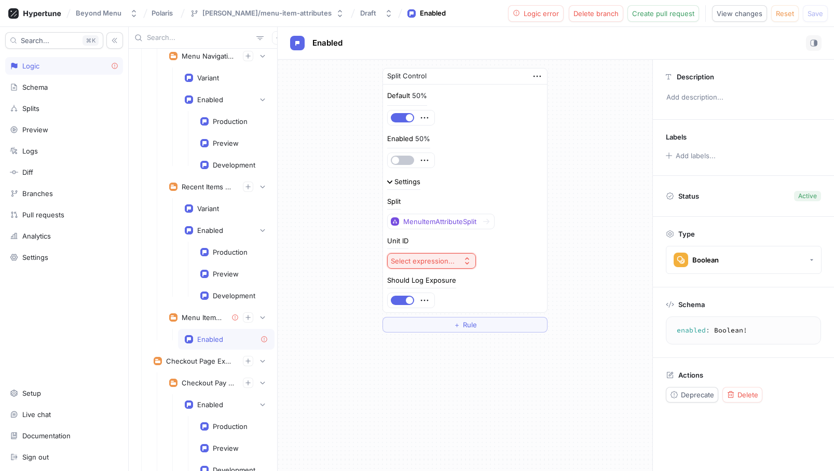
click at [421, 96] on div "50%" at bounding box center [419, 95] width 15 height 7
click at [423, 117] on icon "button" at bounding box center [424, 117] width 11 height 11
click at [589, 173] on div "Split Control Default 50% Enabled 50% Settings Split MenuItemAttributeSplit Uni…" at bounding box center [465, 200] width 375 height 281
click at [450, 254] on button "Select expression..." at bounding box center [431, 261] width 89 height 16
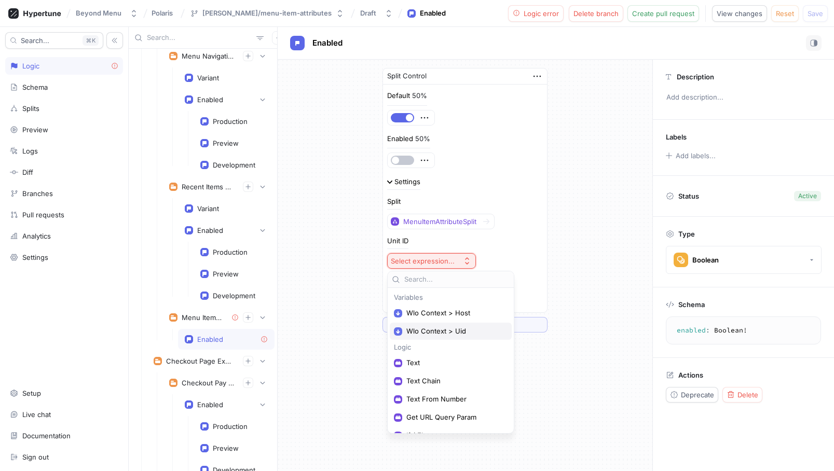
click at [442, 327] on span "Wlo Context > Uid" at bounding box center [454, 331] width 96 height 9
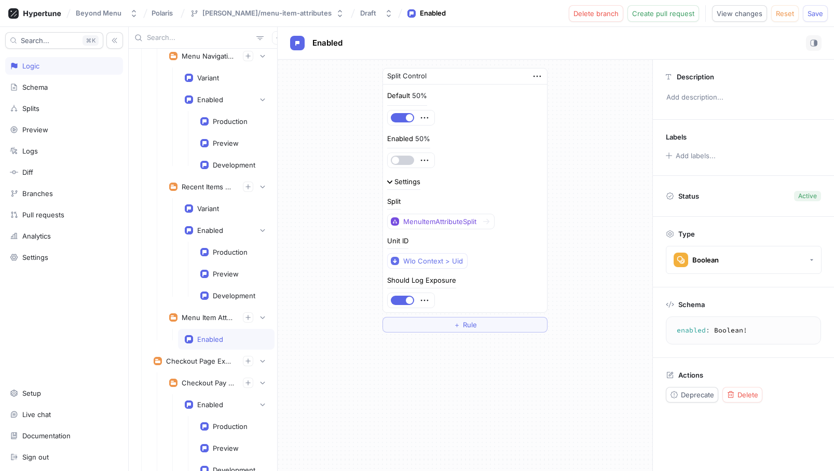
click at [406, 160] on button "button" at bounding box center [402, 160] width 23 height 9
click at [406, 160] on span "button" at bounding box center [409, 160] width 7 height 7
click at [406, 160] on button "button" at bounding box center [402, 160] width 23 height 9
click at [407, 160] on span "button" at bounding box center [409, 160] width 7 height 7
click at [425, 160] on icon "button" at bounding box center [424, 161] width 7 height 2
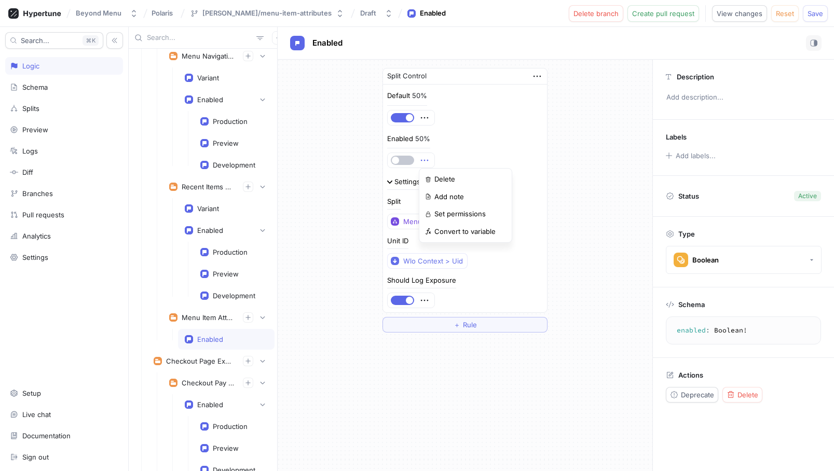
click at [475, 155] on div "Enabled 50%" at bounding box center [465, 151] width 156 height 35
click at [402, 159] on button "button" at bounding box center [402, 160] width 23 height 9
click at [407, 158] on span "button" at bounding box center [409, 160] width 7 height 7
click at [406, 160] on button "button" at bounding box center [402, 160] width 23 height 9
click at [404, 160] on button "button" at bounding box center [402, 160] width 23 height 9
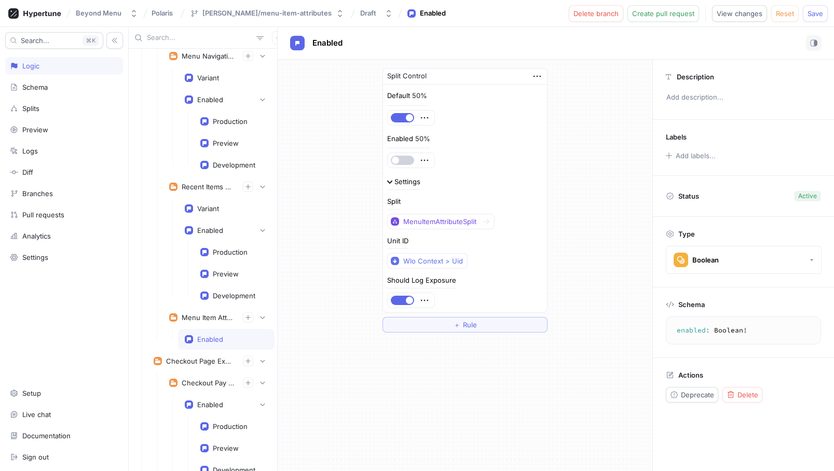
click at [407, 159] on button "button" at bounding box center [402, 160] width 23 height 9
click at [407, 159] on span "button" at bounding box center [409, 160] width 7 height 7
click at [407, 159] on button "button" at bounding box center [402, 160] width 23 height 9
click at [407, 159] on span "button" at bounding box center [409, 160] width 7 height 7
click at [423, 159] on icon "button" at bounding box center [424, 160] width 11 height 11
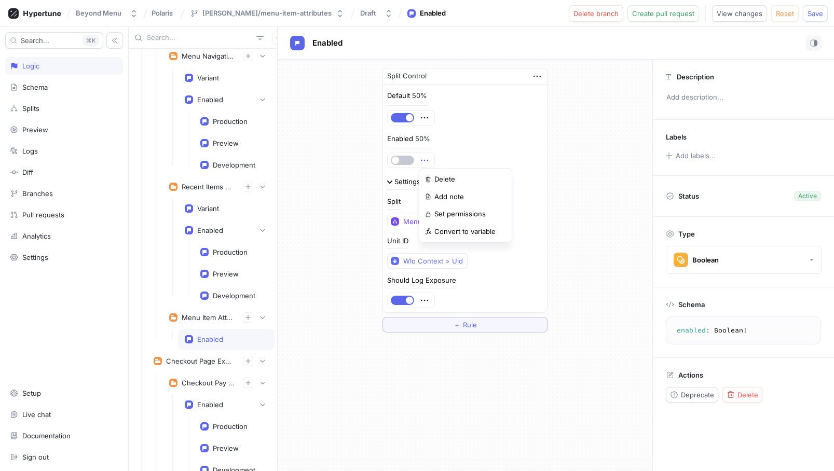
click at [526, 156] on div "Enabled 50%" at bounding box center [465, 151] width 156 height 35
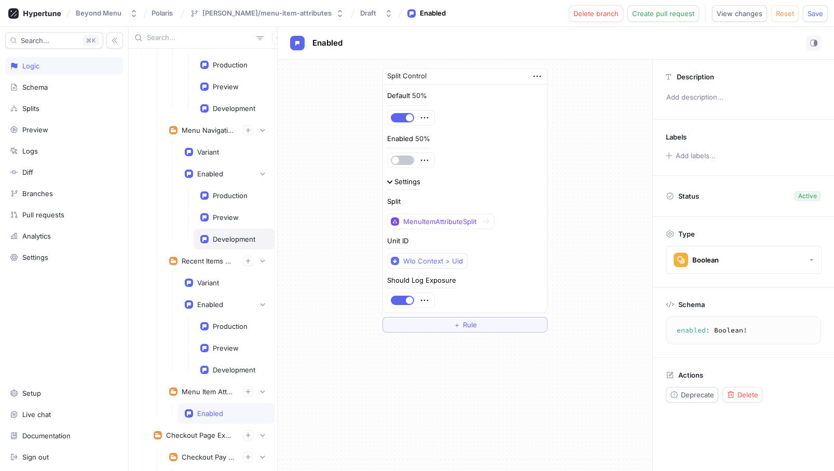
scroll to position [2198, 0]
click at [226, 169] on div "Enabled" at bounding box center [226, 173] width 83 height 10
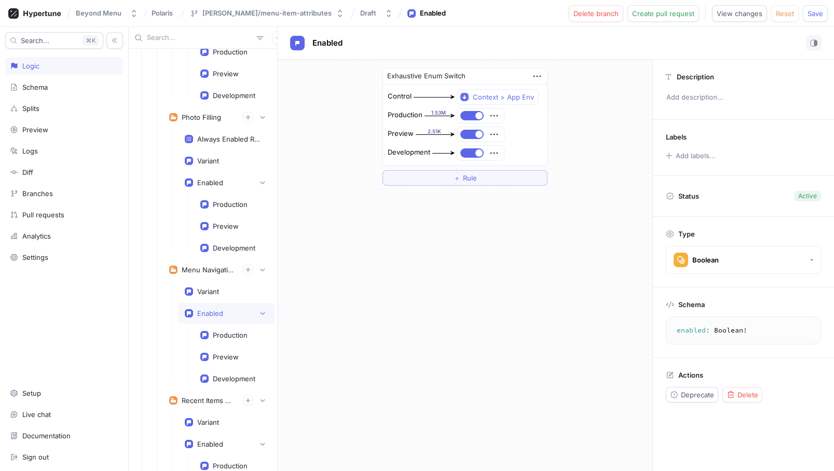
scroll to position [2058, 0]
click at [209, 182] on div "Enabled" at bounding box center [210, 183] width 26 height 8
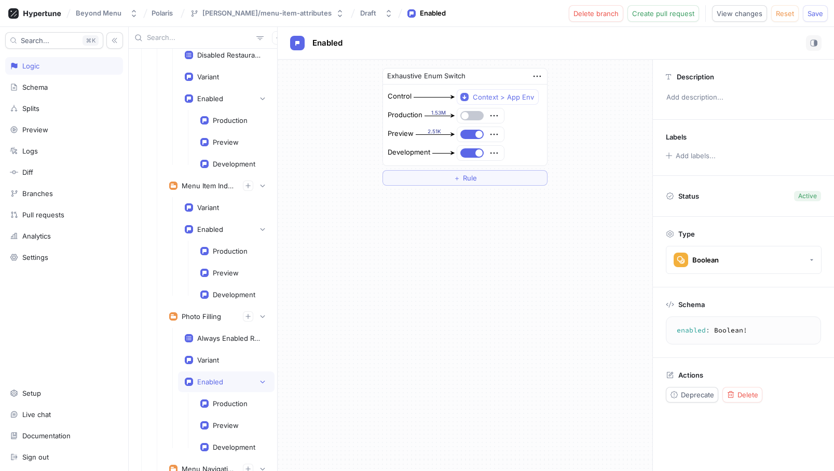
scroll to position [1855, 0]
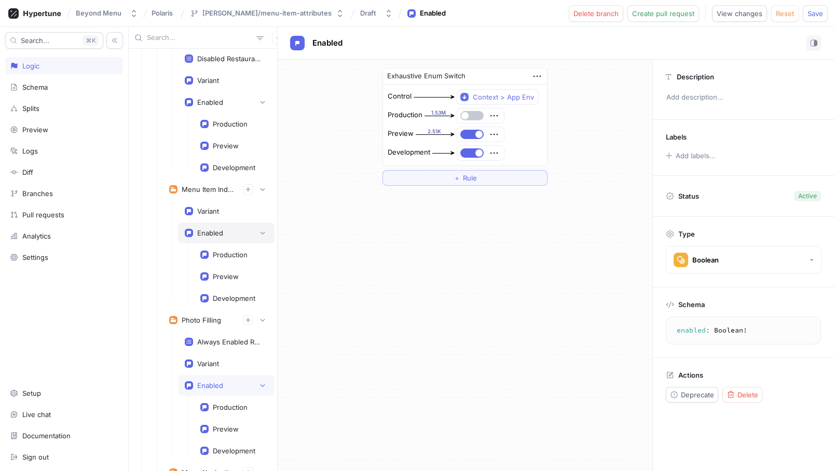
click at [206, 230] on div "Enabled" at bounding box center [210, 233] width 26 height 8
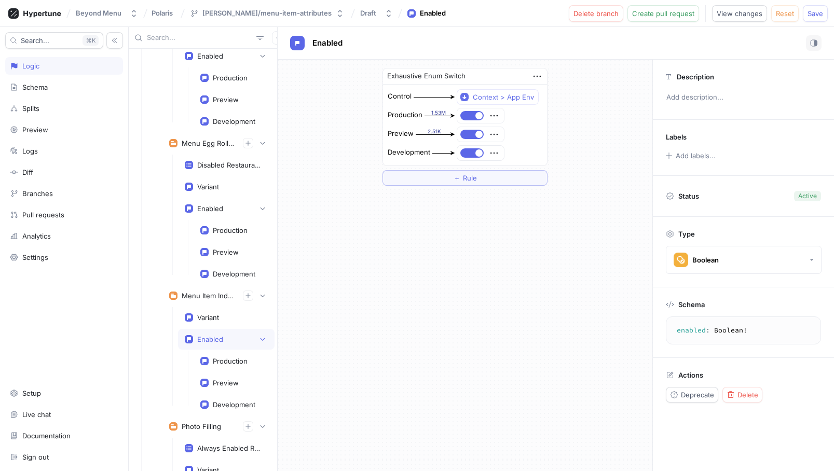
scroll to position [1750, 0]
click at [213, 322] on div "Variant" at bounding box center [226, 316] width 96 height 21
type textarea "variant: MenuItemIndexOptimizationVariants!"
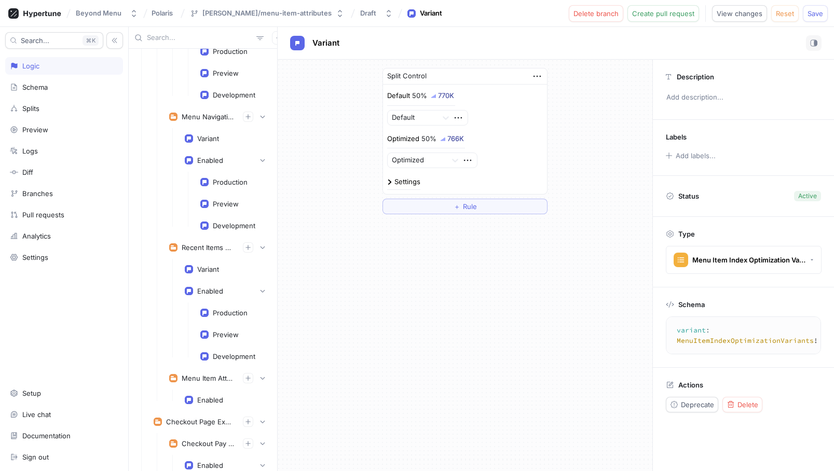
scroll to position [2212, 0]
click at [206, 395] on div "Enabled" at bounding box center [210, 399] width 26 height 8
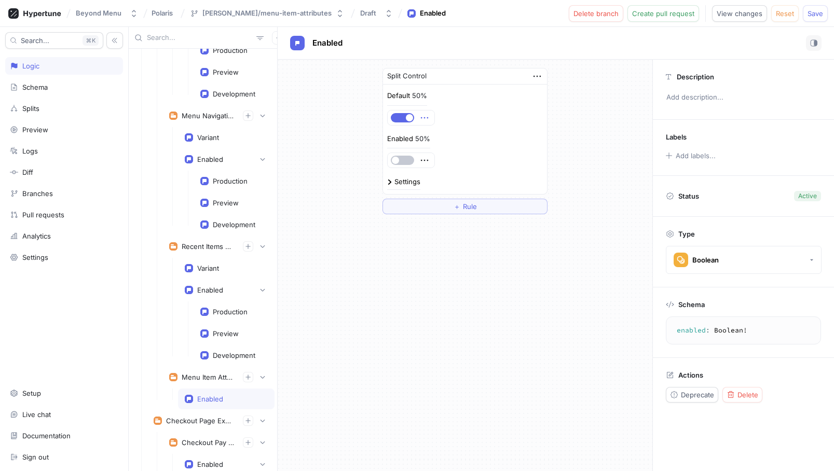
click at [429, 119] on icon "button" at bounding box center [424, 117] width 11 height 11
click at [464, 109] on div "Default 50%" at bounding box center [465, 108] width 156 height 35
click at [396, 182] on div "Settings" at bounding box center [407, 181] width 26 height 7
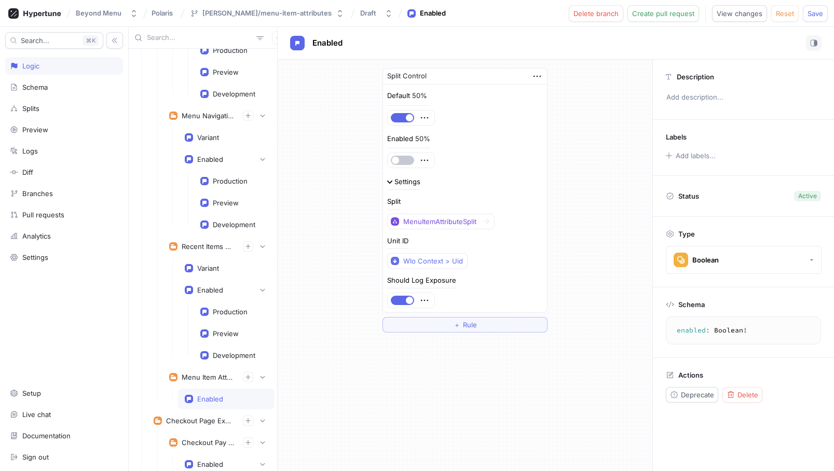
click at [395, 139] on p "Enabled" at bounding box center [400, 139] width 26 height 10
click at [405, 97] on p "Default" at bounding box center [398, 96] width 23 height 10
click at [419, 95] on div "50%" at bounding box center [419, 95] width 15 height 7
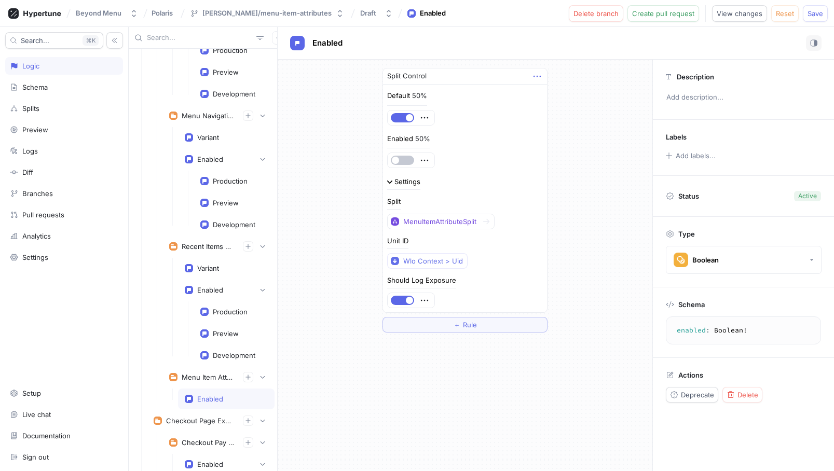
click at [537, 75] on icon "button" at bounding box center [536, 76] width 11 height 11
click at [555, 96] on p "Delete" at bounding box center [557, 95] width 21 height 10
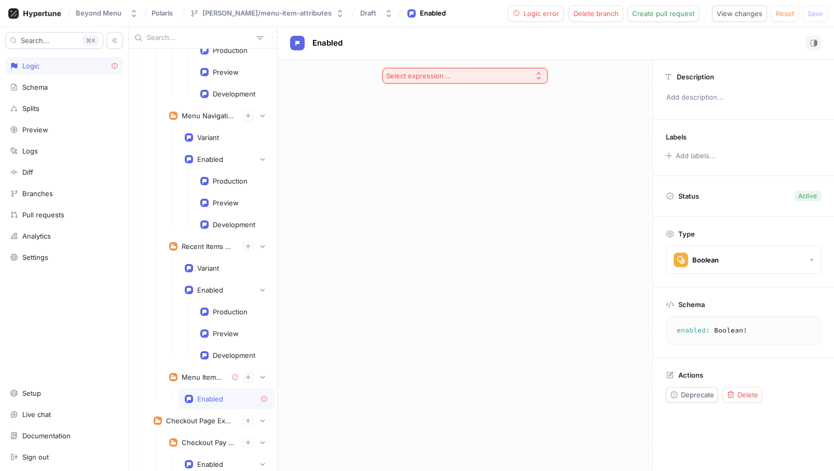
click at [530, 78] on button "Select expression..." at bounding box center [464, 76] width 165 height 16
click at [434, 168] on span "Exhaustive Enum Switch" at bounding box center [469, 167] width 134 height 9
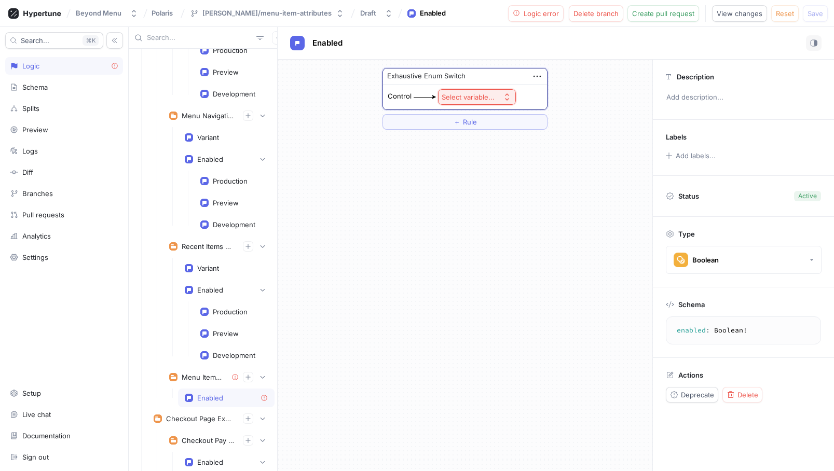
click at [482, 97] on div "Select variable..." at bounding box center [468, 97] width 53 height 9
click at [465, 134] on span "Context > App Env" at bounding box center [505, 134] width 96 height 9
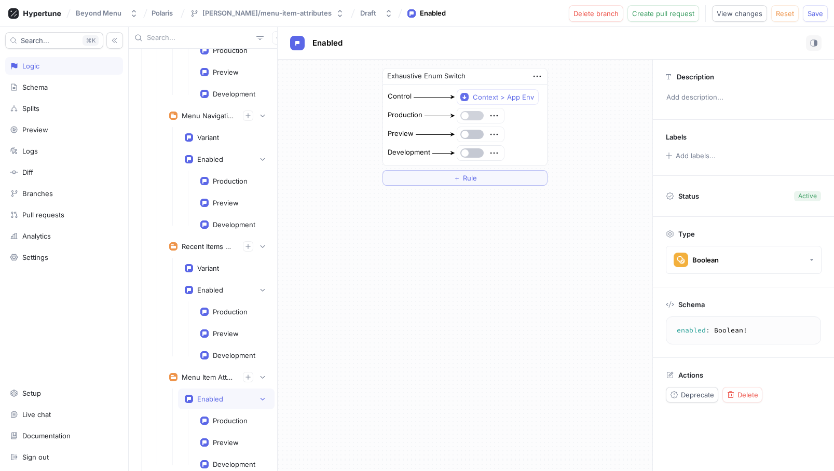
click at [468, 116] on button "button" at bounding box center [471, 115] width 23 height 9
click at [489, 116] on icon "button" at bounding box center [493, 115] width 11 height 11
click at [445, 200] on div "Exhaustive Enum Switch Control Context > App Env Production Preview Development…" at bounding box center [465, 265] width 375 height 411
click at [495, 113] on icon "button" at bounding box center [493, 115] width 11 height 11
click at [453, 189] on div "Exhaustive Enum Switch Control Context > App Env Production Preview Development…" at bounding box center [465, 127] width 182 height 134
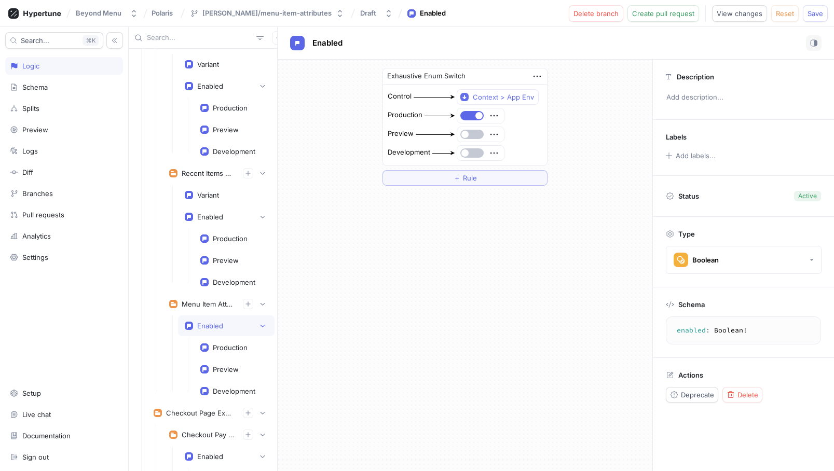
scroll to position [2287, 0]
click at [216, 216] on div "Enabled" at bounding box center [210, 215] width 26 height 8
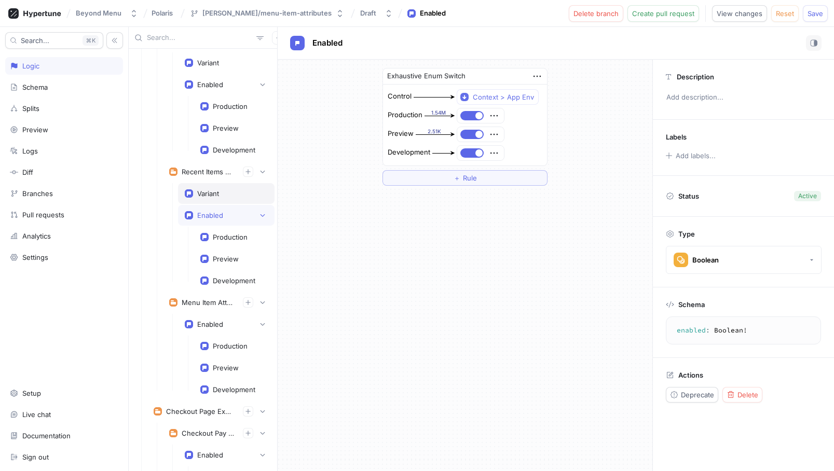
click at [204, 196] on div "Variant" at bounding box center [208, 193] width 22 height 8
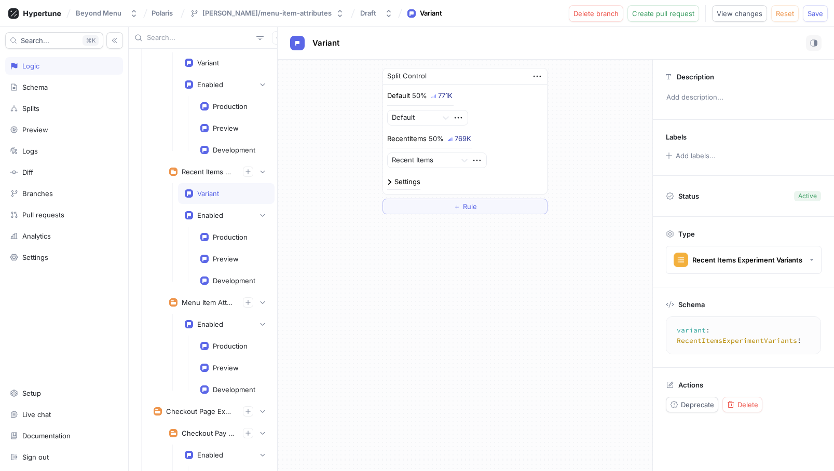
click at [702, 329] on textarea "variant: RecentItemsExperimentVariants!" at bounding box center [756, 335] width 172 height 29
type textarea "variant: RecentItemsExperimentVariants!"
click at [693, 310] on div "Schema variant : RecentItemsExperimentVariants ! variant: RecentItemsExperiment…" at bounding box center [743, 327] width 181 height 80
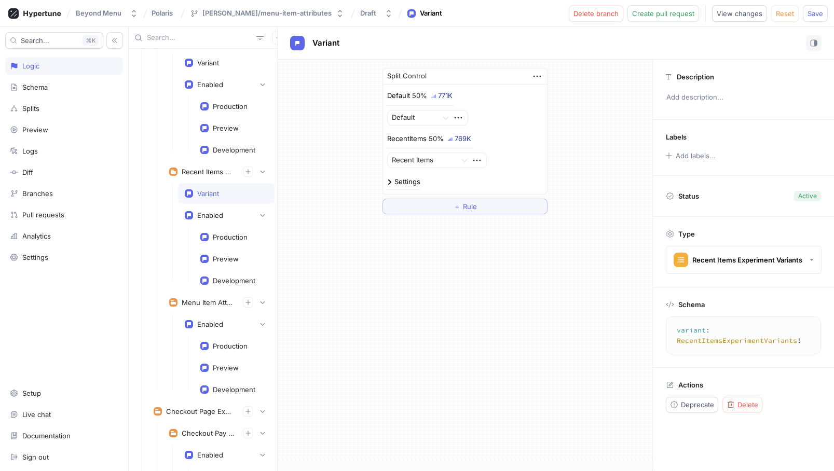
click at [721, 331] on textarea "variant: RecentItemsExperimentVariants!" at bounding box center [756, 335] width 172 height 29
click at [721, 331] on textarea "variant: RecentItemsExperimentVariants!" at bounding box center [734, 335] width 172 height 29
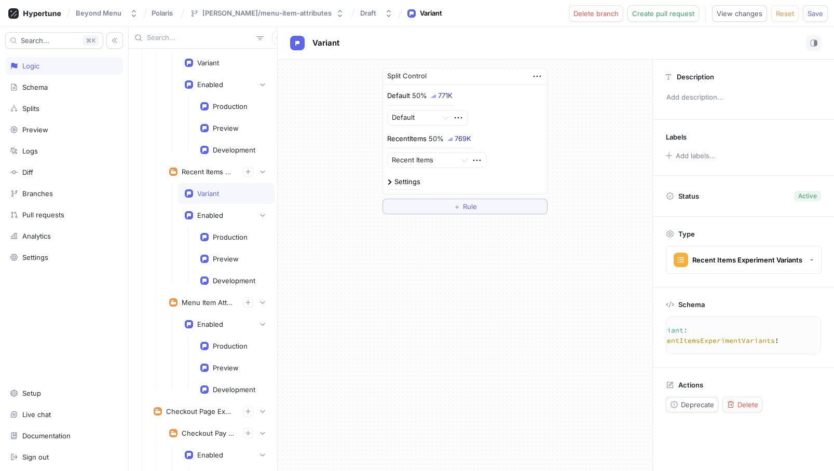
click at [721, 331] on textarea "variant: RecentItemsExperimentVariants!" at bounding box center [734, 335] width 172 height 29
click at [39, 87] on div "Schema" at bounding box center [34, 87] width 25 height 8
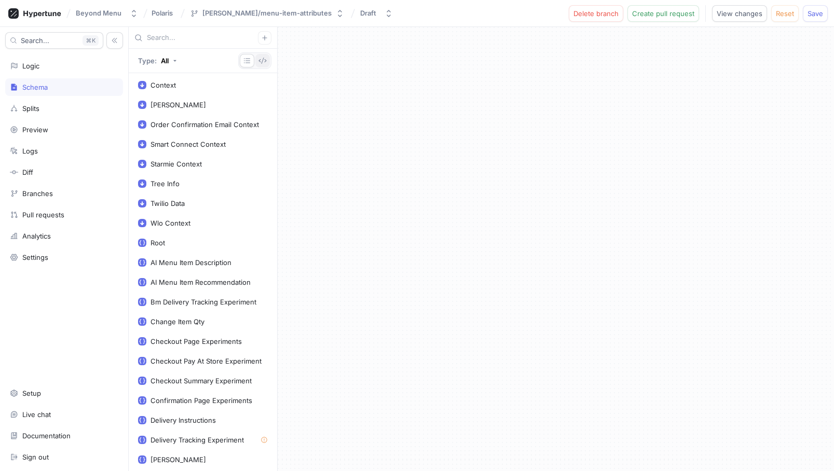
click at [263, 59] on icon "button" at bounding box center [262, 61] width 8 height 8
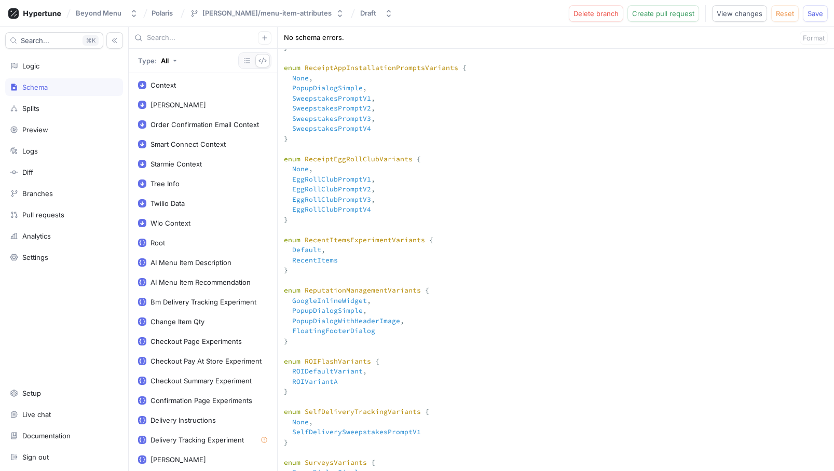
drag, startPoint x: 305, startPoint y: 295, endPoint x: 280, endPoint y: 260, distance: 42.3
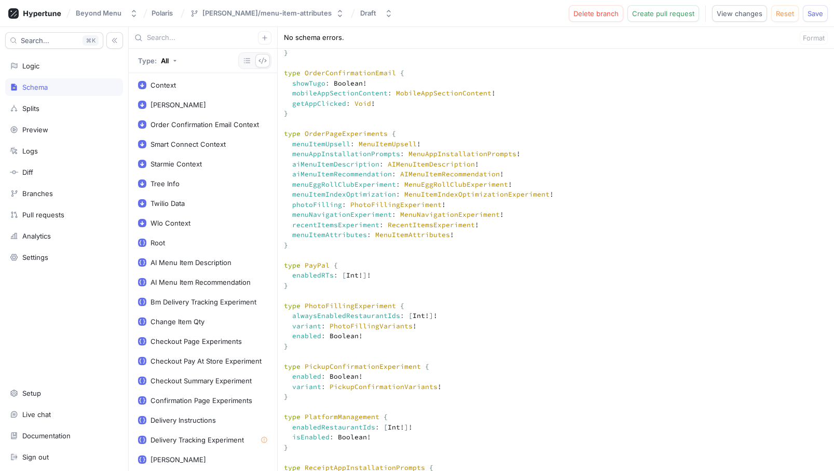
scroll to position [2036, 0]
drag, startPoint x: 289, startPoint y: 355, endPoint x: 365, endPoint y: 356, distance: 76.3
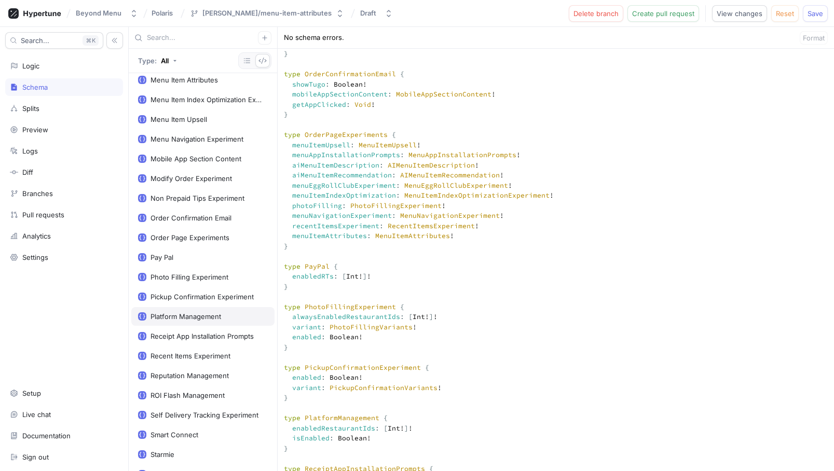
scroll to position [552, 0]
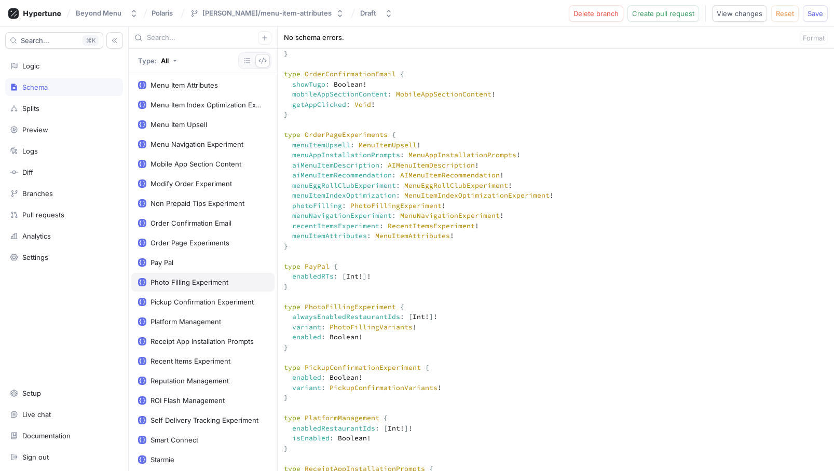
click at [189, 285] on div "Photo Filling Experiment" at bounding box center [189, 282] width 78 height 8
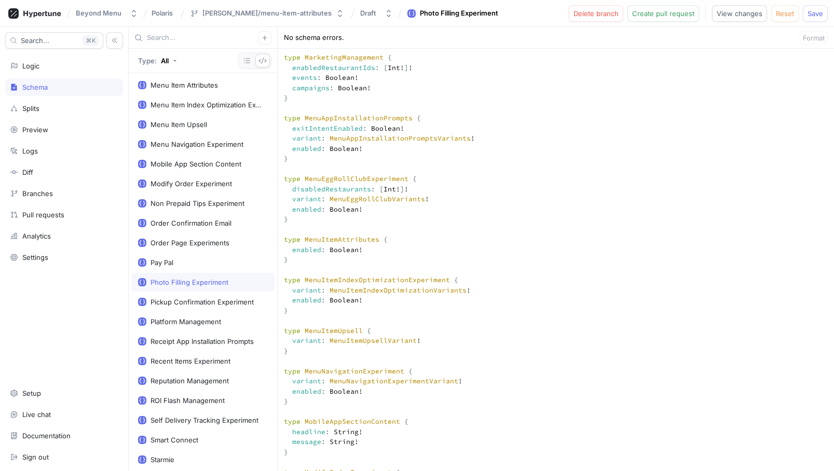
scroll to position [2032, 0]
